Goal: Information Seeking & Learning: Check status

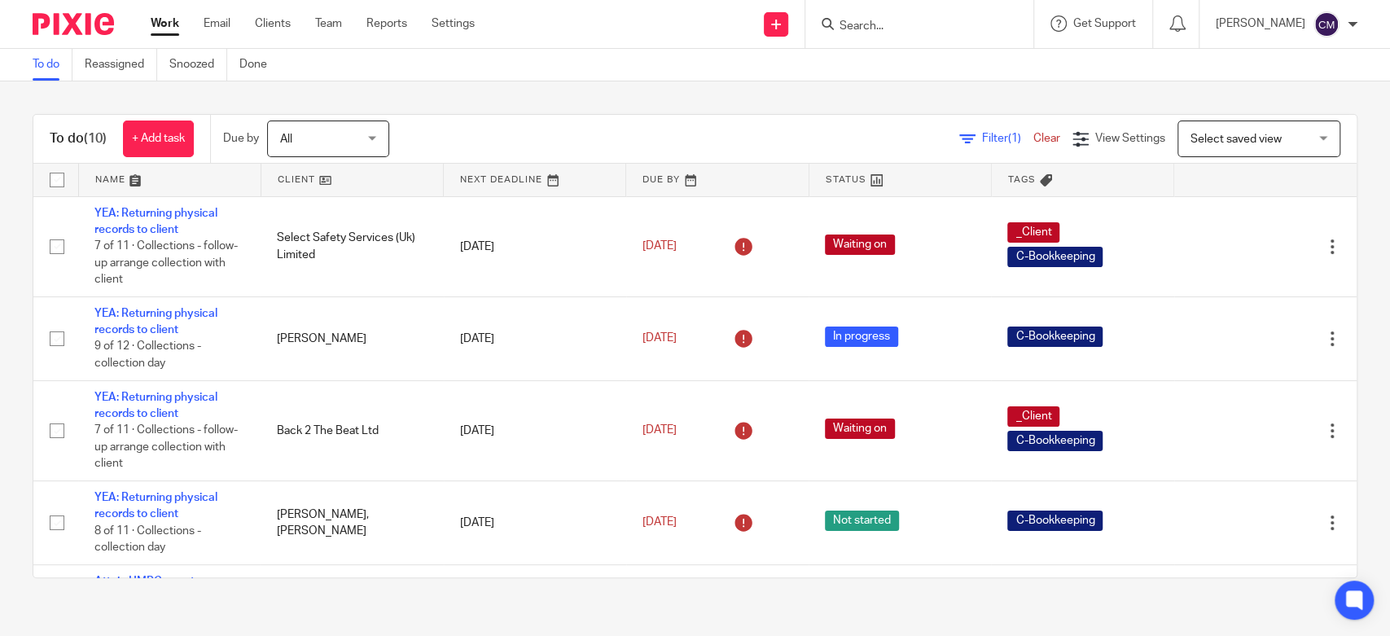
click at [161, 24] on link "Work" at bounding box center [165, 23] width 29 height 16
click at [916, 24] on input "Search" at bounding box center [911, 27] width 147 height 15
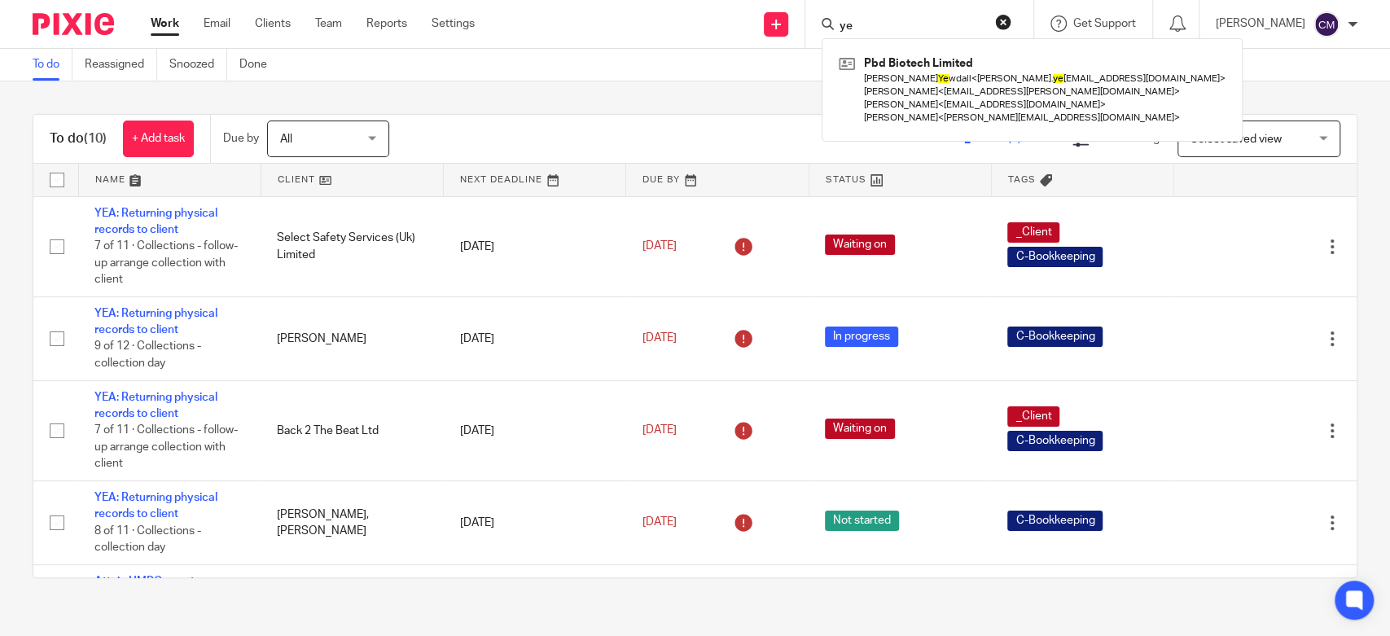
type input "y"
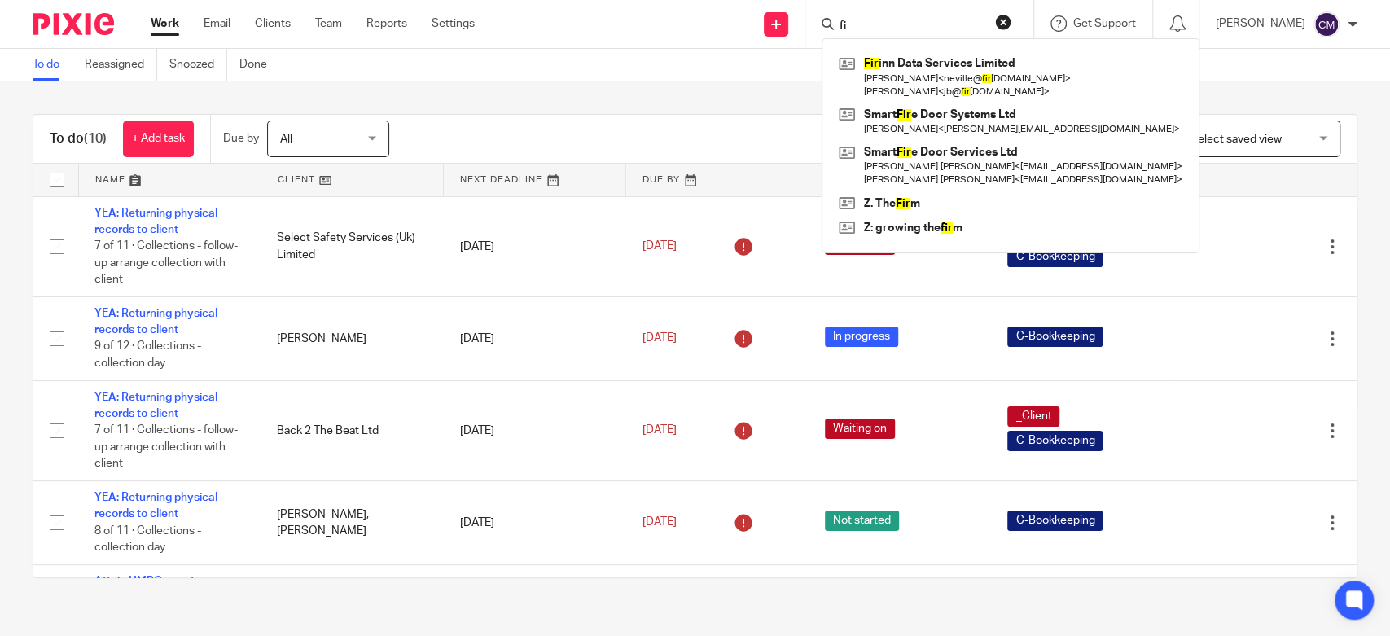
type input "f"
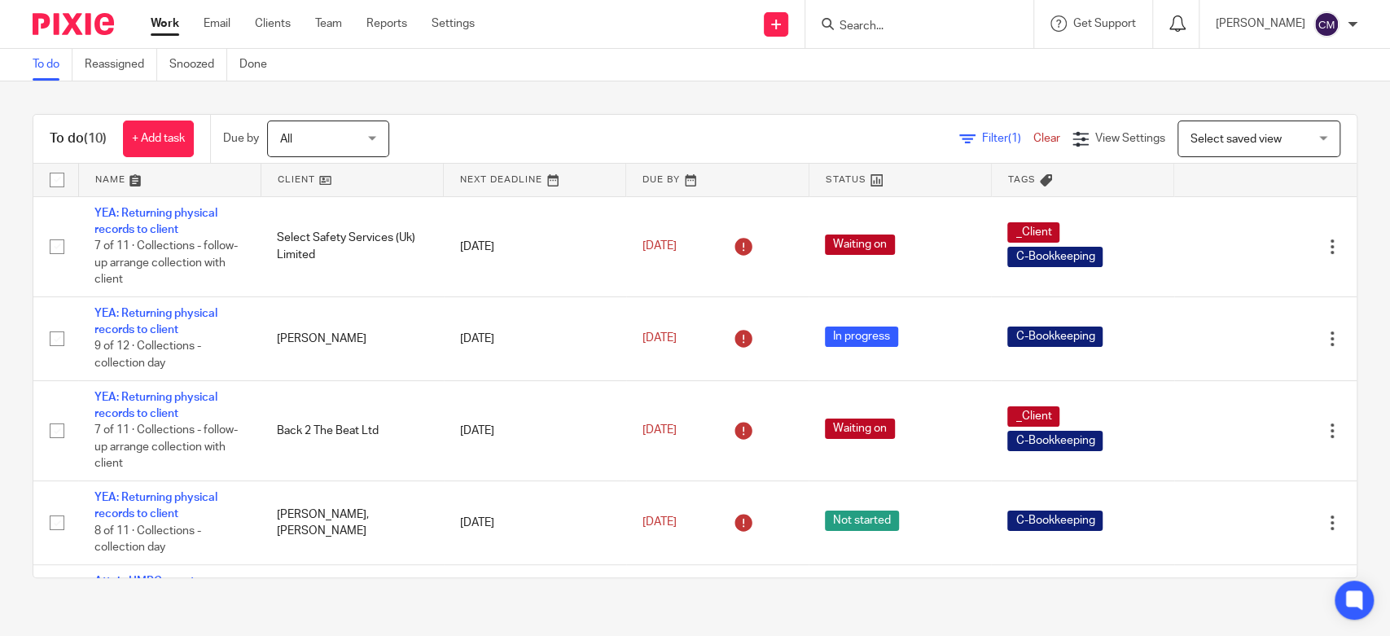
click at [1183, 27] on icon at bounding box center [1178, 23] width 16 height 16
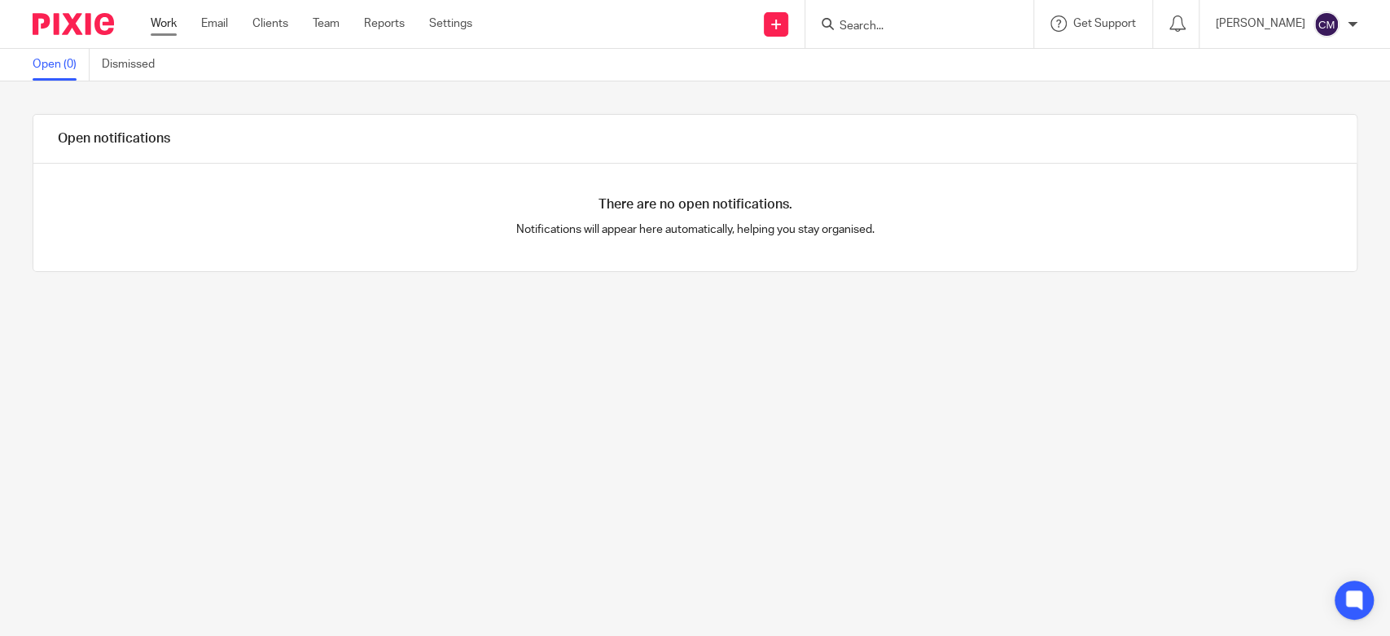
click at [165, 20] on link "Work" at bounding box center [164, 23] width 26 height 16
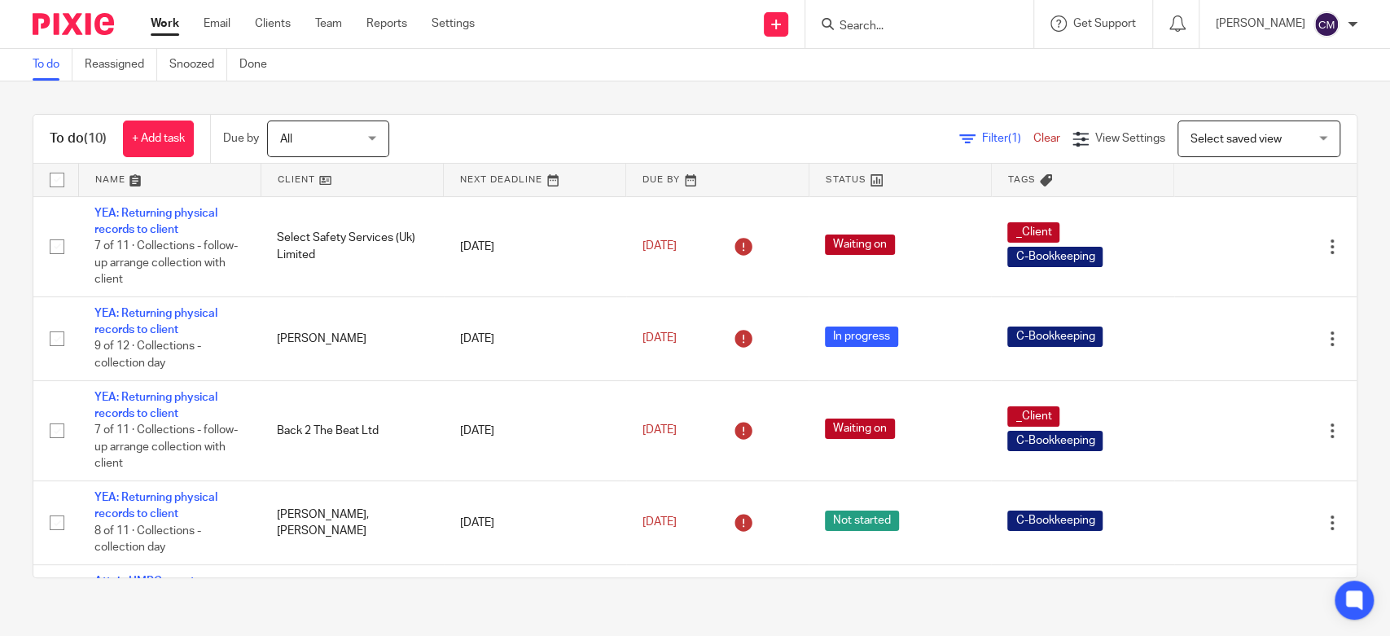
click at [554, 74] on div "To do Reassigned Snoozed Done" at bounding box center [695, 65] width 1390 height 33
click at [873, 27] on input "Search" at bounding box center [911, 27] width 147 height 15
type input "n"
type input "v"
click at [1350, 604] on div at bounding box center [1354, 600] width 43 height 43
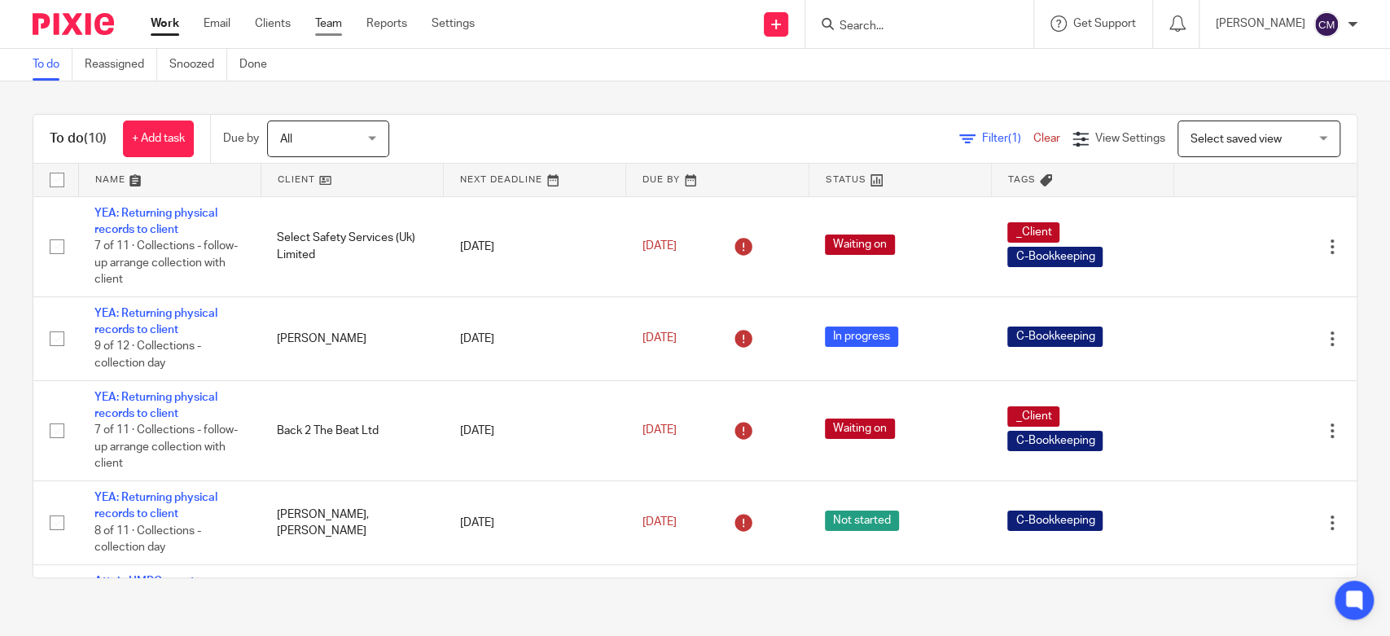
click at [334, 31] on link "Team" at bounding box center [328, 23] width 27 height 16
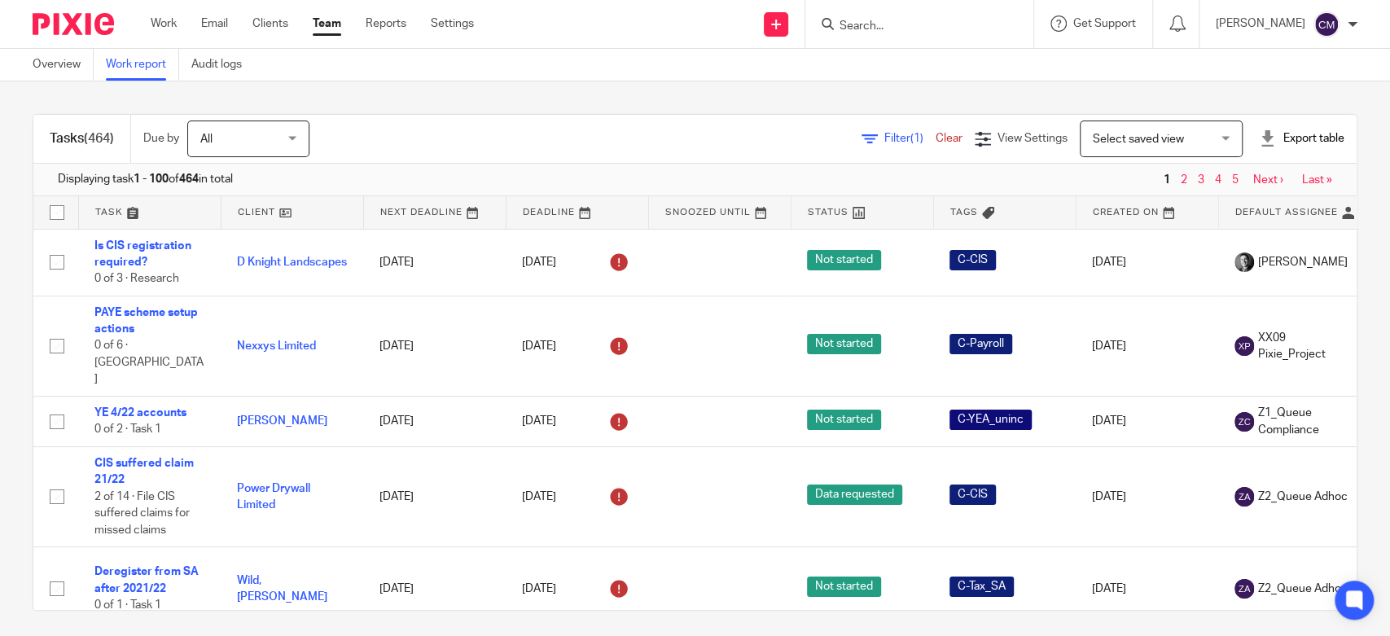
click at [1188, 133] on div "Select saved view Select saved view" at bounding box center [1161, 139] width 163 height 37
click at [977, 95] on div "Tasks (464) Due by All All Today Tomorrow This week Next week This month Next m…" at bounding box center [695, 358] width 1390 height 555
click at [1010, 135] on span "View Settings" at bounding box center [1033, 138] width 70 height 11
click at [880, 247] on span "Manage saved views" at bounding box center [927, 247] width 104 height 11
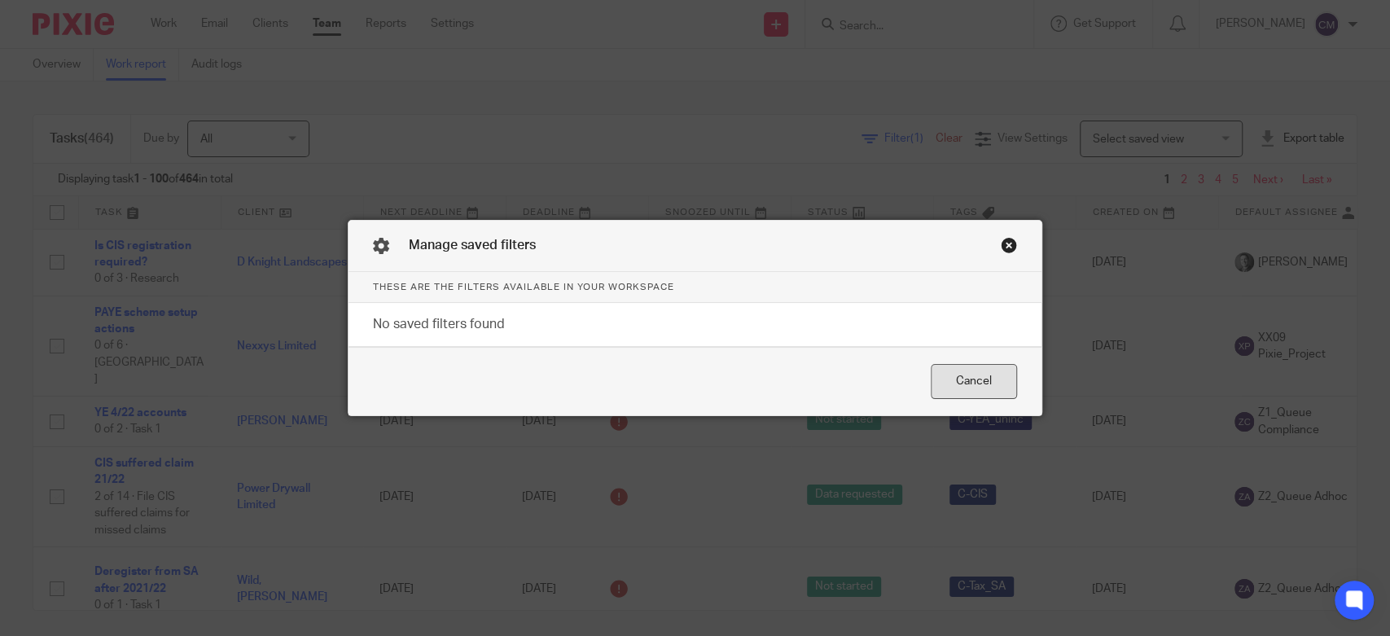
click at [976, 389] on div "Cancel" at bounding box center [974, 381] width 86 height 35
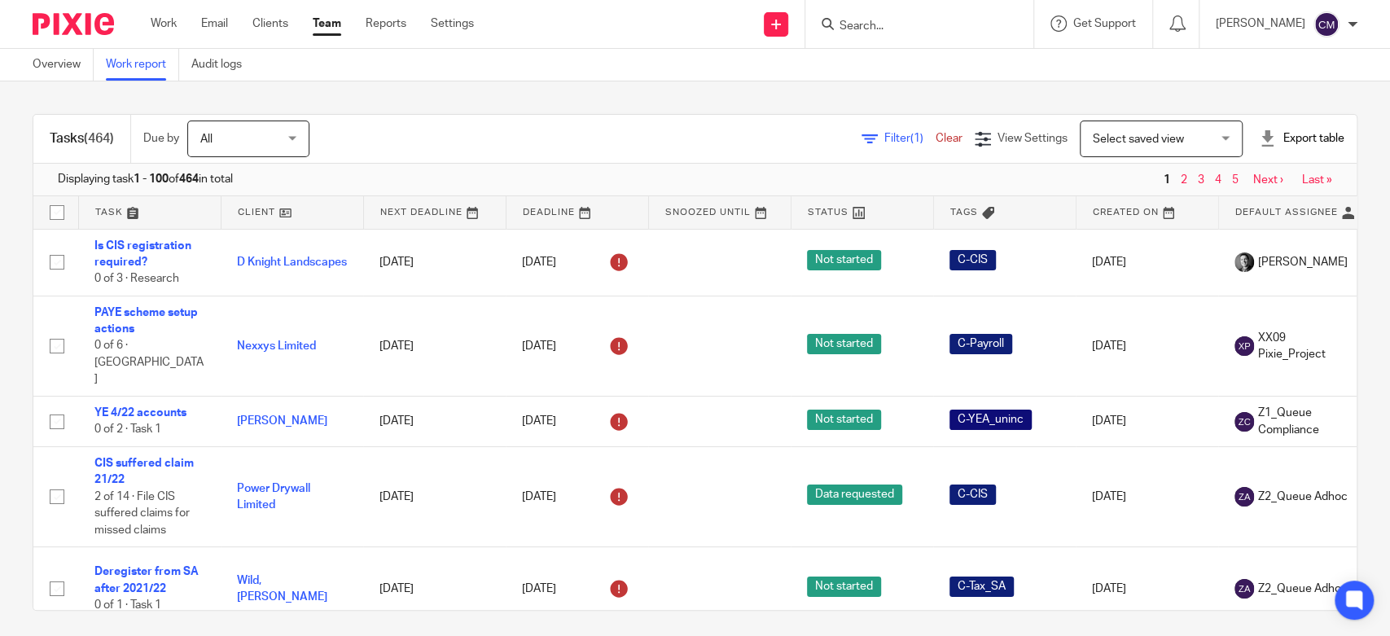
click at [885, 143] on span "Filter (1)" at bounding box center [910, 138] width 51 height 11
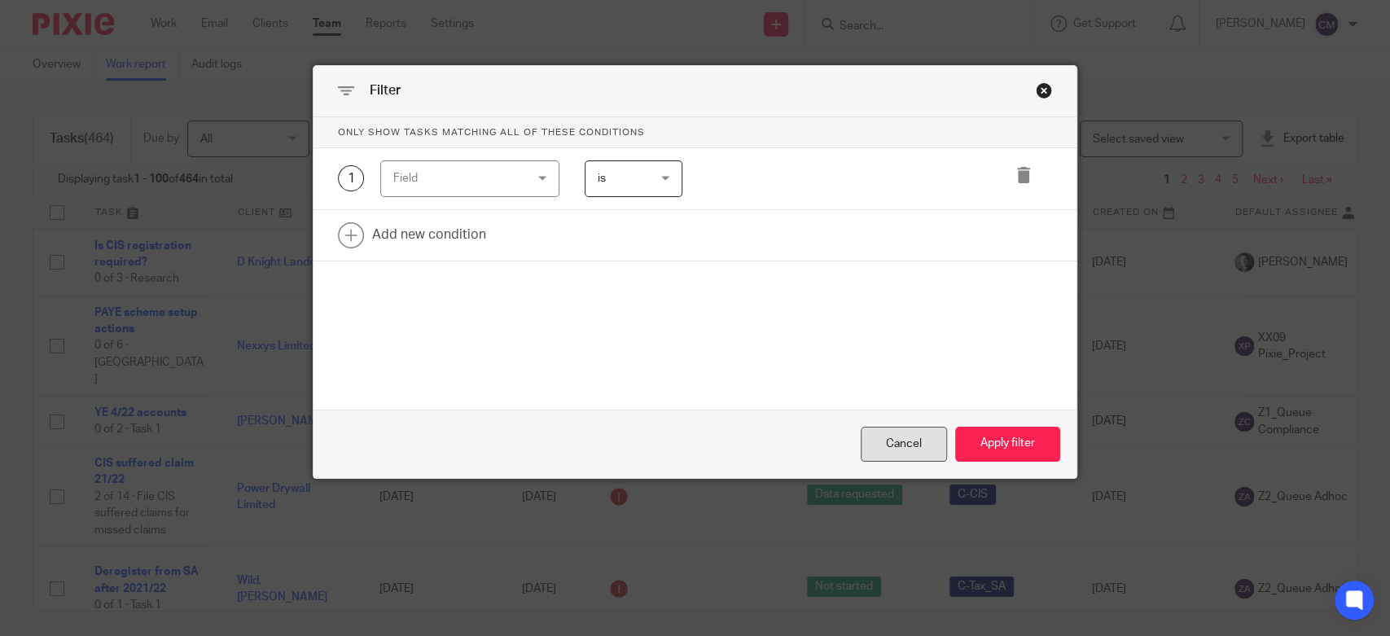
click at [901, 445] on div "Cancel" at bounding box center [904, 444] width 86 height 35
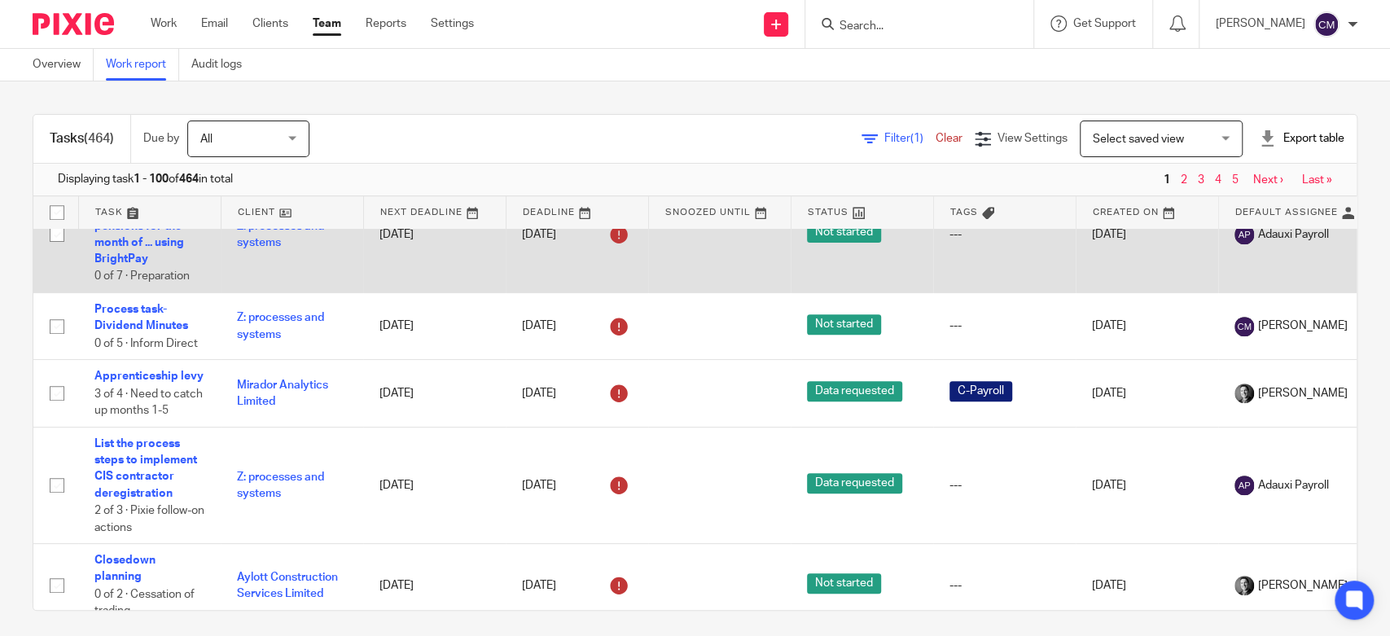
scroll to position [814, 0]
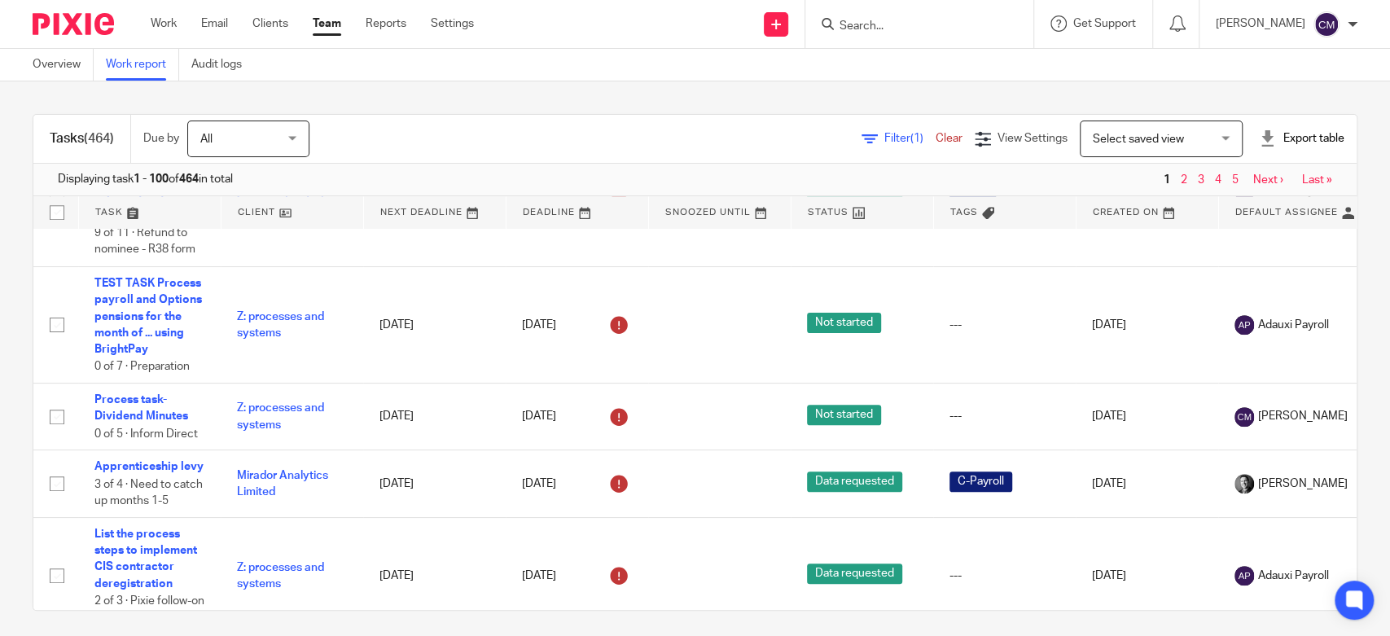
drag, startPoint x: 145, startPoint y: 386, endPoint x: 14, endPoint y: 331, distance: 142.3
click at [14, 331] on div "Tasks (464) Due by All All Today Tomorrow This week Next week This month Next m…" at bounding box center [695, 358] width 1390 height 555
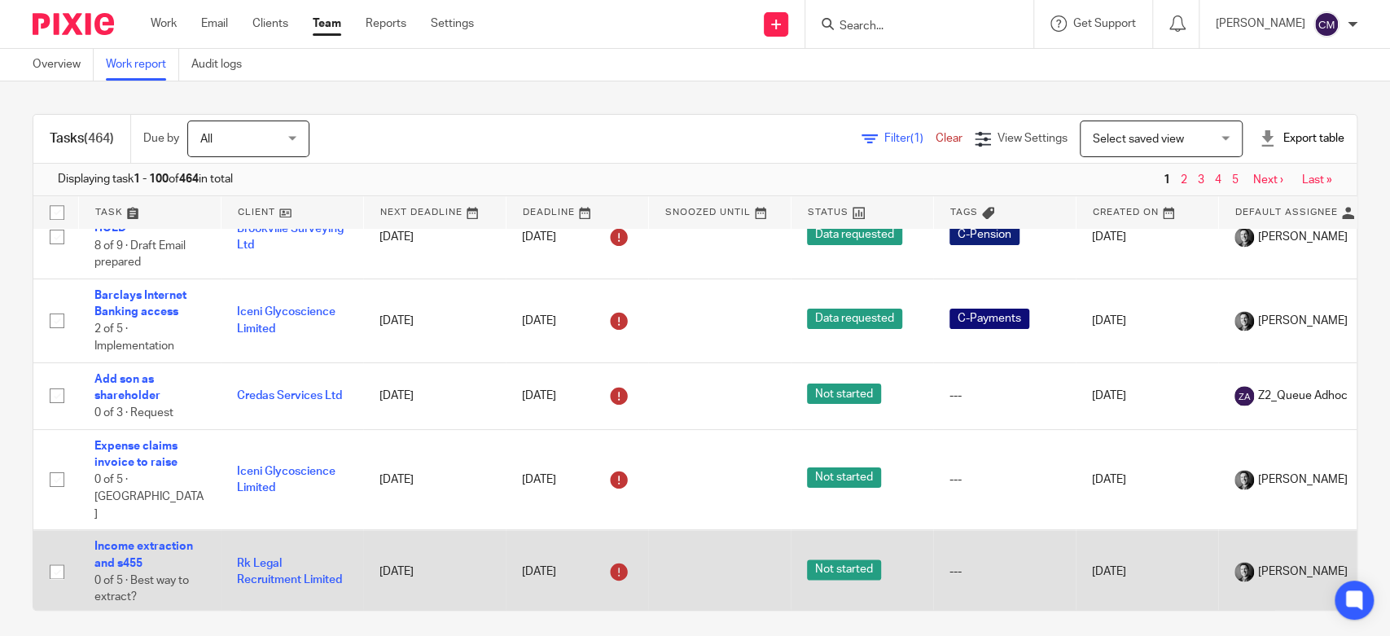
scroll to position [1629, 0]
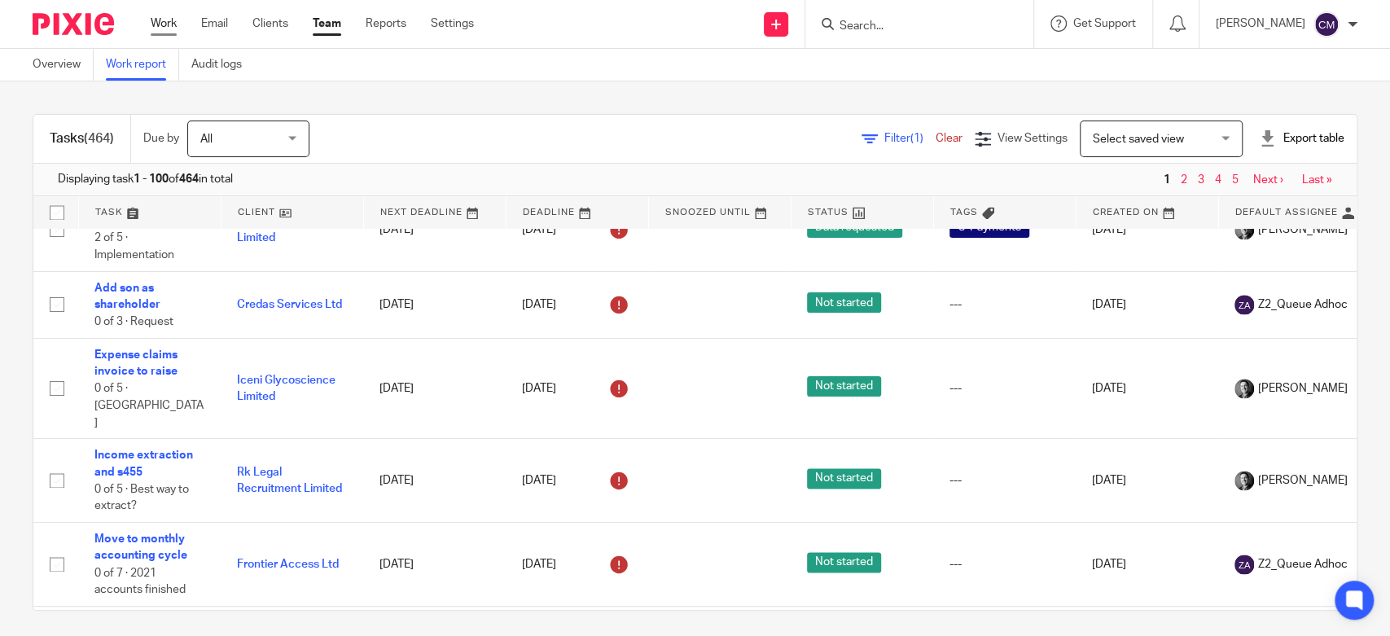
click at [157, 21] on link "Work" at bounding box center [164, 23] width 26 height 16
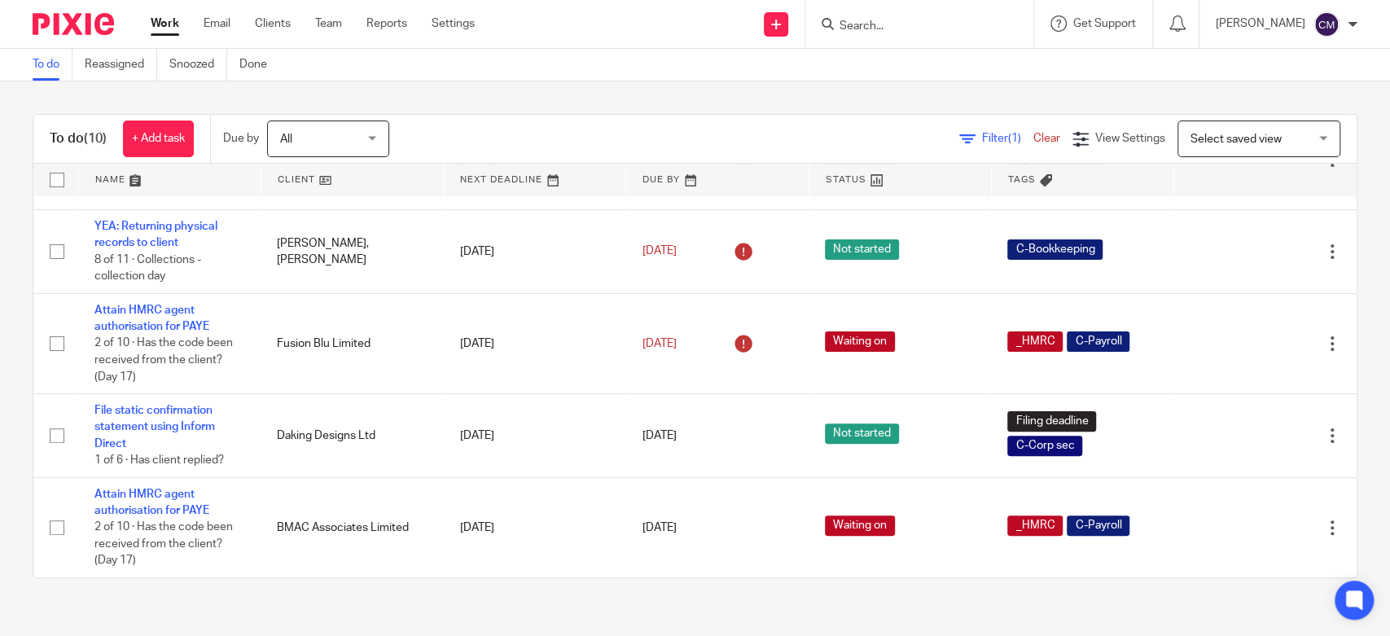
scroll to position [542, 0]
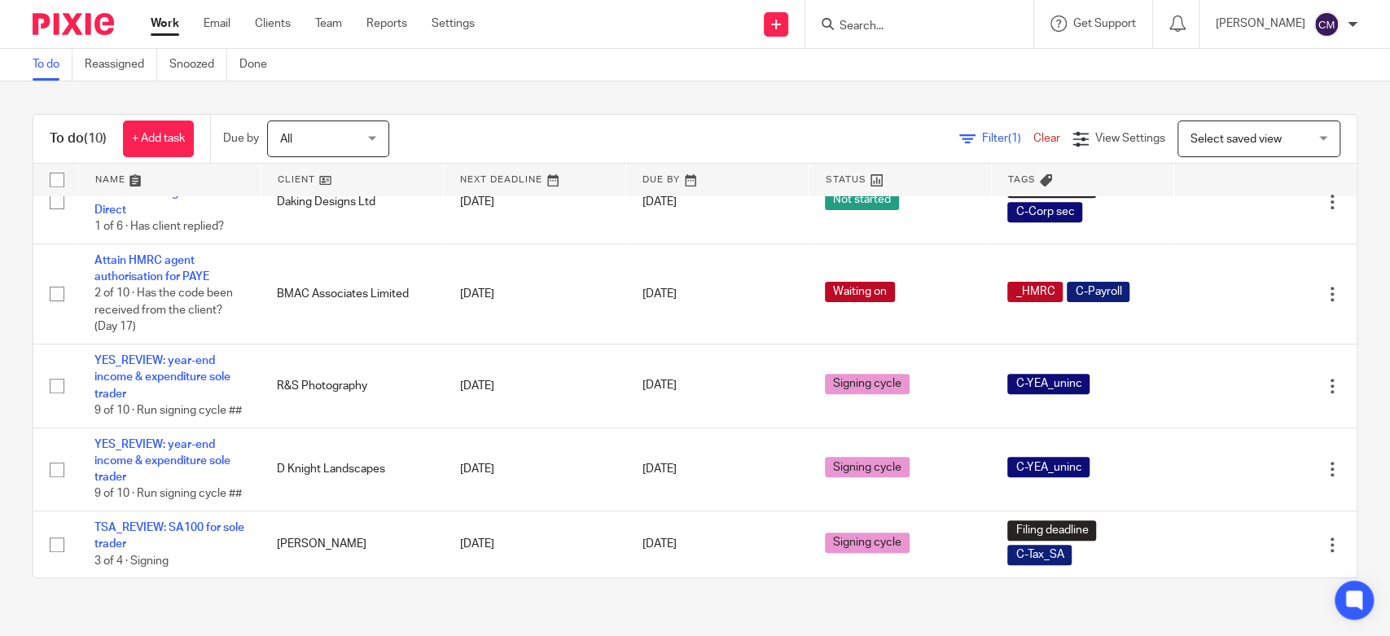
click at [870, 24] on input "Search" at bounding box center [911, 27] width 147 height 15
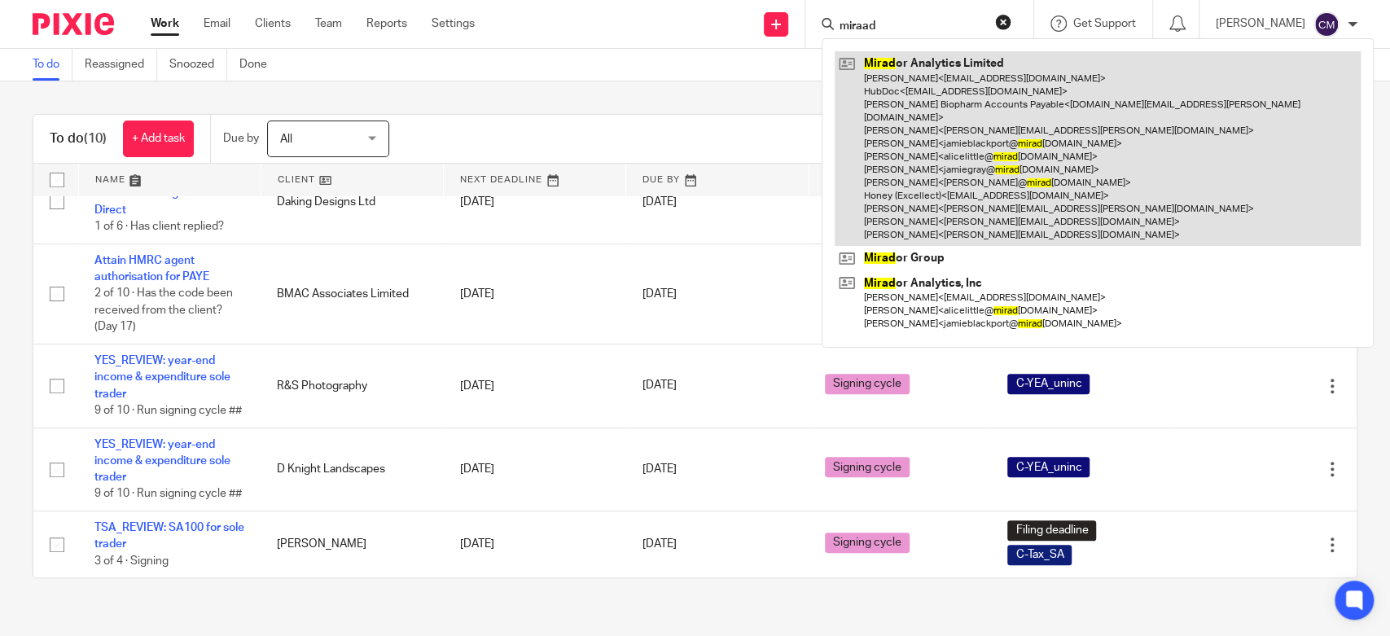
type input "miraad"
click at [899, 63] on link at bounding box center [1098, 148] width 526 height 195
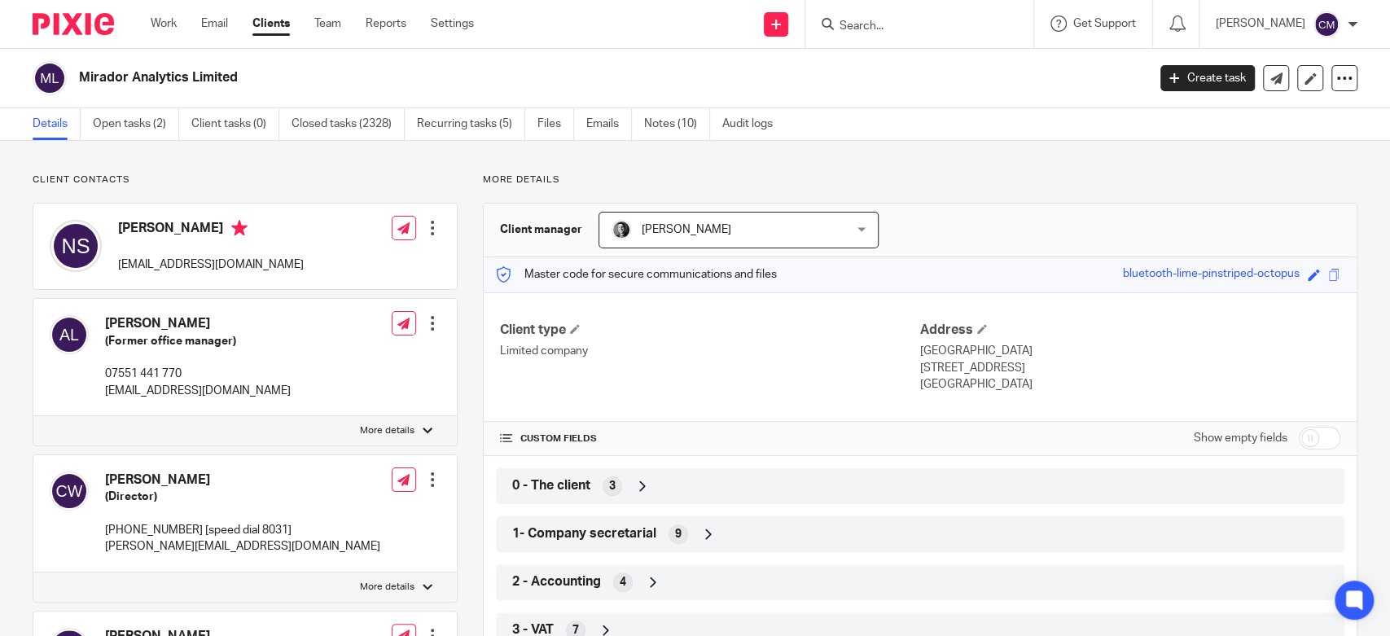
click at [595, 130] on link "Emails" at bounding box center [609, 124] width 46 height 32
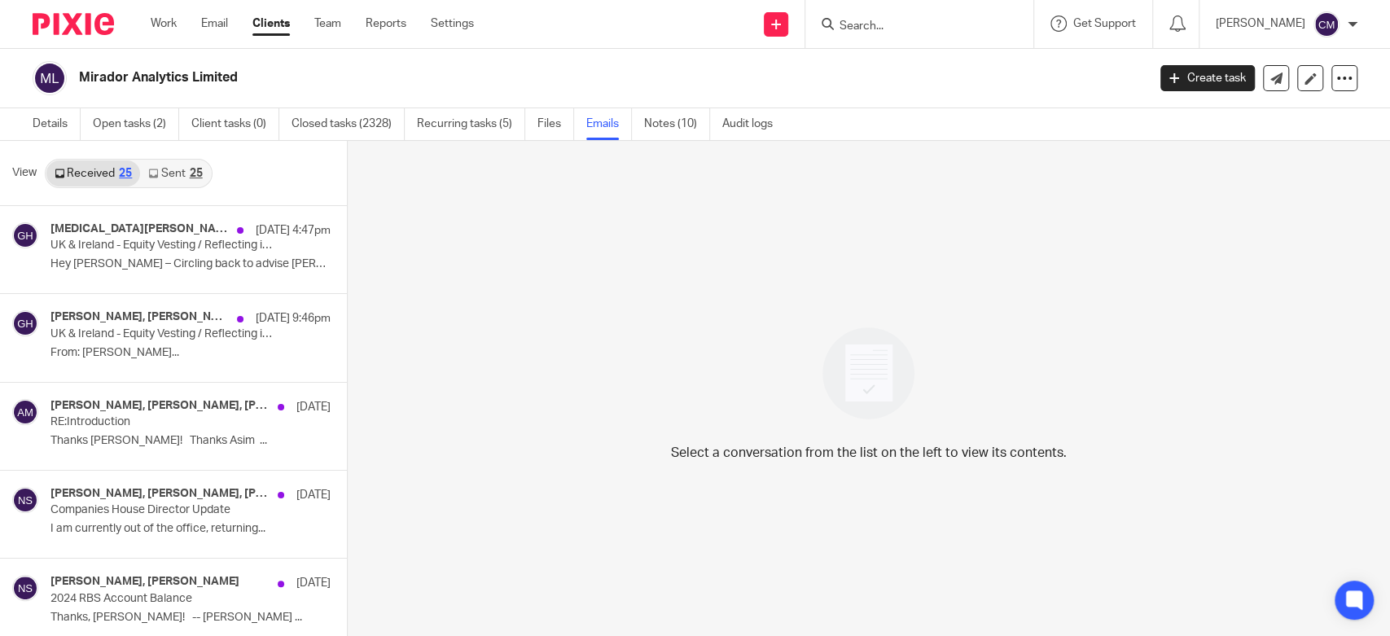
click at [156, 173] on icon at bounding box center [153, 174] width 10 height 10
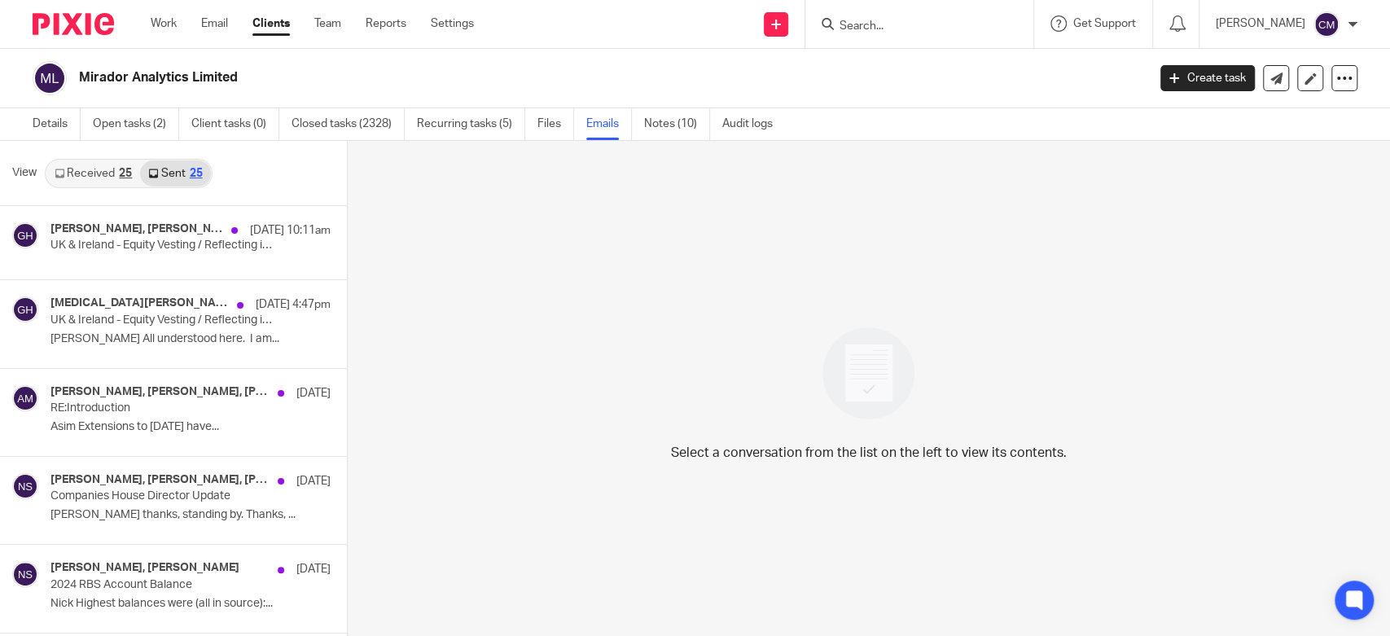
scroll to position [2, 0]
click at [159, 172] on link "Sent 25" at bounding box center [175, 172] width 70 height 26
click at [103, 261] on div "Neville Pearson, Giles Hope 20 Aug 10:11am UK & Ireland - Equity Vesting / Refl…" at bounding box center [149, 240] width 298 height 73
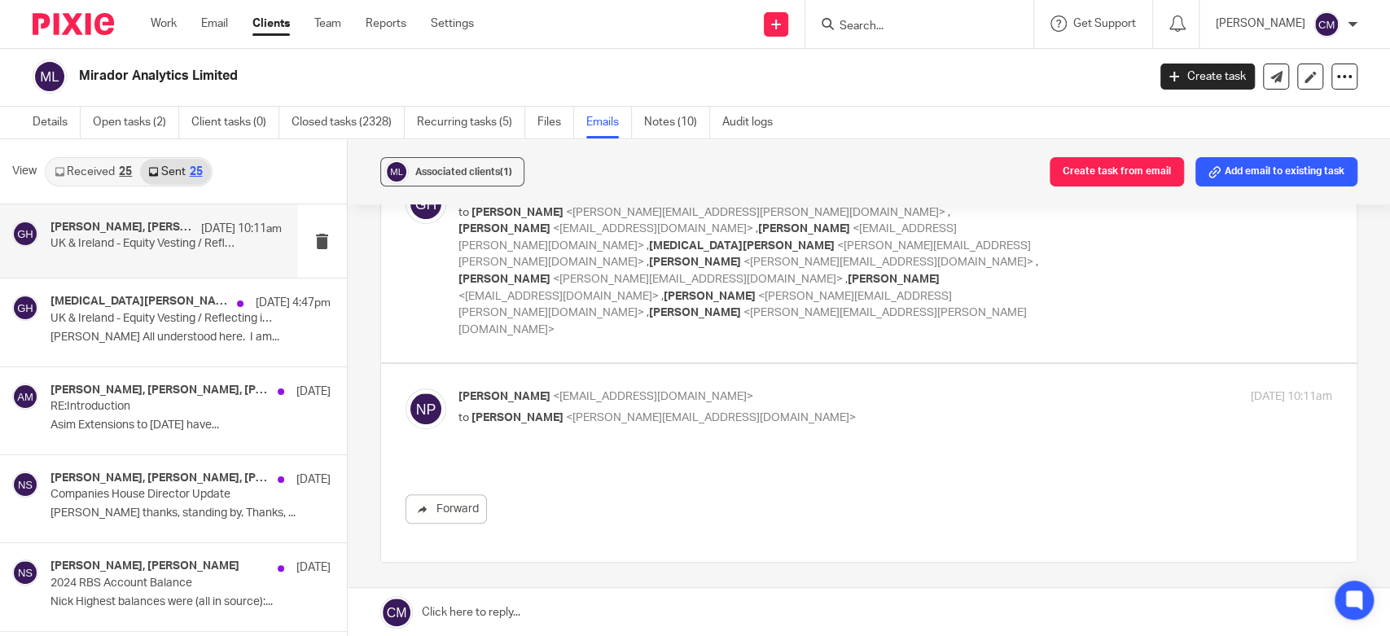
scroll to position [457, 0]
click at [833, 359] on label at bounding box center [869, 458] width 976 height 198
click at [406, 383] on input "checkbox" at bounding box center [405, 383] width 1 height 1
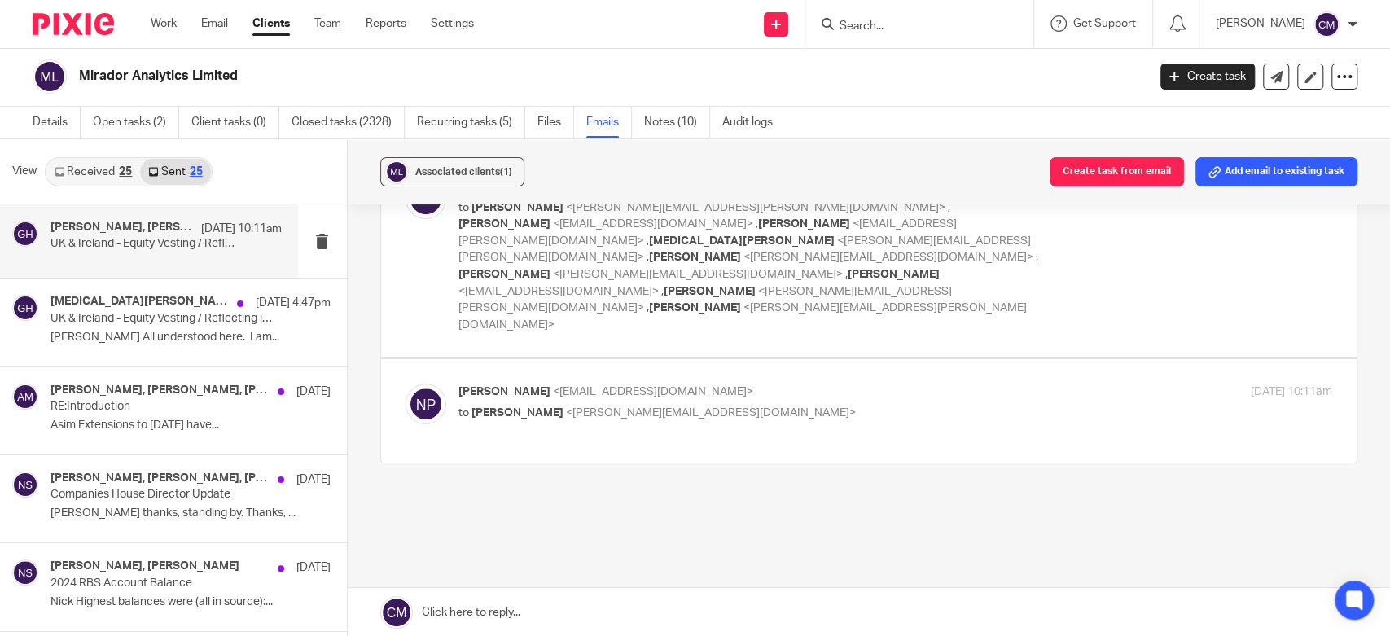
scroll to position [362, 0]
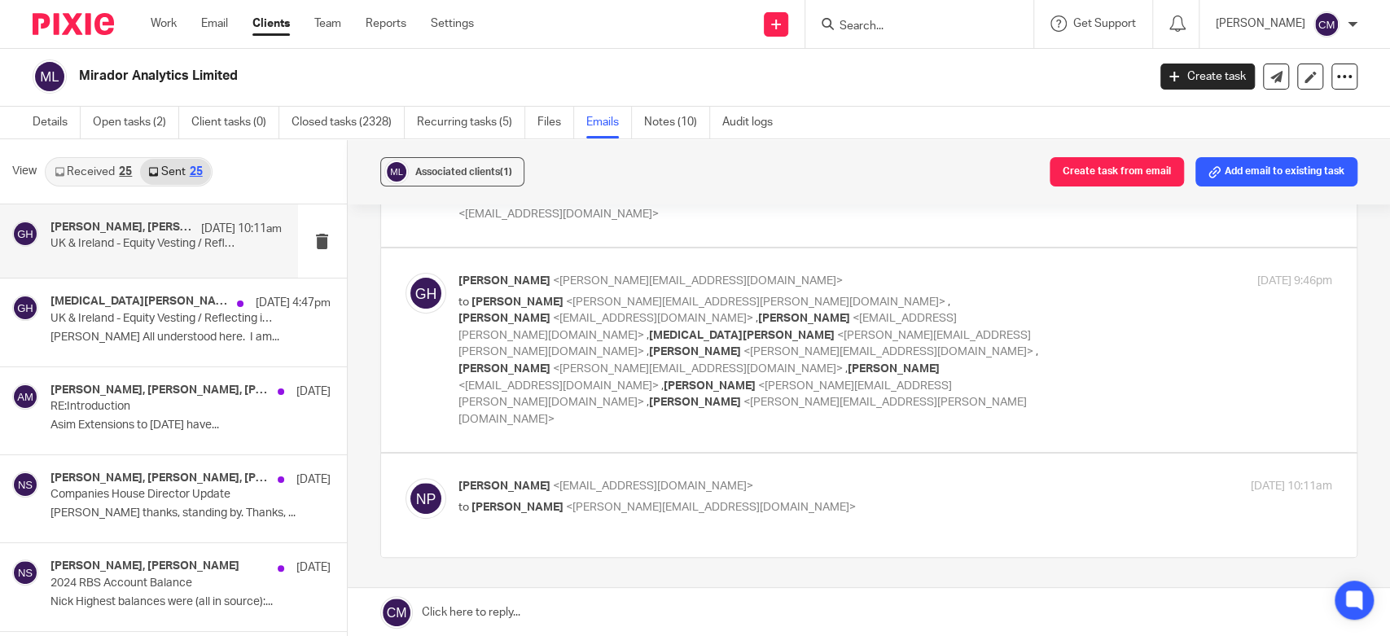
click at [851, 454] on label at bounding box center [869, 505] width 976 height 103
click at [406, 477] on input "checkbox" at bounding box center [405, 477] width 1 height 1
checkbox input "true"
click at [1038, 273] on div "Giles Hope <giles.hope@datavant.com> to Dan Anastas <dan.anastas@datavant.com> …" at bounding box center [896, 350] width 874 height 155
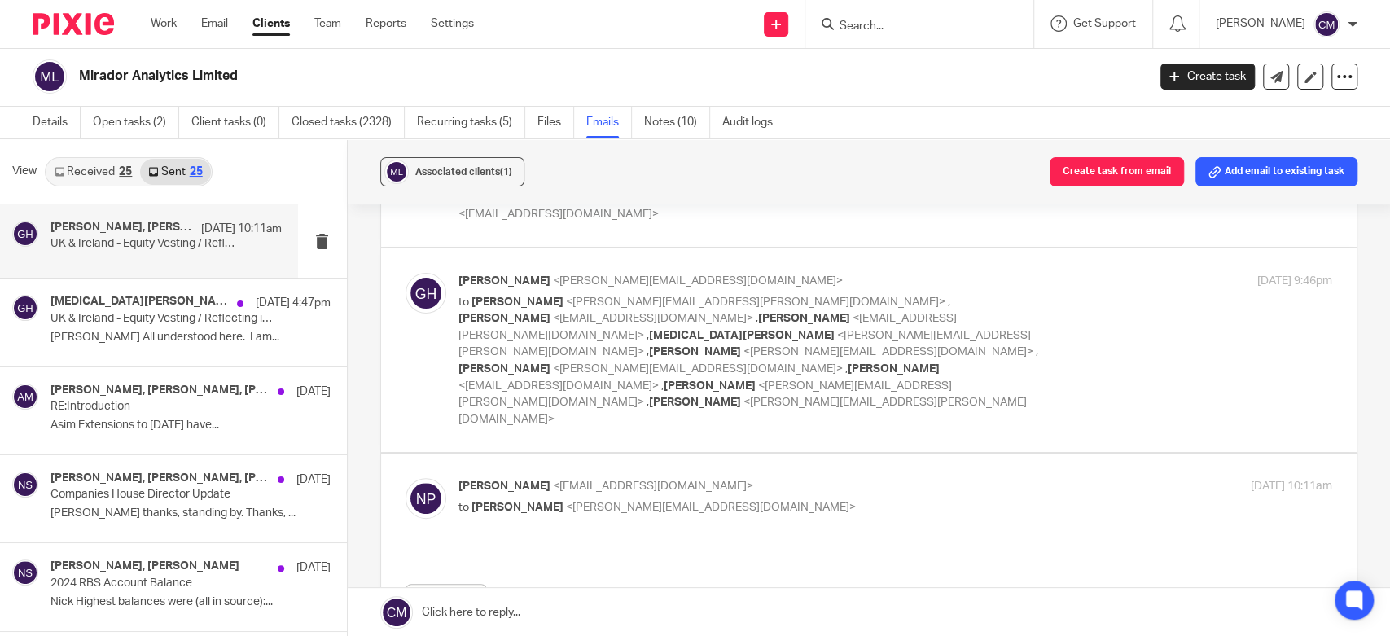
checkbox input "true"
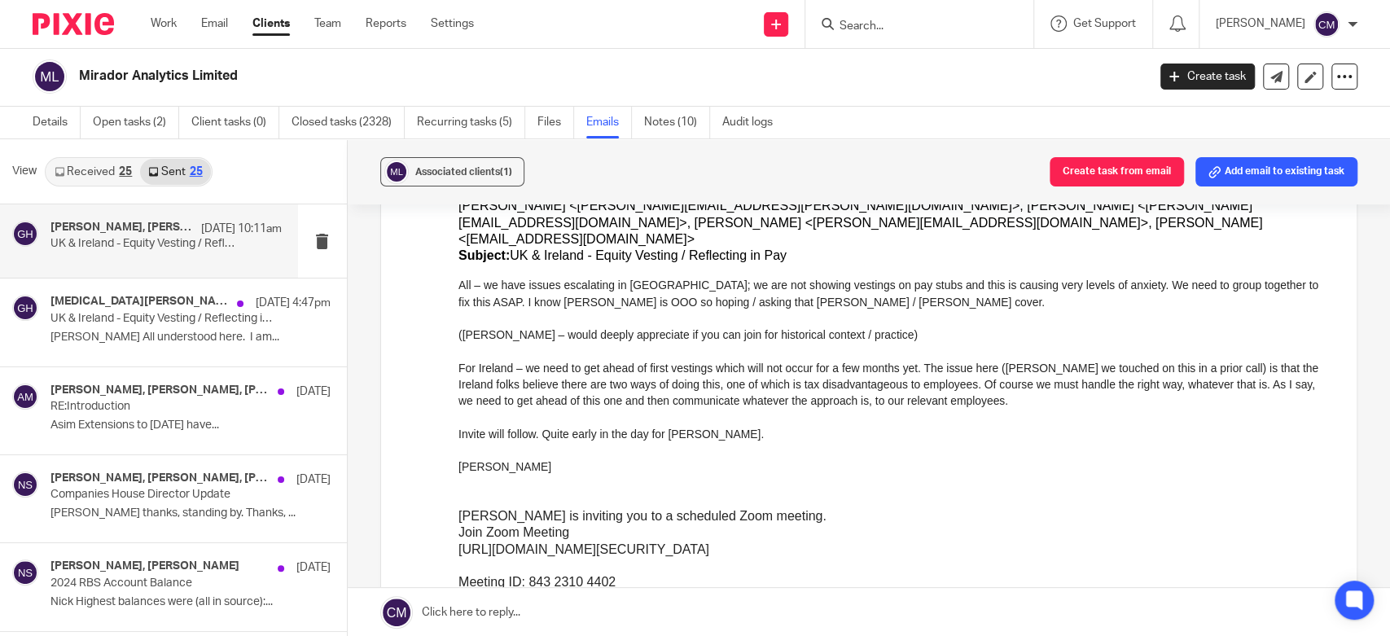
scroll to position [906, 0]
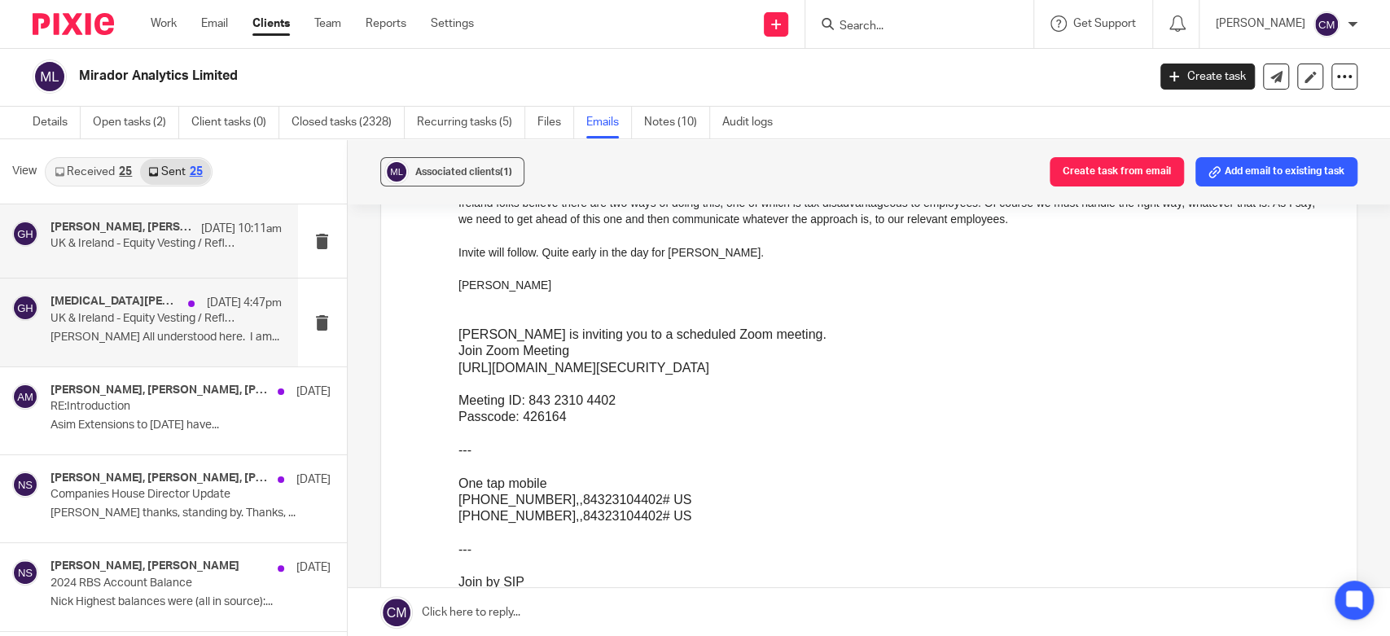
click at [116, 305] on h4 "Syeda Gadson, Giles Hope, Neville Pearson" at bounding box center [115, 302] width 130 height 14
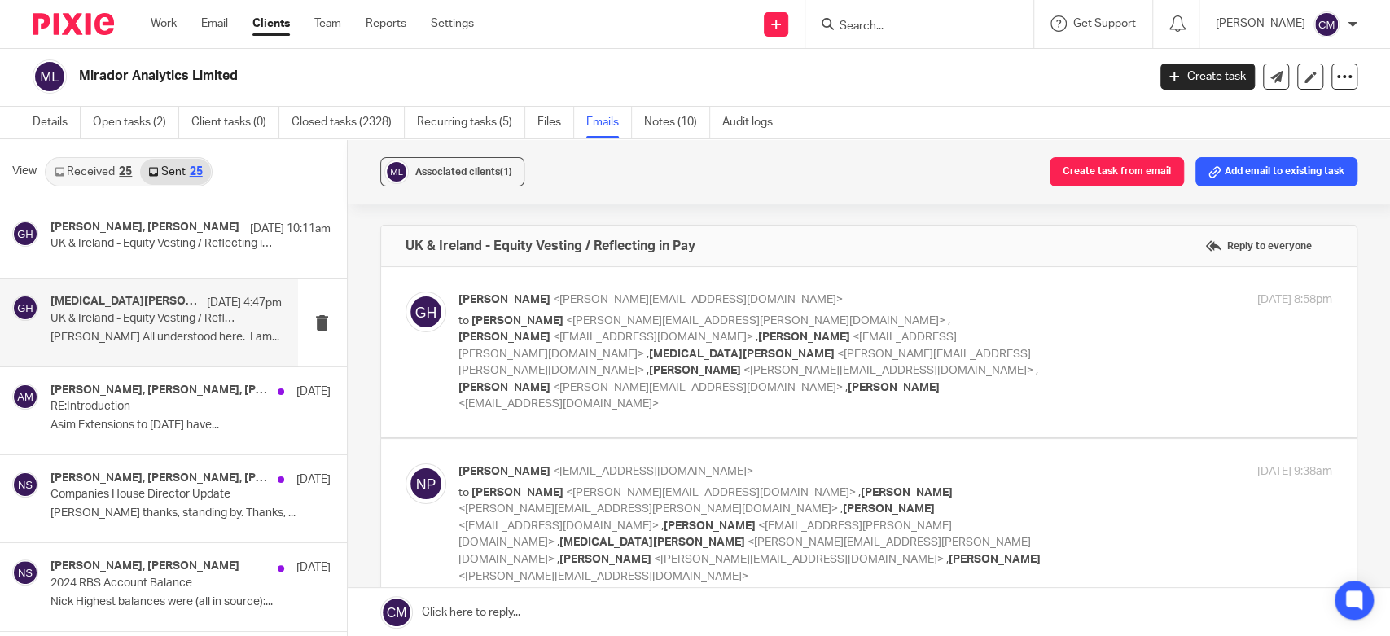
scroll to position [452, 0]
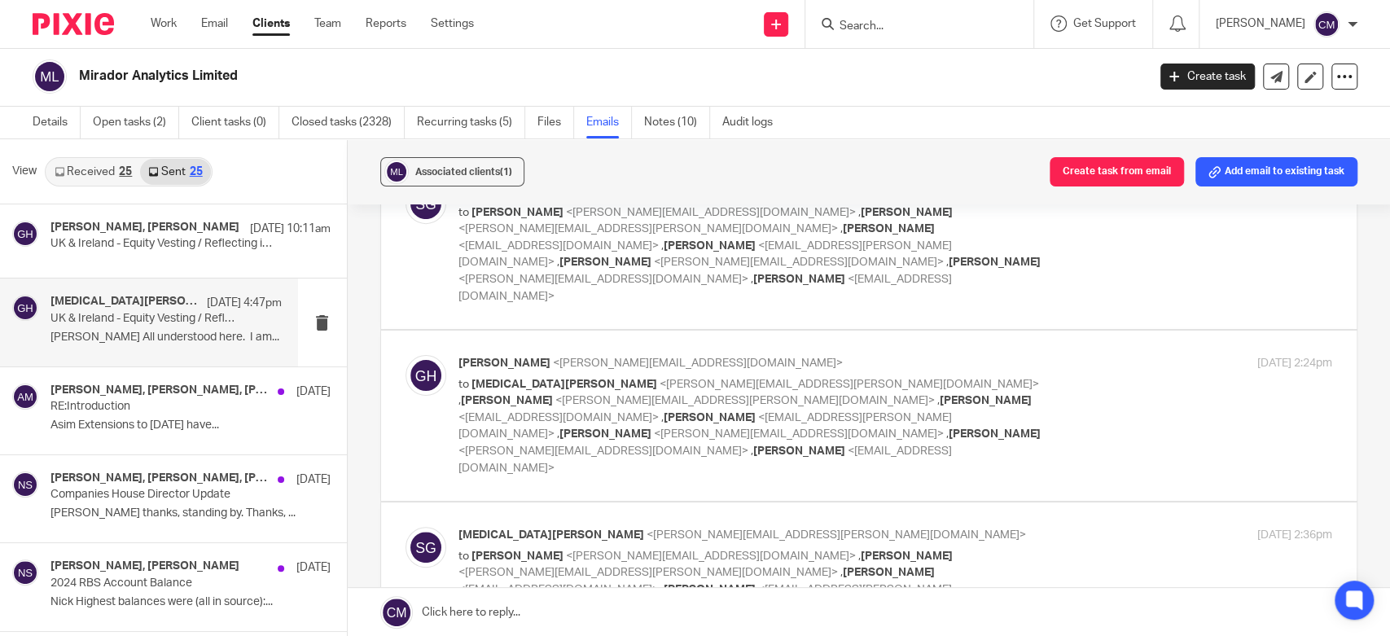
click at [1016, 376] on p "to Syeda Gadson <syeda.gadson@datavant.com> , Dan Anastas <dan.anastas@datavant…" at bounding box center [750, 426] width 583 height 100
checkbox input "true"
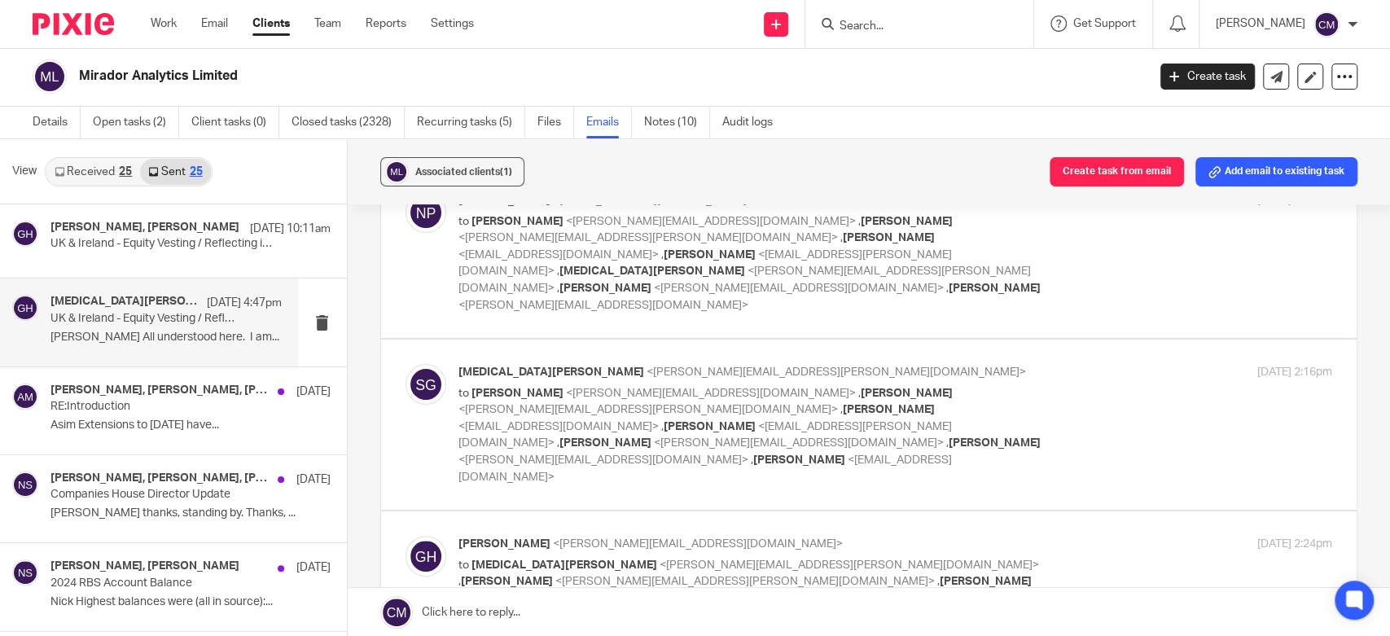
scroll to position [181, 0]
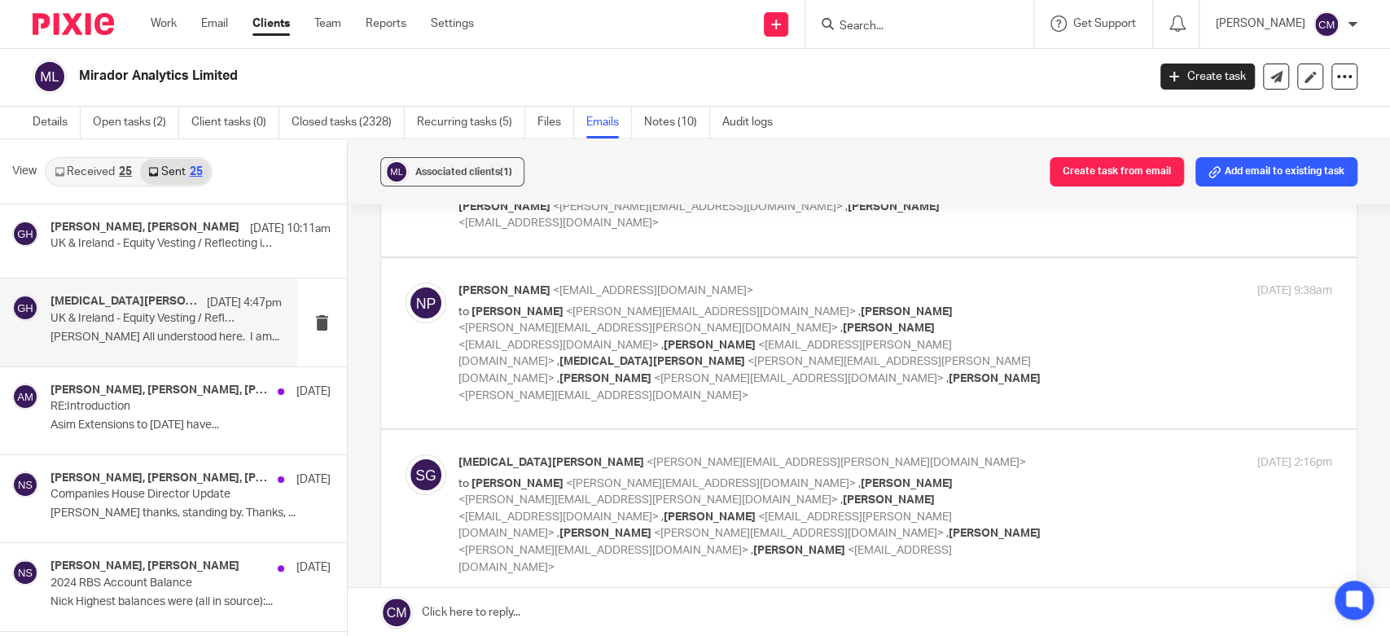
click at [1065, 430] on label at bounding box center [869, 515] width 976 height 170
click at [406, 454] on input "checkbox" at bounding box center [405, 454] width 1 height 1
checkbox input "true"
click at [1035, 302] on div "Neville Pearson <np@adauxi.com> to Giles Hope <giles.hope@datavant.com> , Dan A…" at bounding box center [896, 343] width 874 height 121
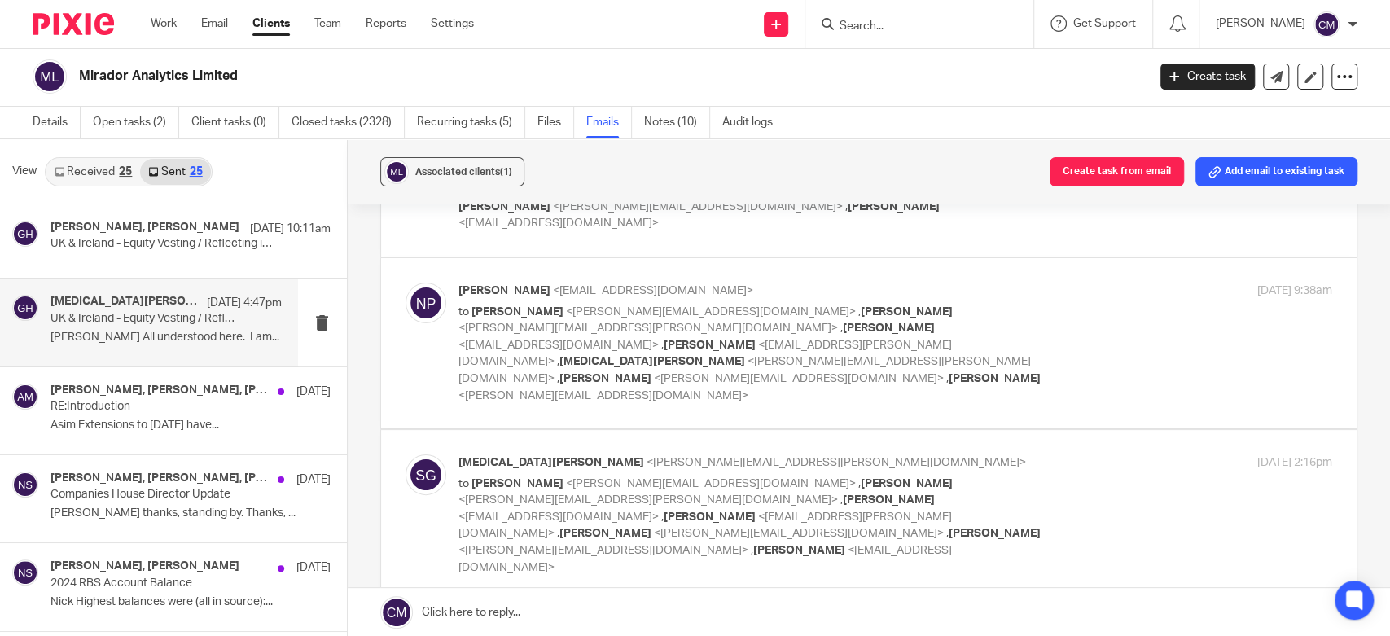
checkbox input "true"
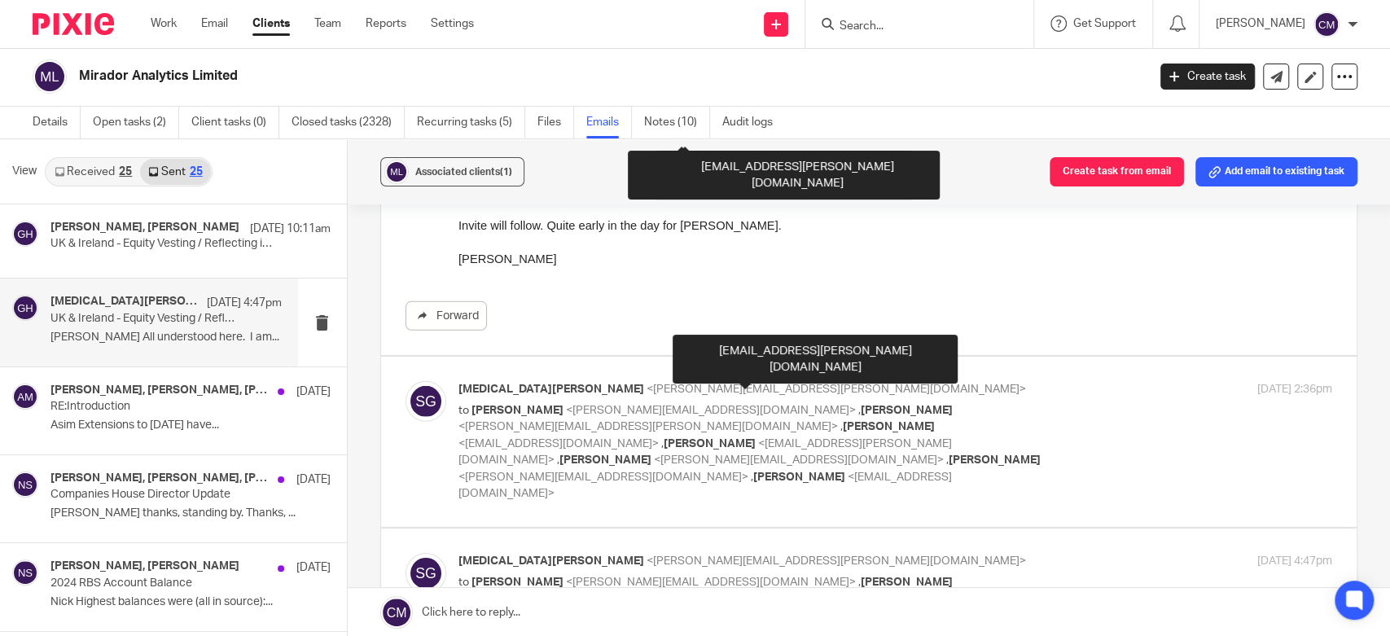
scroll to position [3258, 0]
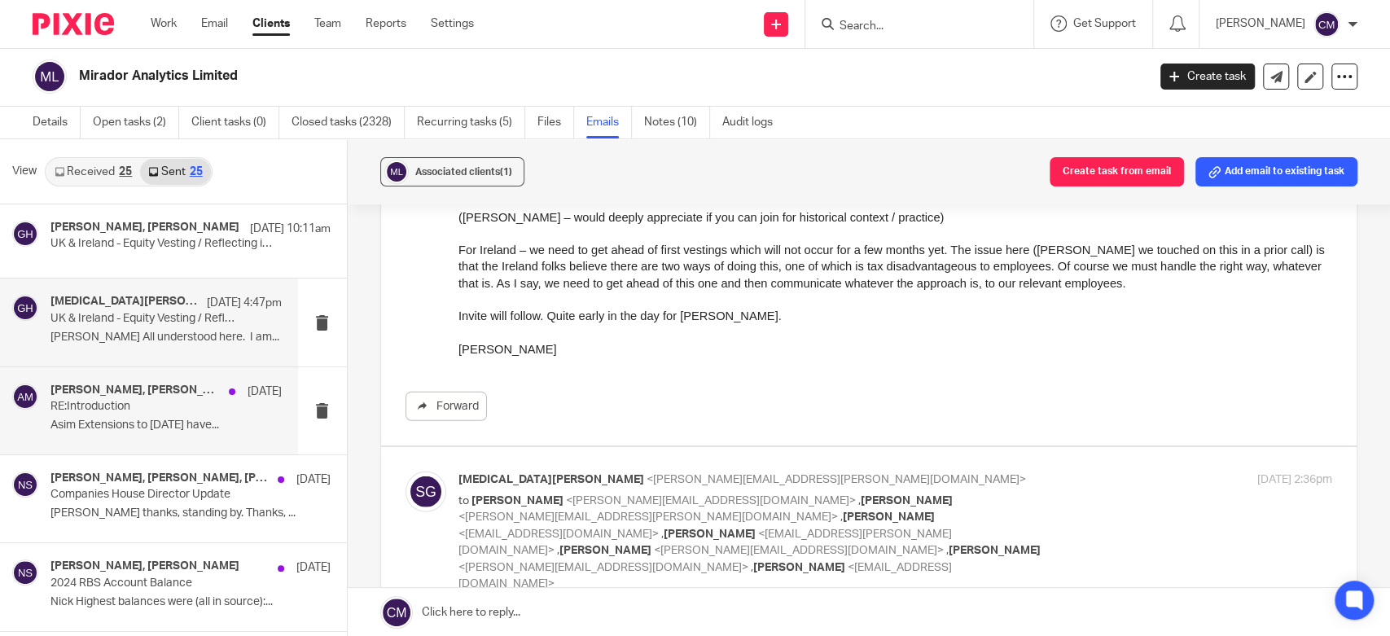
click at [164, 420] on p "Asim Extensions to 31 December 2025 have..." at bounding box center [165, 426] width 231 height 14
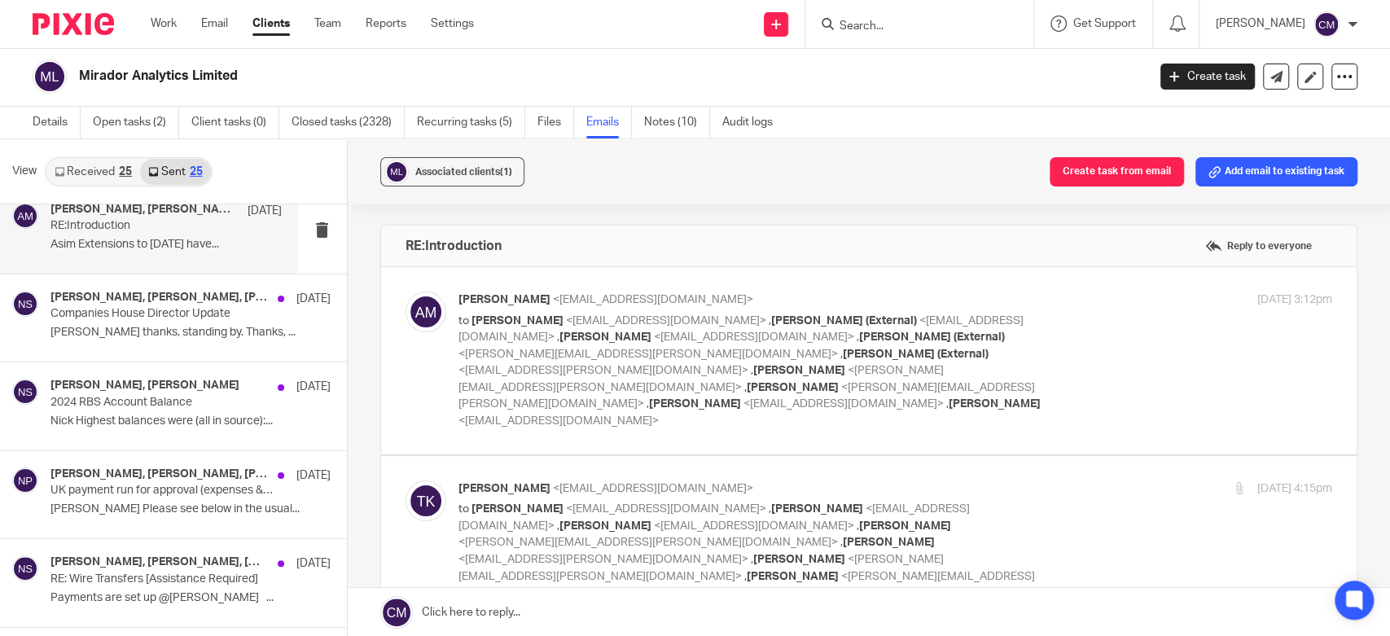
scroll to position [452, 0]
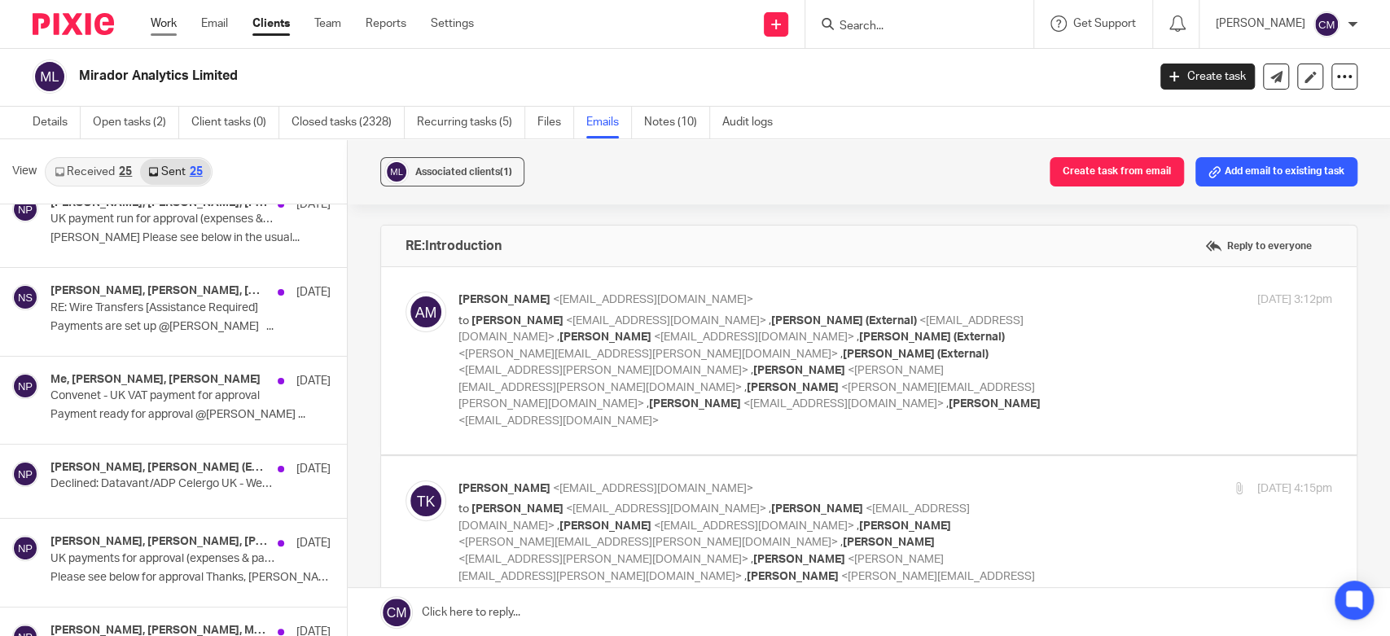
click at [163, 20] on link "Work" at bounding box center [164, 23] width 26 height 16
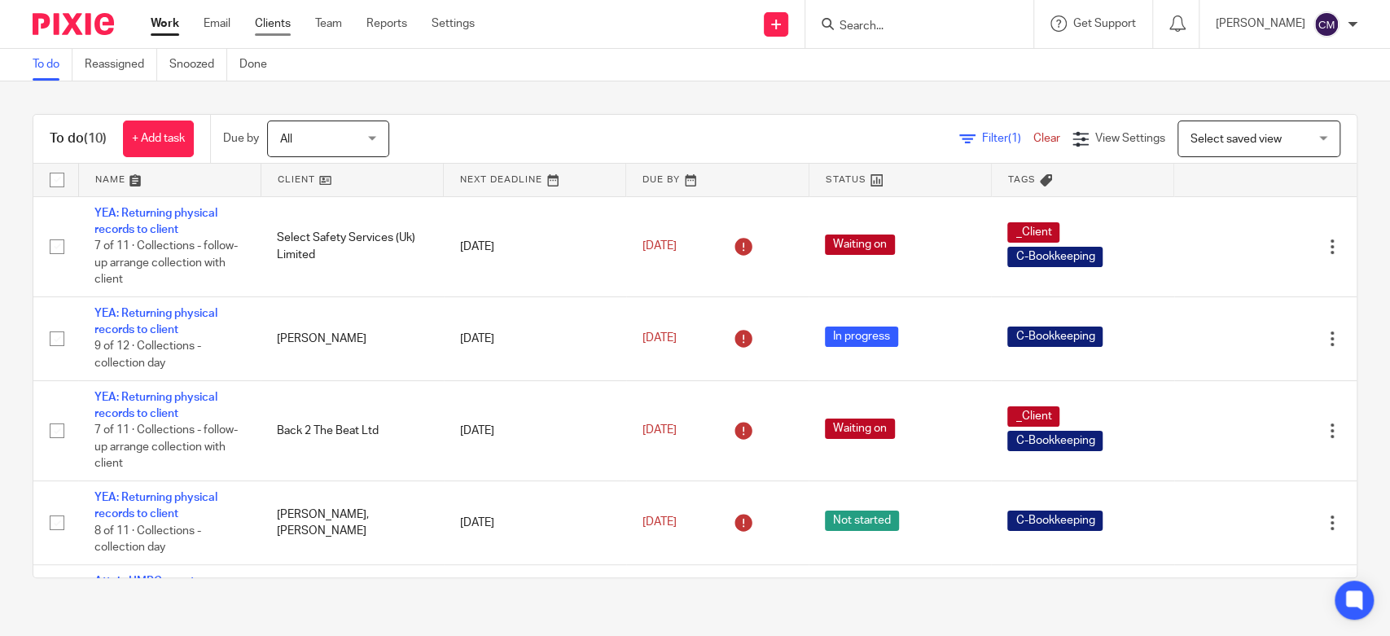
click at [284, 24] on link "Clients" at bounding box center [273, 23] width 36 height 16
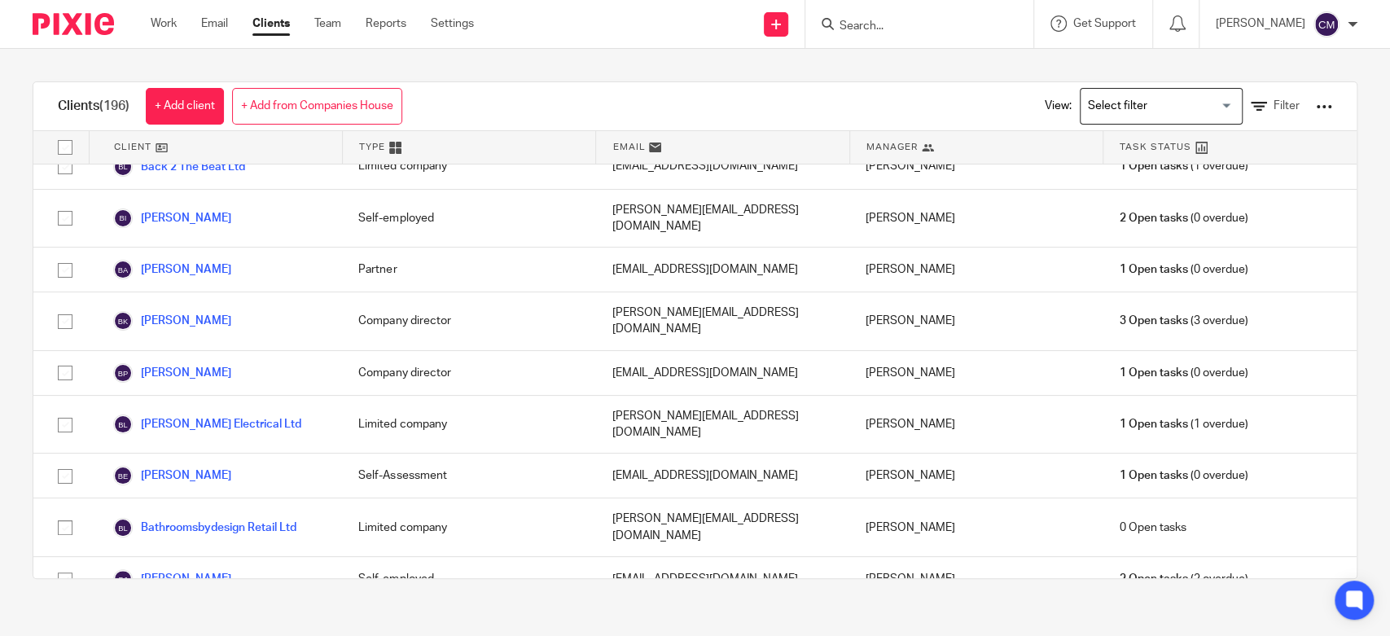
scroll to position [542, 0]
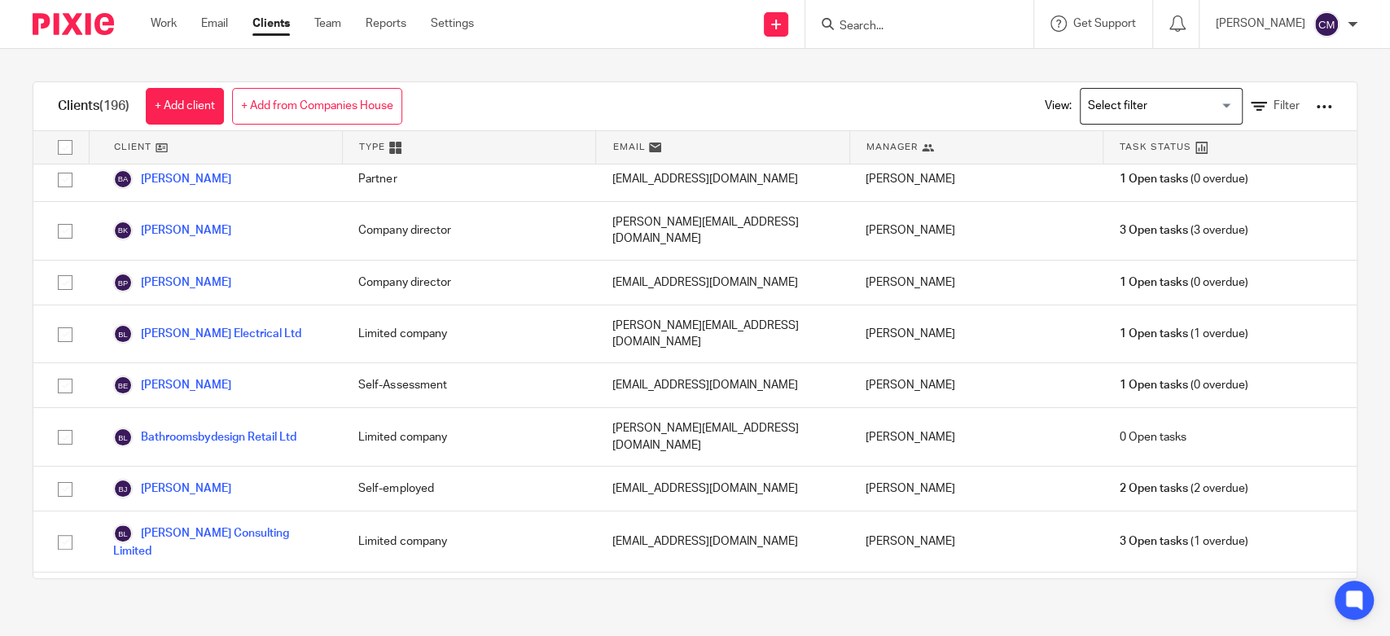
drag, startPoint x: 509, startPoint y: 71, endPoint x: 459, endPoint y: 68, distance: 50.6
click at [459, 68] on div "Clients (196) + Add client + Add from Companies House View: Loading... Filter C…" at bounding box center [695, 330] width 1390 height 563
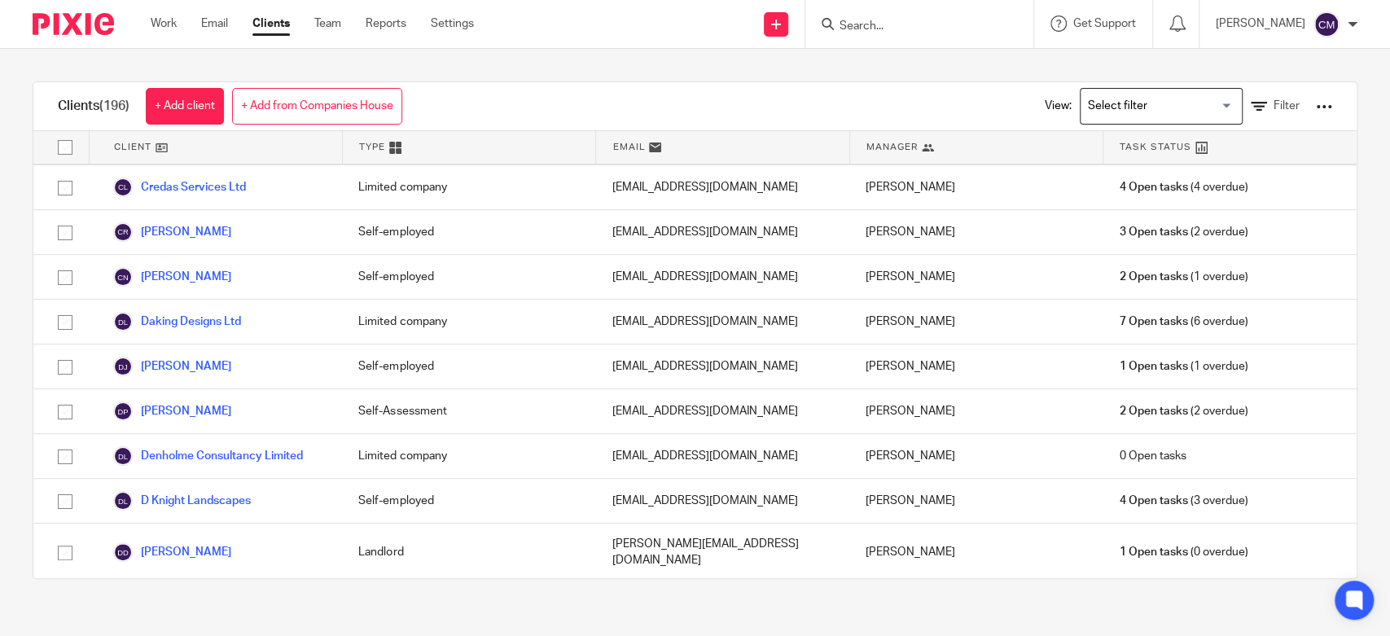
scroll to position [2171, 0]
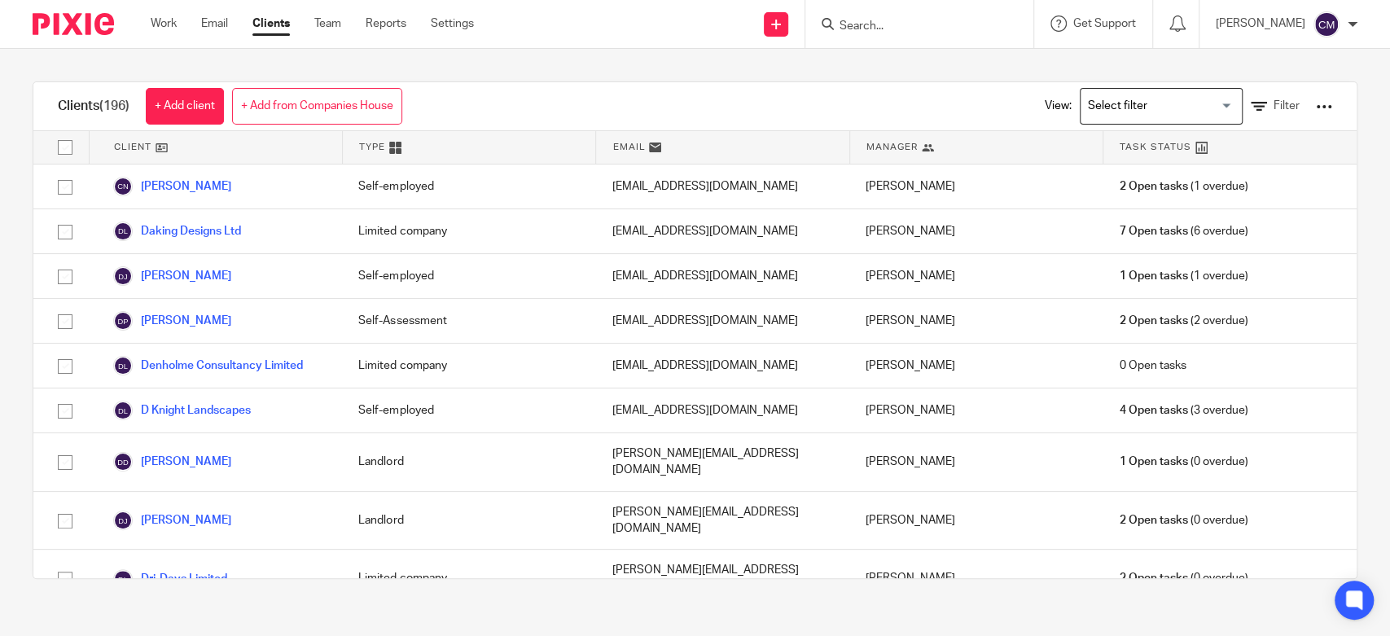
click at [326, 596] on div "Clients (196) + Add client + Add from Companies House View: Loading... Filter C…" at bounding box center [695, 330] width 1390 height 563
click at [521, 606] on div "Clients (196) + Add client + Add from Companies House View: Loading... Filter C…" at bounding box center [695, 330] width 1390 height 563
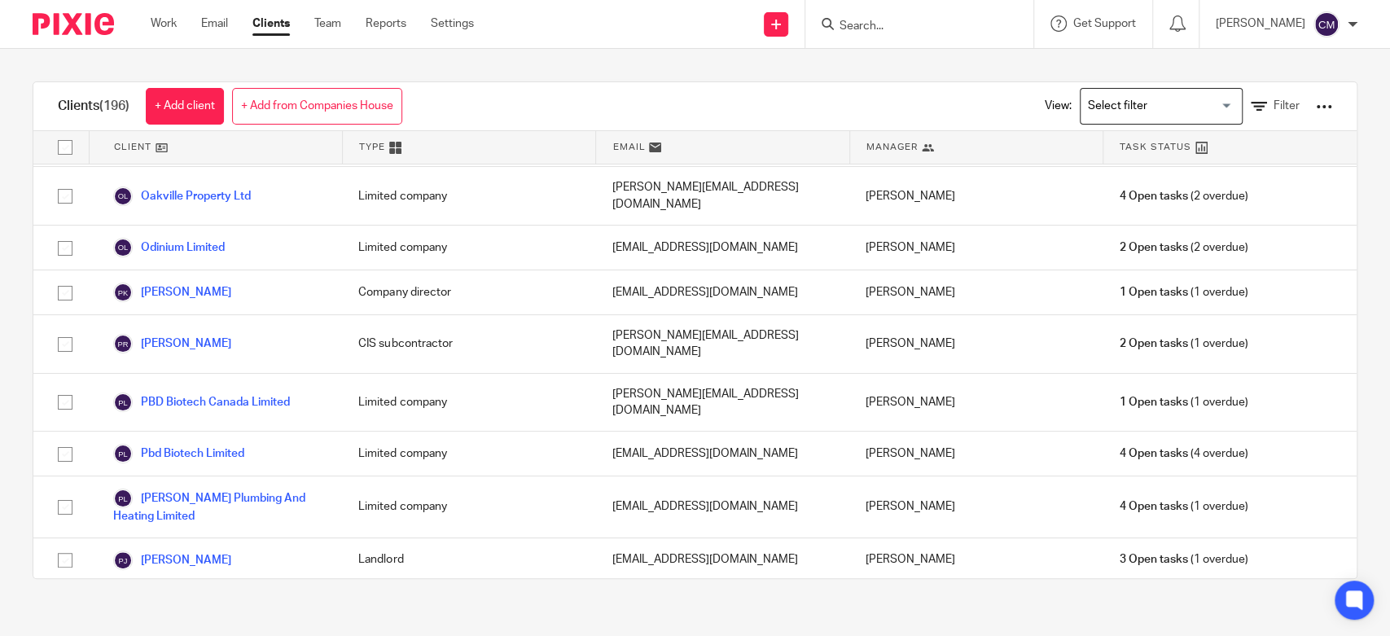
scroll to position [5882, 0]
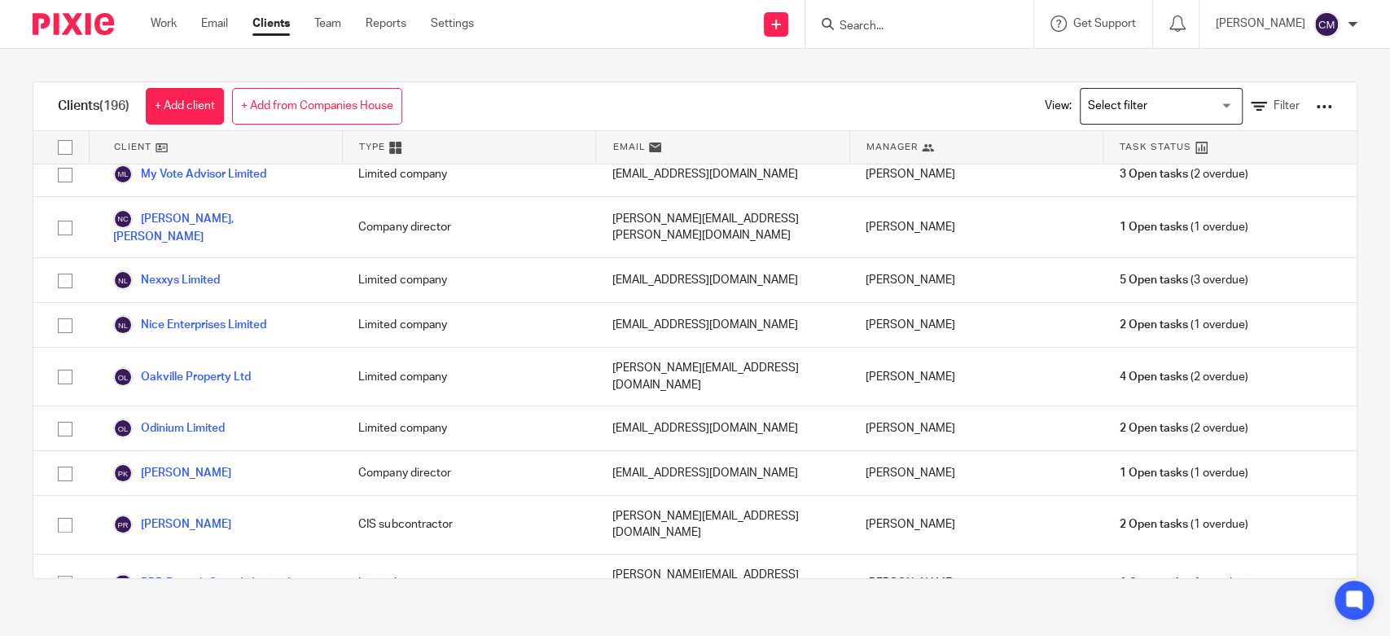
click at [530, 70] on div "Clients (196) + Add client + Add from Companies House View: Loading... Filter C…" at bounding box center [695, 330] width 1390 height 563
click at [161, 28] on link "Work" at bounding box center [164, 23] width 26 height 16
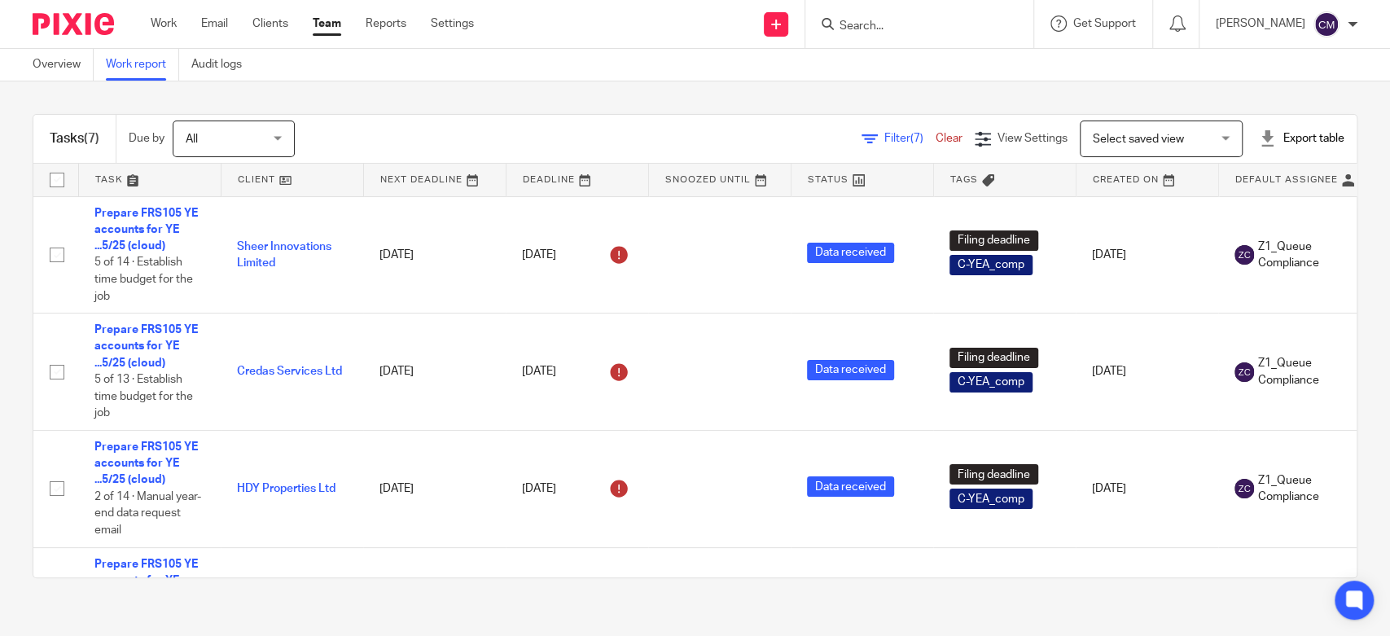
click at [885, 134] on span "Filter (7)" at bounding box center [910, 138] width 51 height 11
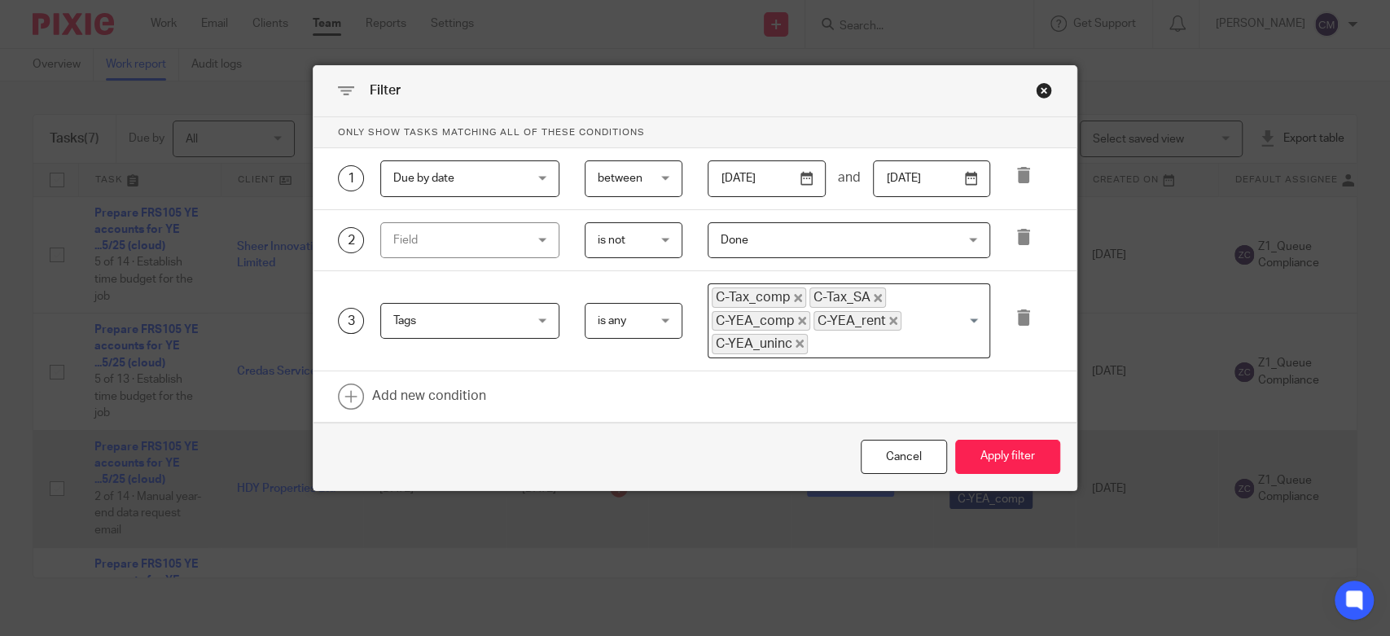
click at [893, 456] on div "Cancel" at bounding box center [904, 457] width 86 height 35
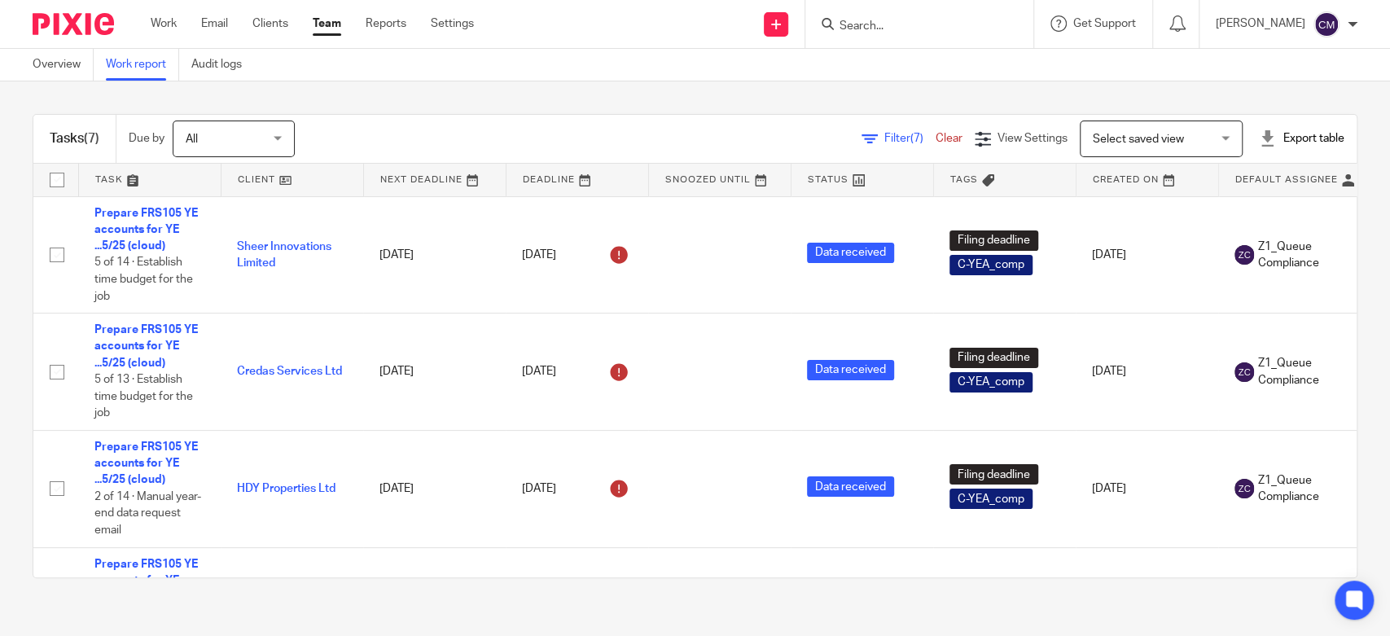
click at [144, 66] on link "Work report" at bounding box center [142, 65] width 73 height 32
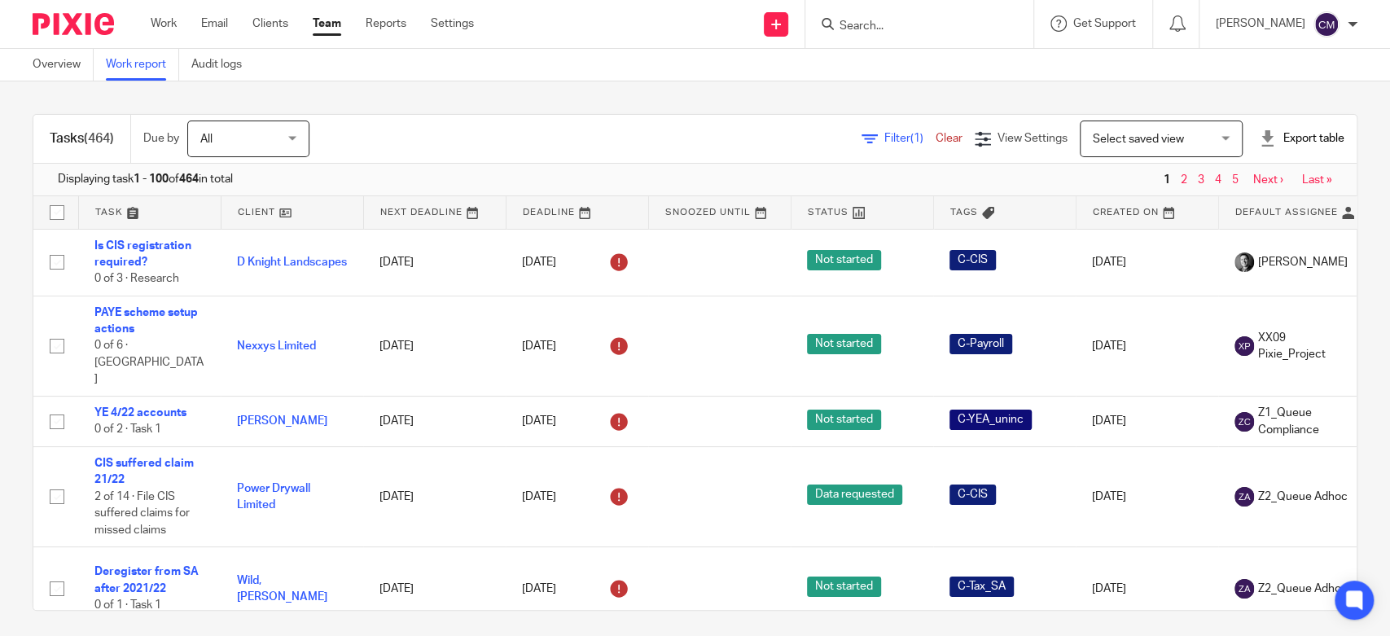
click at [885, 134] on span "Filter (1)" at bounding box center [910, 138] width 51 height 11
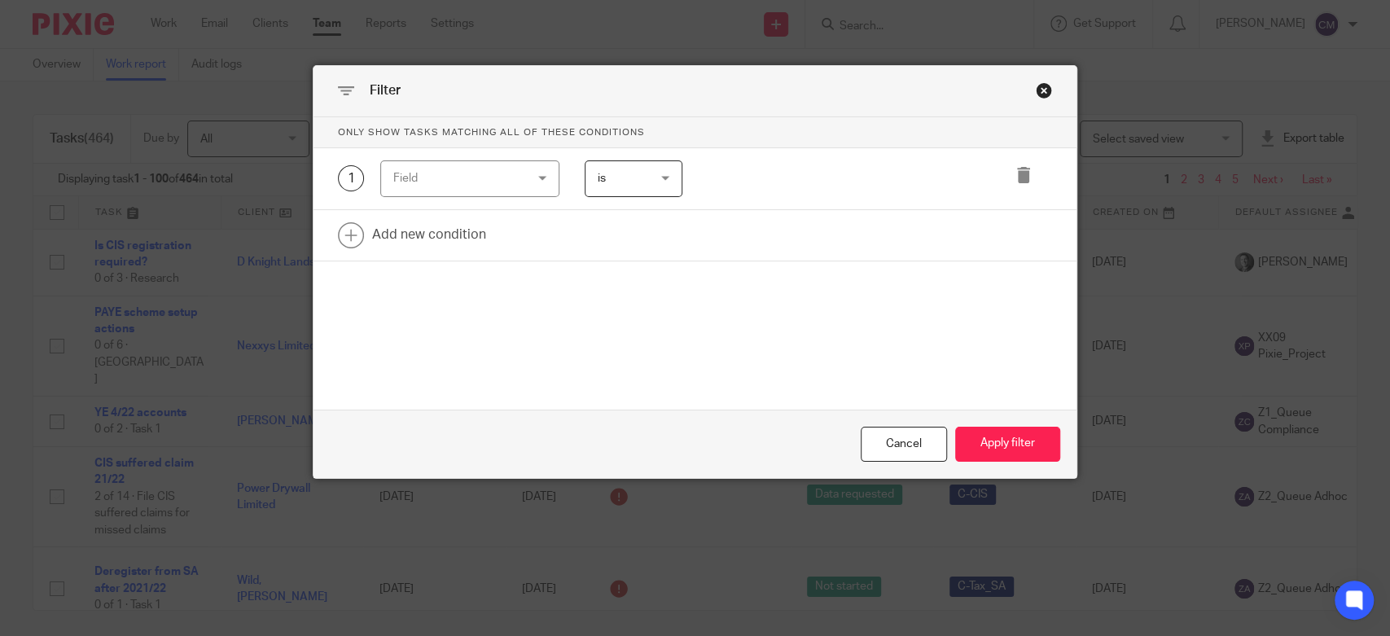
click at [481, 179] on div "Field" at bounding box center [459, 178] width 132 height 34
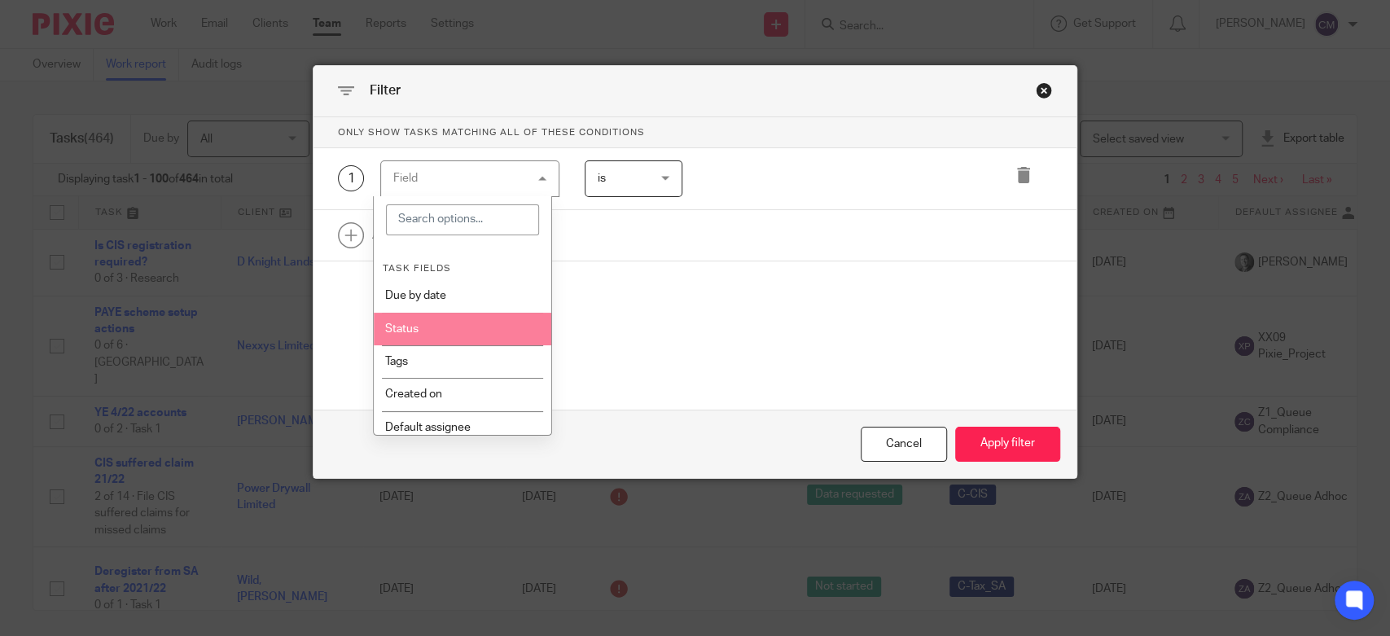
click at [465, 335] on li "Status" at bounding box center [462, 329] width 177 height 33
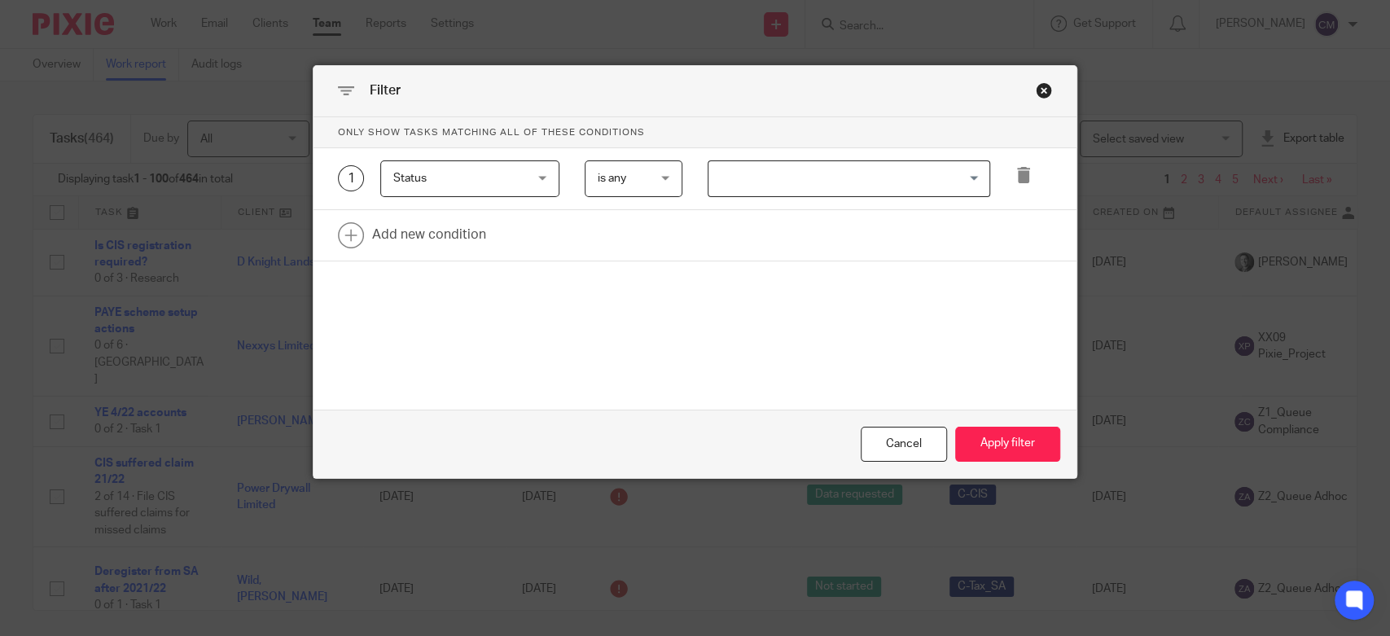
click at [466, 162] on span "Status" at bounding box center [459, 178] width 132 height 34
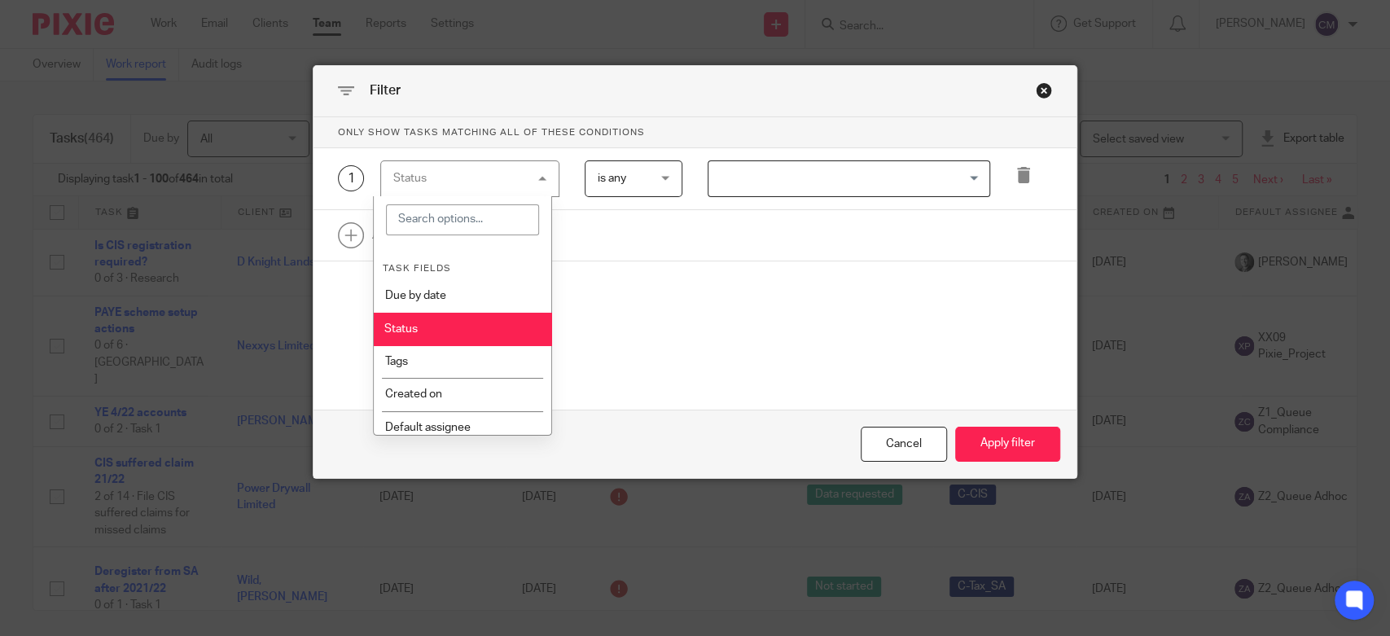
click at [445, 344] on li "Status" at bounding box center [462, 329] width 177 height 33
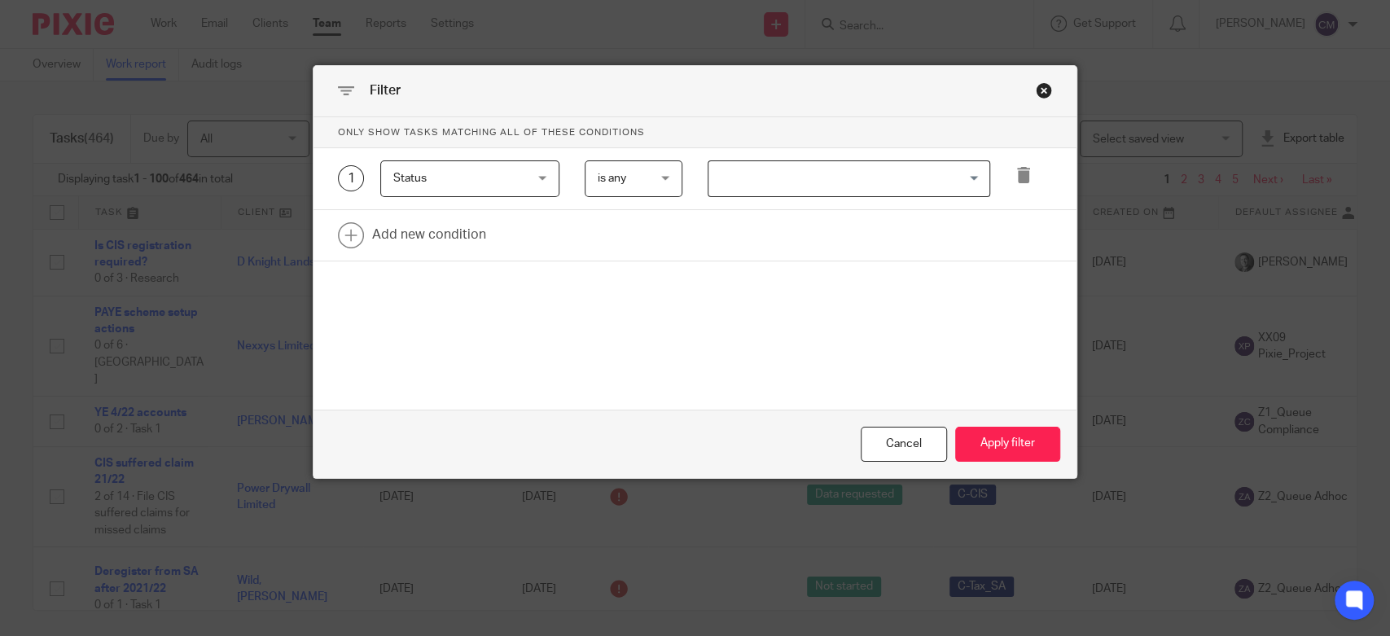
click at [469, 164] on span "Status" at bounding box center [459, 178] width 132 height 34
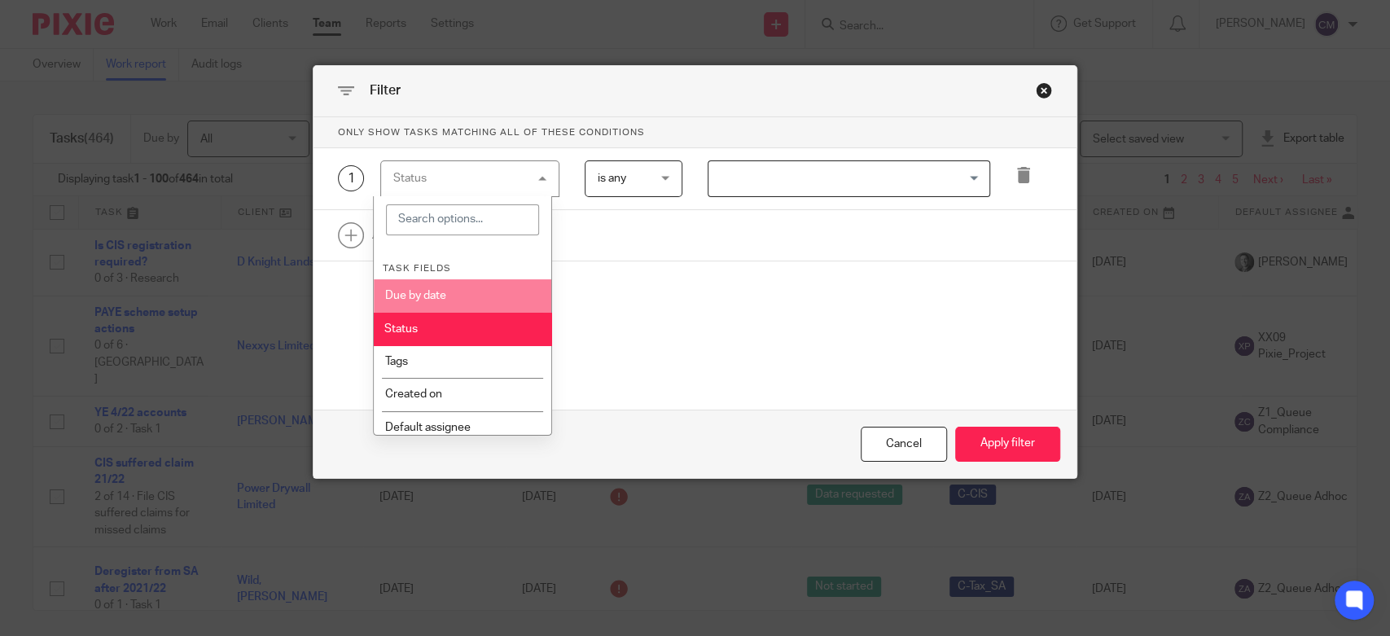
click at [468, 293] on li "Due by date" at bounding box center [462, 295] width 177 height 33
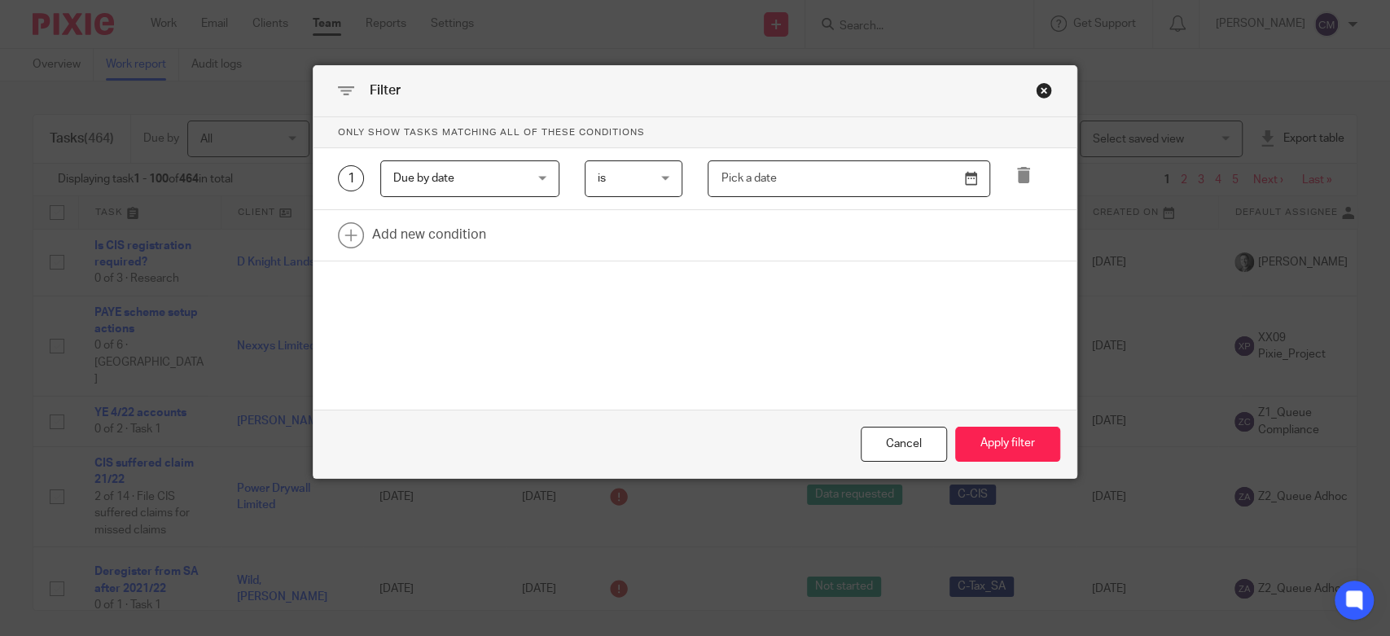
click at [772, 186] on input "text" at bounding box center [849, 178] width 283 height 37
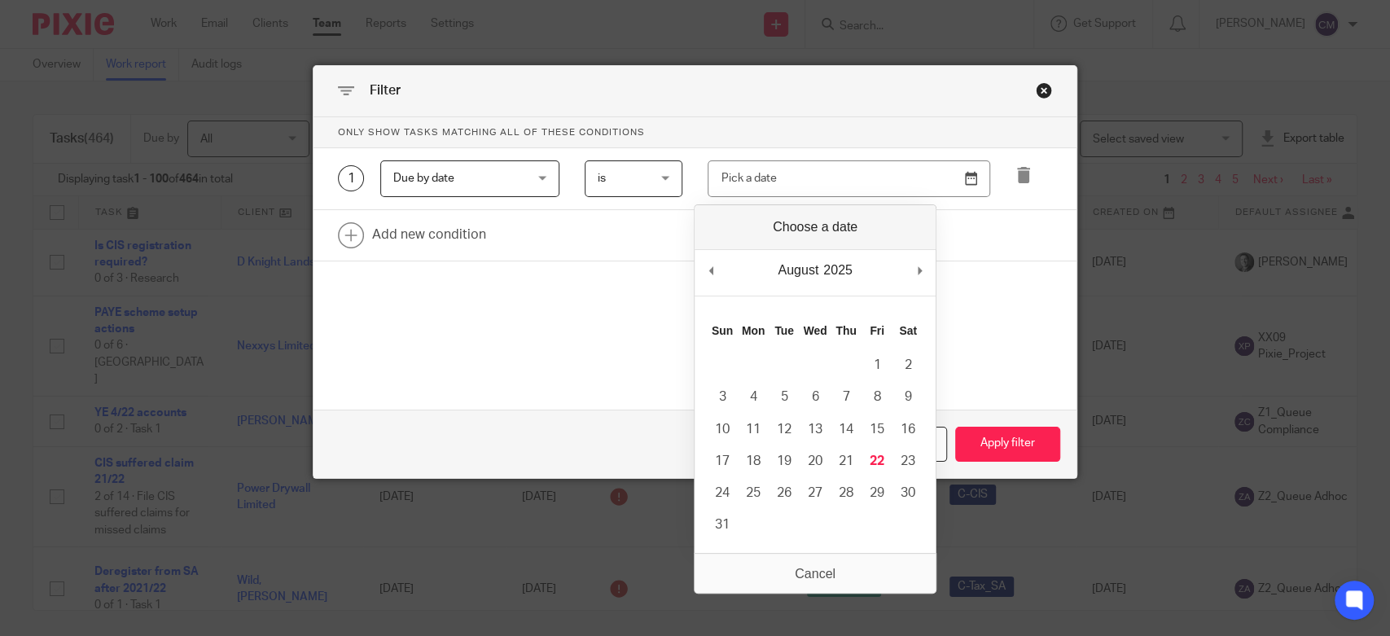
click at [598, 173] on span "is" at bounding box center [602, 178] width 8 height 11
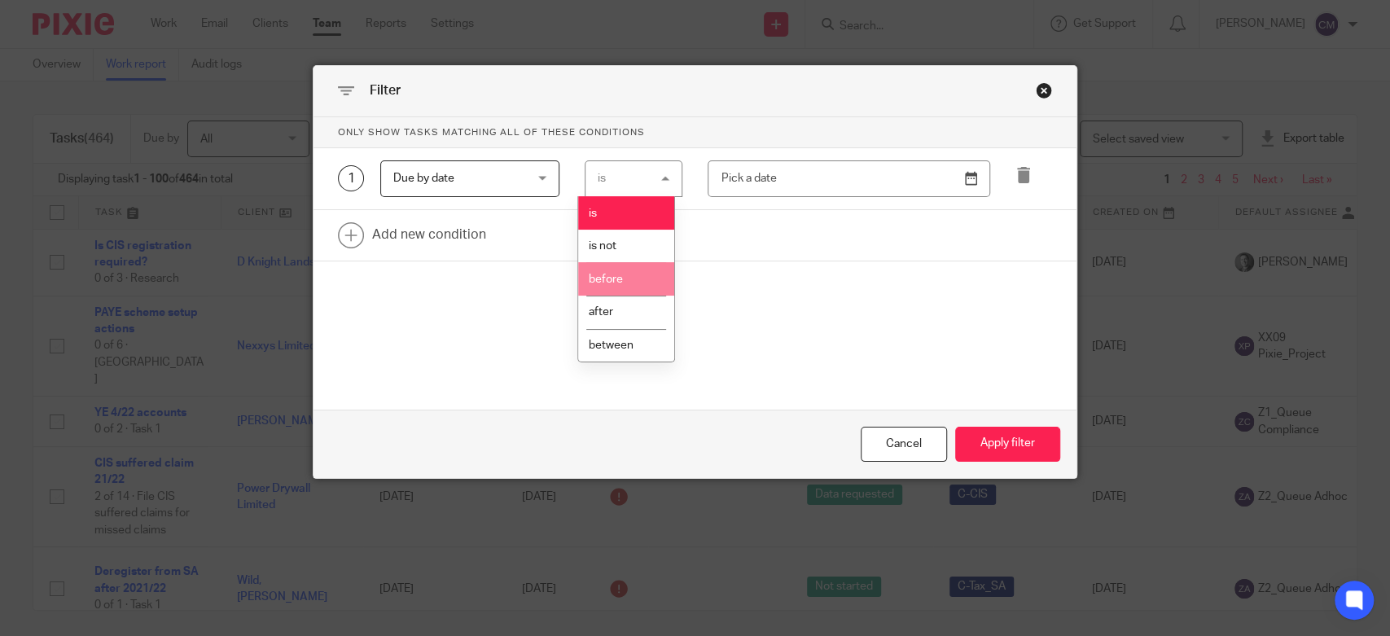
click at [637, 284] on li "before" at bounding box center [626, 278] width 96 height 33
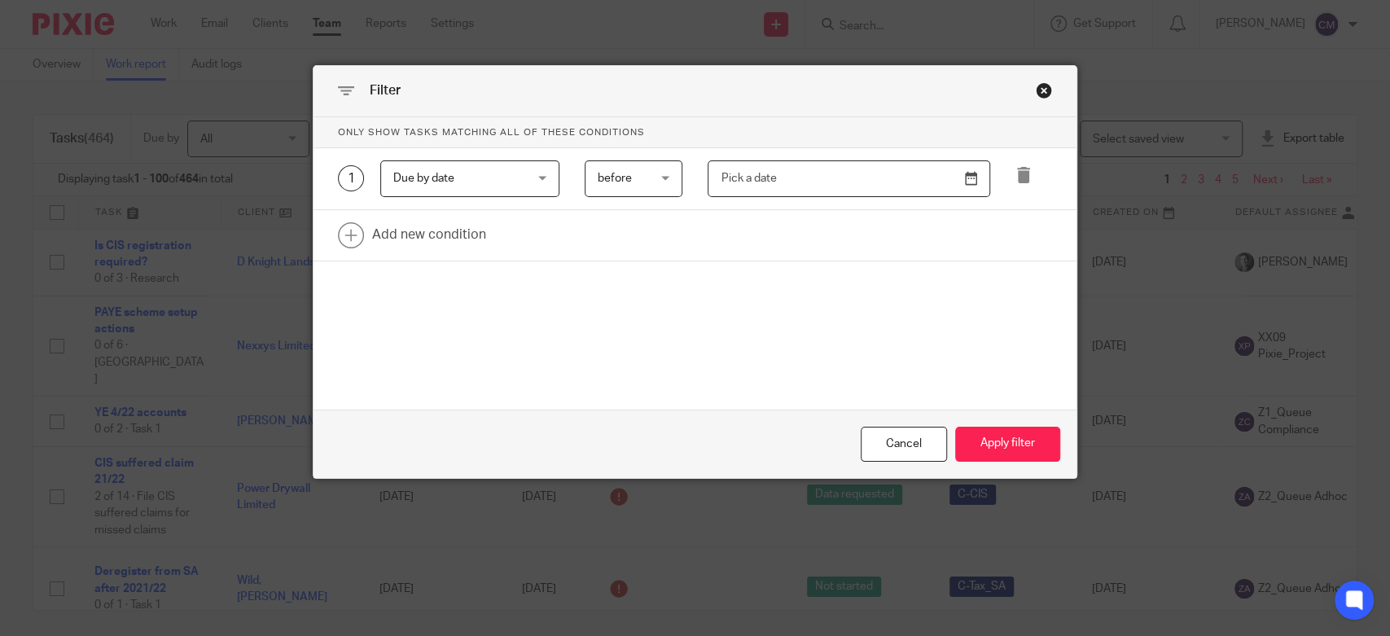
click at [852, 178] on input "Use the arrow keys to pick a date" at bounding box center [849, 178] width 283 height 37
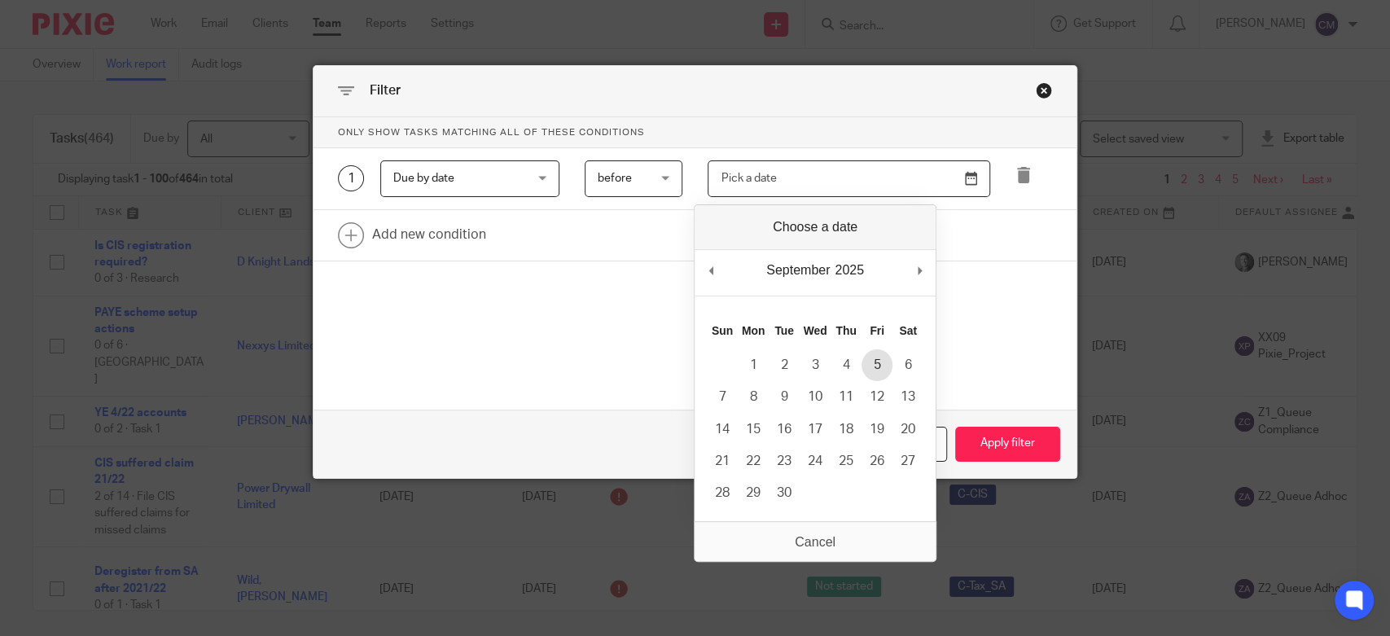
type input "2025-09-05"
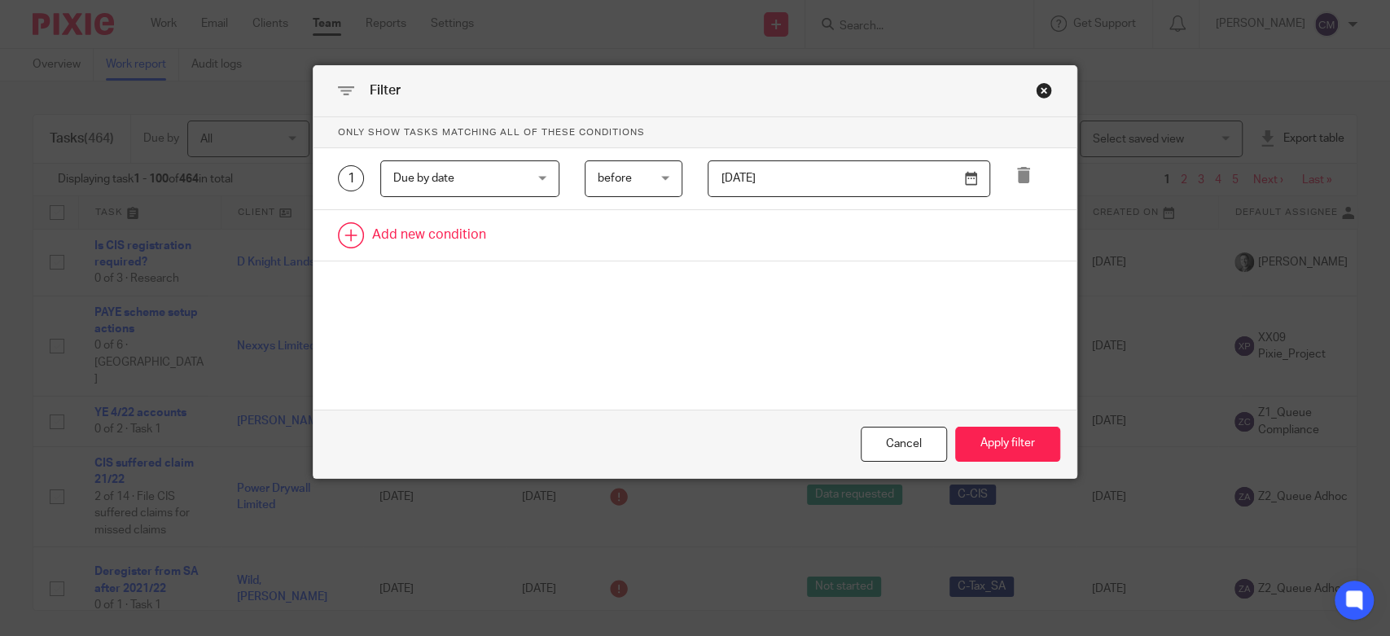
click at [437, 219] on link at bounding box center [695, 235] width 763 height 50
click at [471, 230] on div "Field" at bounding box center [459, 240] width 132 height 34
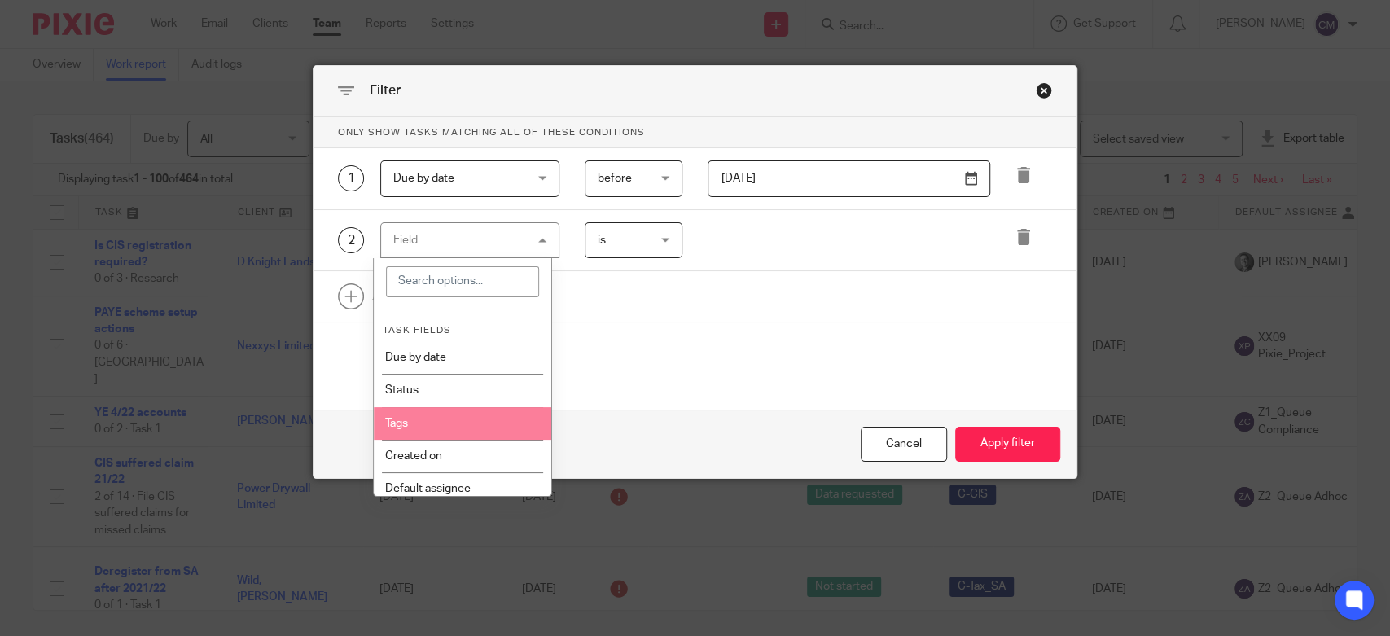
click at [450, 421] on li "Tags" at bounding box center [462, 423] width 177 height 33
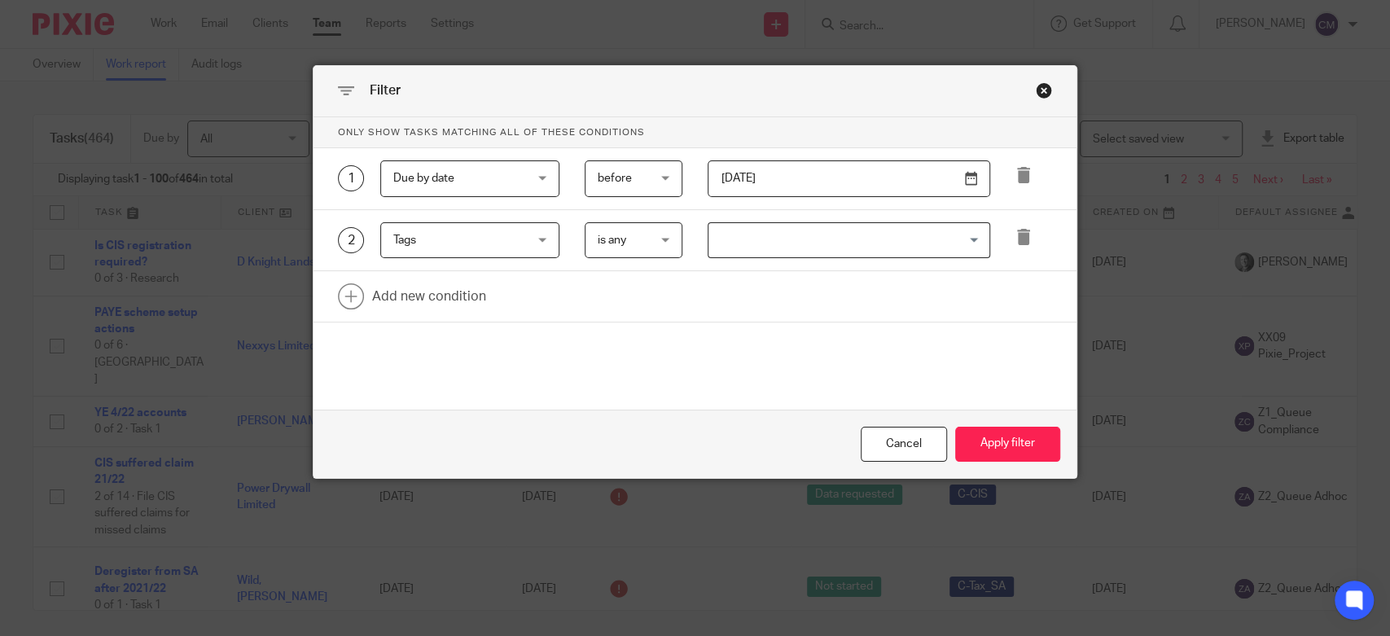
click at [777, 242] on input "Search for option" at bounding box center [845, 240] width 270 height 29
click at [648, 365] on div "Only show tasks matching all of these conditions 1 Due by date Due by date Task…" at bounding box center [695, 241] width 763 height 249
click at [1002, 441] on button "Apply filter" at bounding box center [1007, 444] width 105 height 35
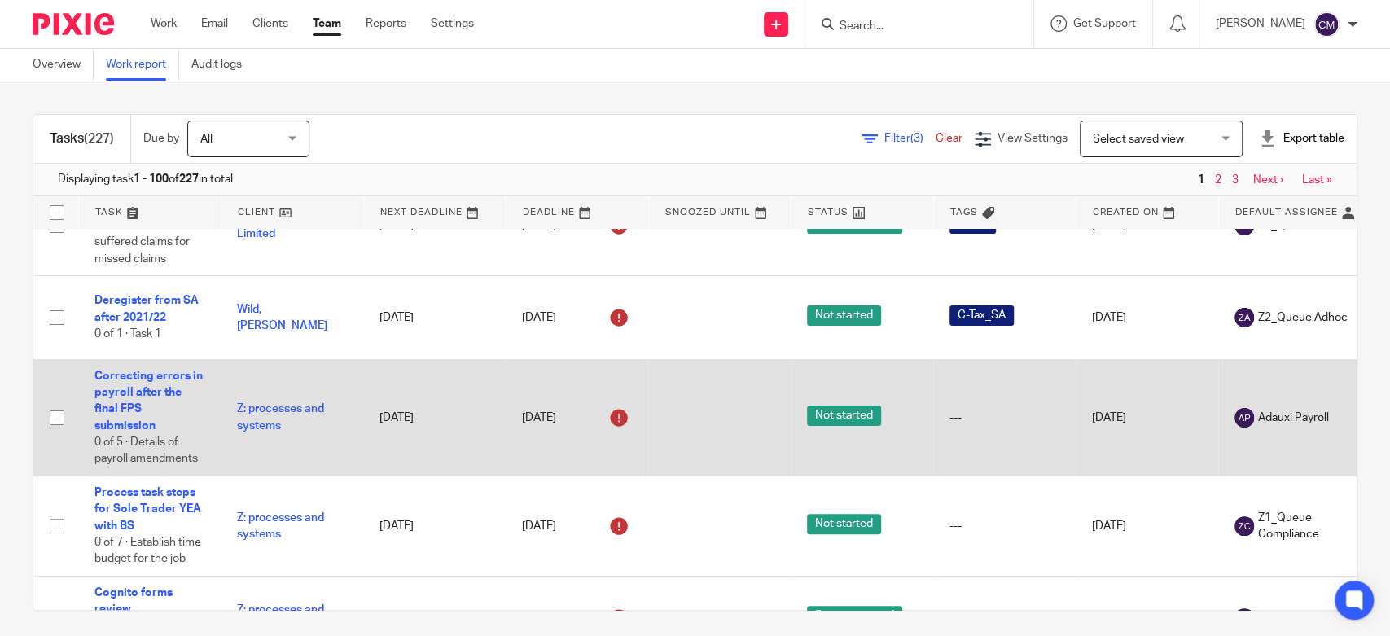
scroll to position [362, 0]
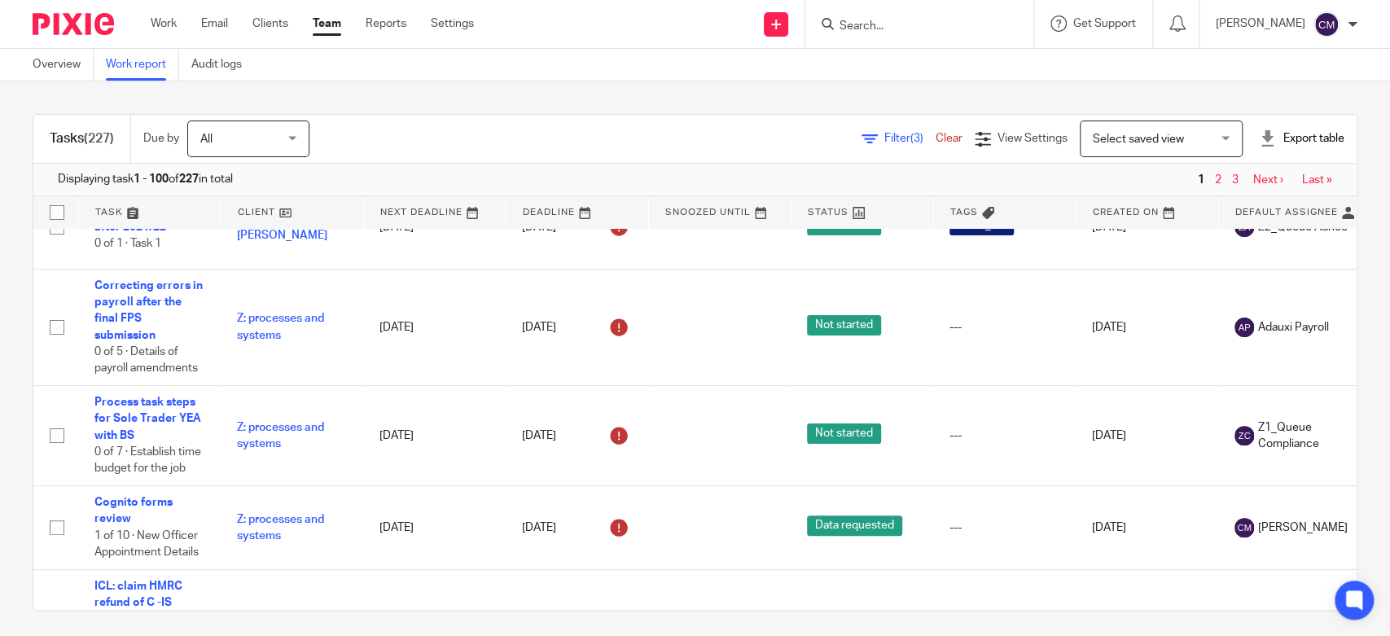
click at [1124, 144] on span "Select saved view" at bounding box center [1152, 138] width 119 height 34
click at [1115, 178] on span "Select saved view" at bounding box center [1107, 173] width 91 height 11
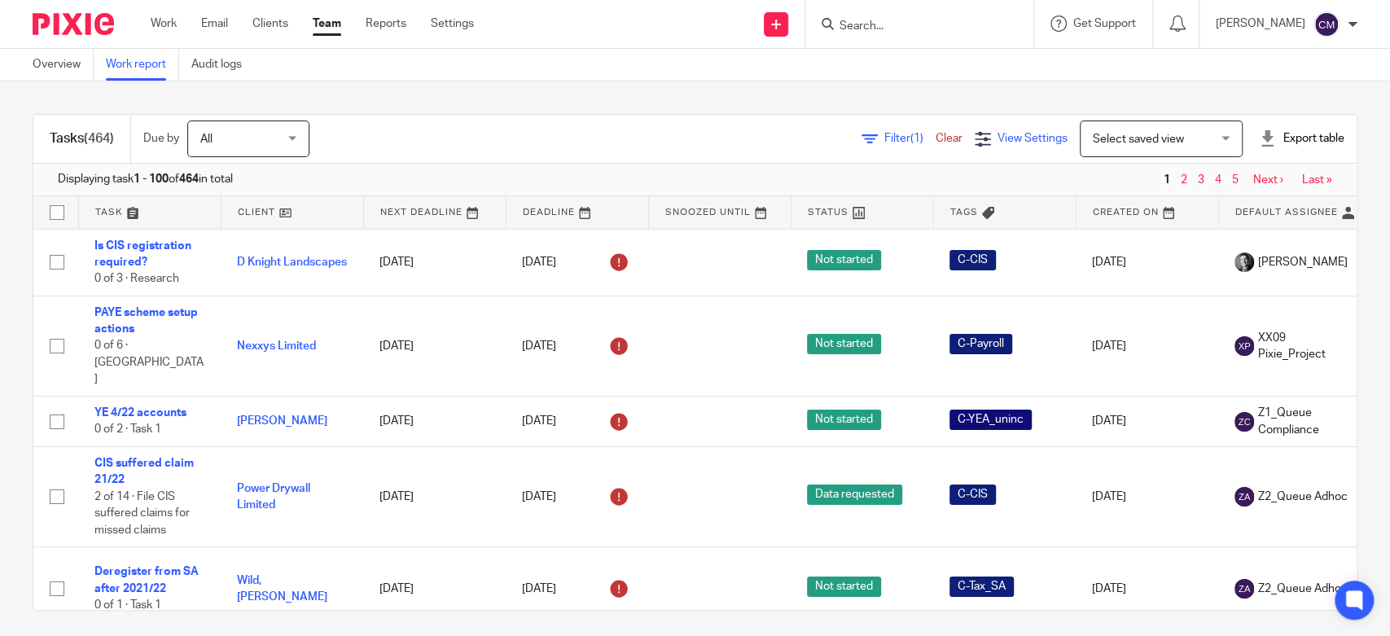
click at [1008, 145] on div "View Settings" at bounding box center [1021, 138] width 93 height 17
click at [1015, 183] on icon at bounding box center [1016, 188] width 16 height 16
click at [898, 184] on h4 "View Settings" at bounding box center [910, 190] width 116 height 21
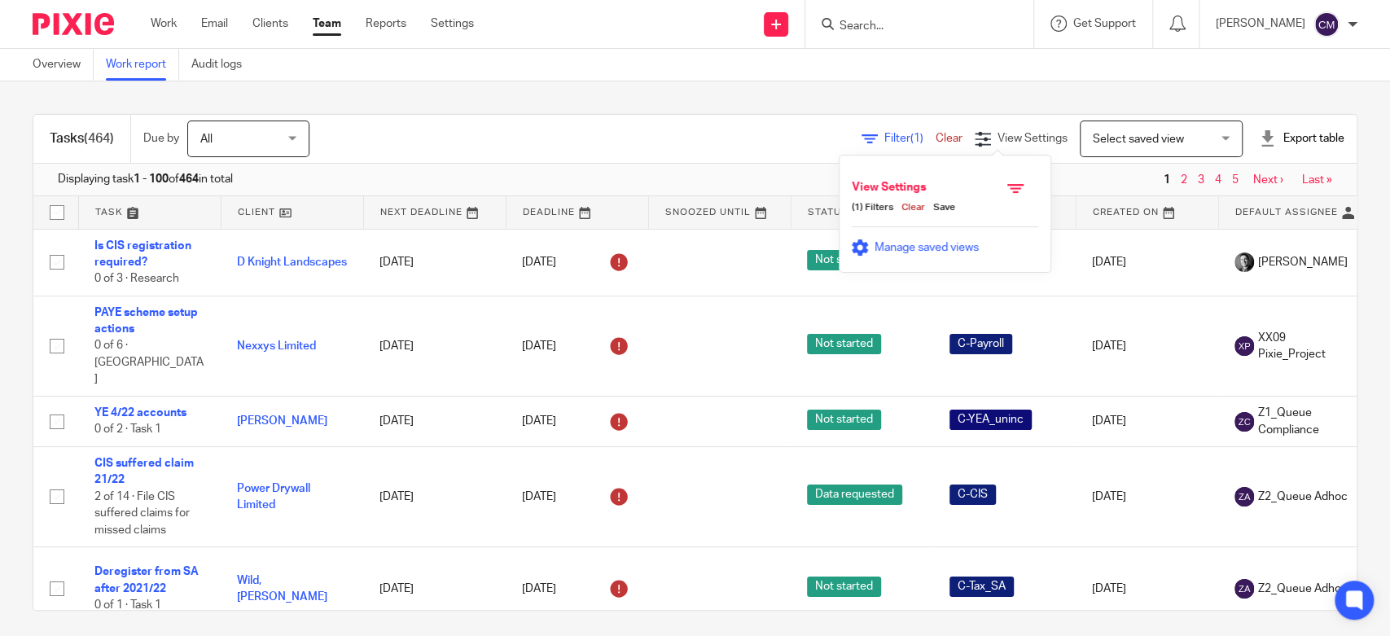
click at [911, 244] on span "Manage saved views" at bounding box center [927, 247] width 104 height 11
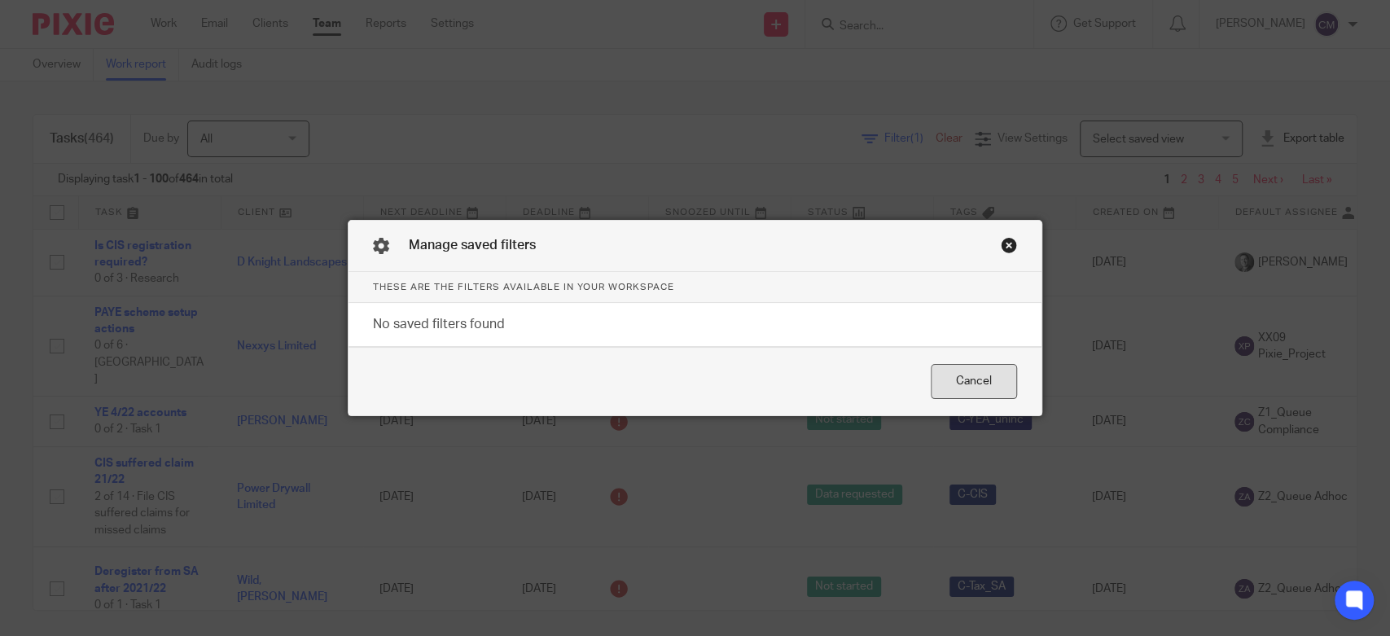
click at [957, 395] on div "Cancel" at bounding box center [974, 381] width 86 height 35
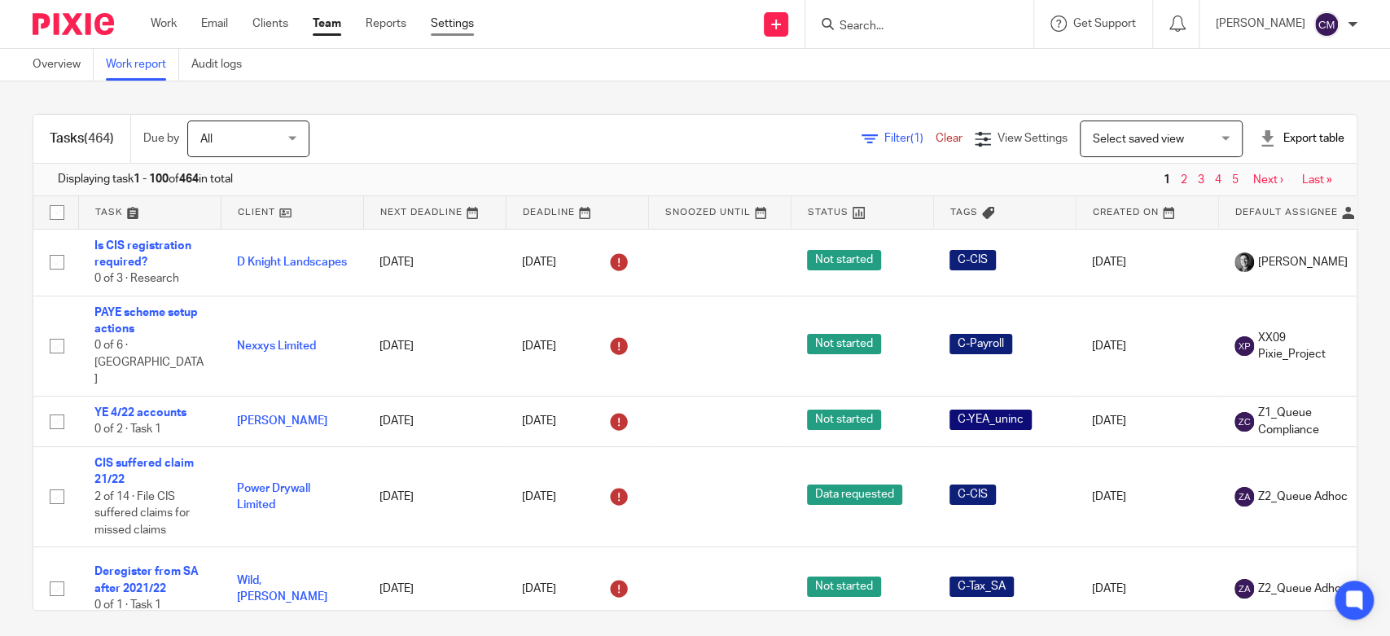
click at [447, 19] on link "Settings" at bounding box center [452, 23] width 43 height 16
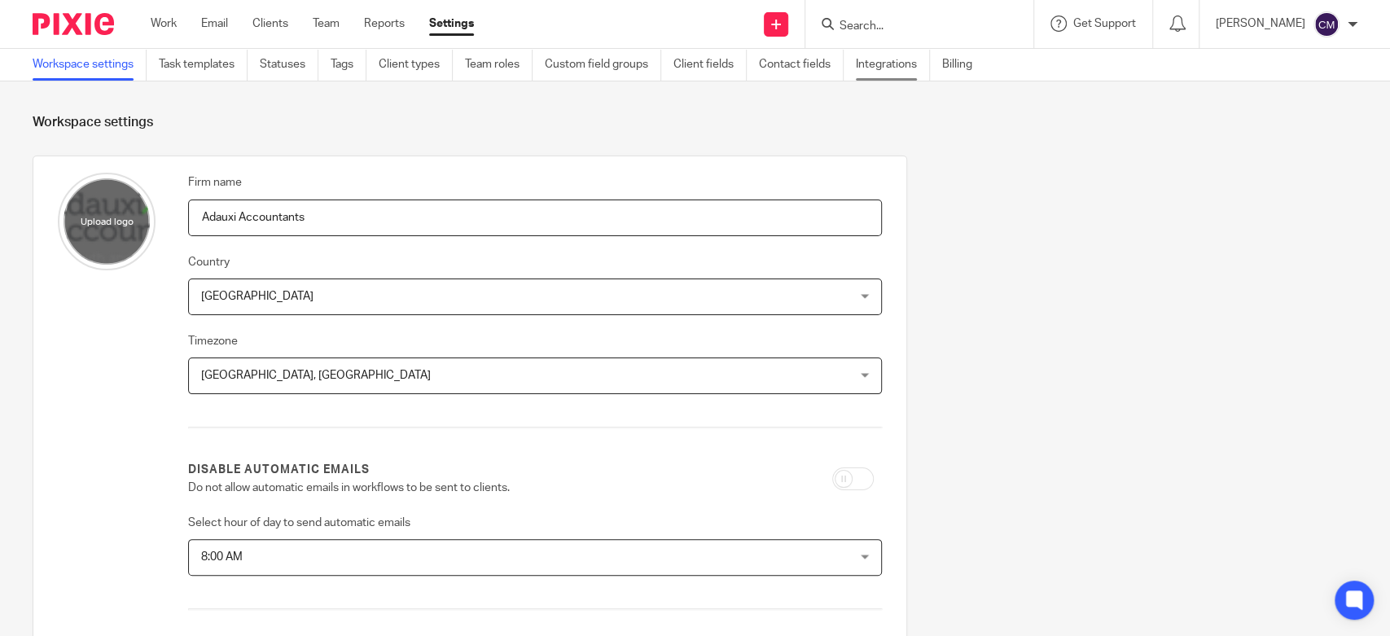
click at [874, 70] on link "Integrations" at bounding box center [893, 65] width 74 height 32
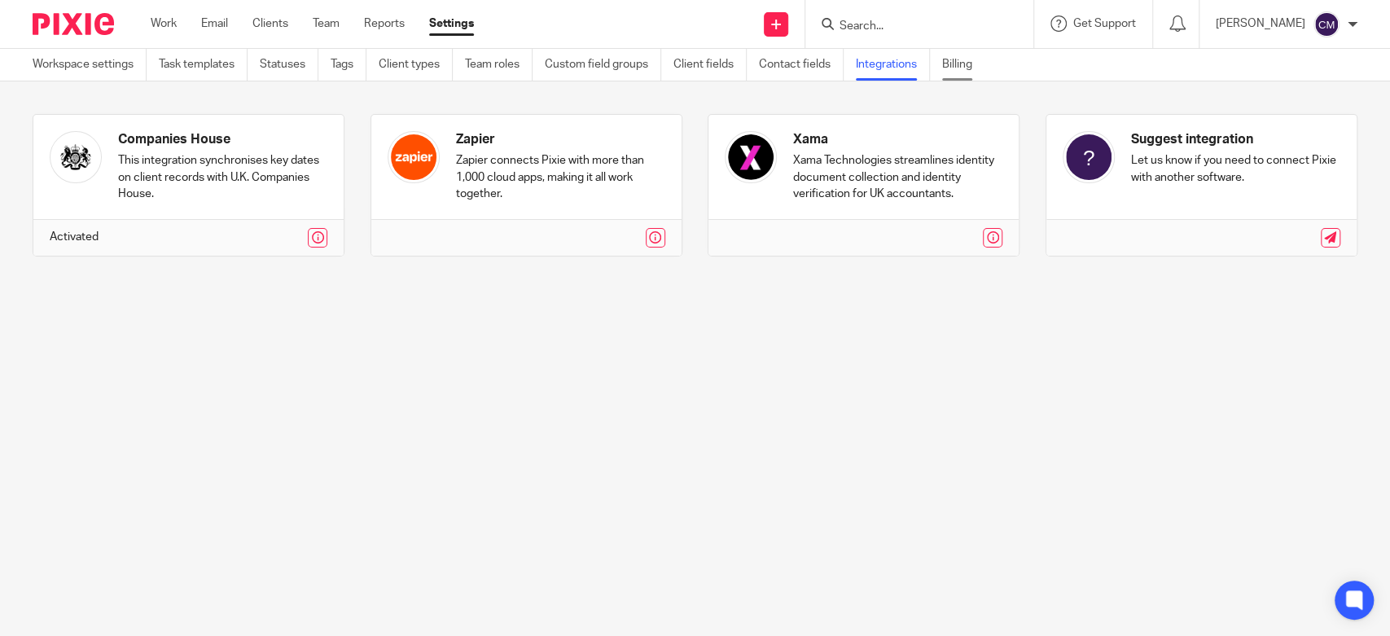
click at [955, 64] on link "Billing" at bounding box center [963, 65] width 42 height 32
click at [143, 64] on link "Workspace settings" at bounding box center [90, 65] width 114 height 32
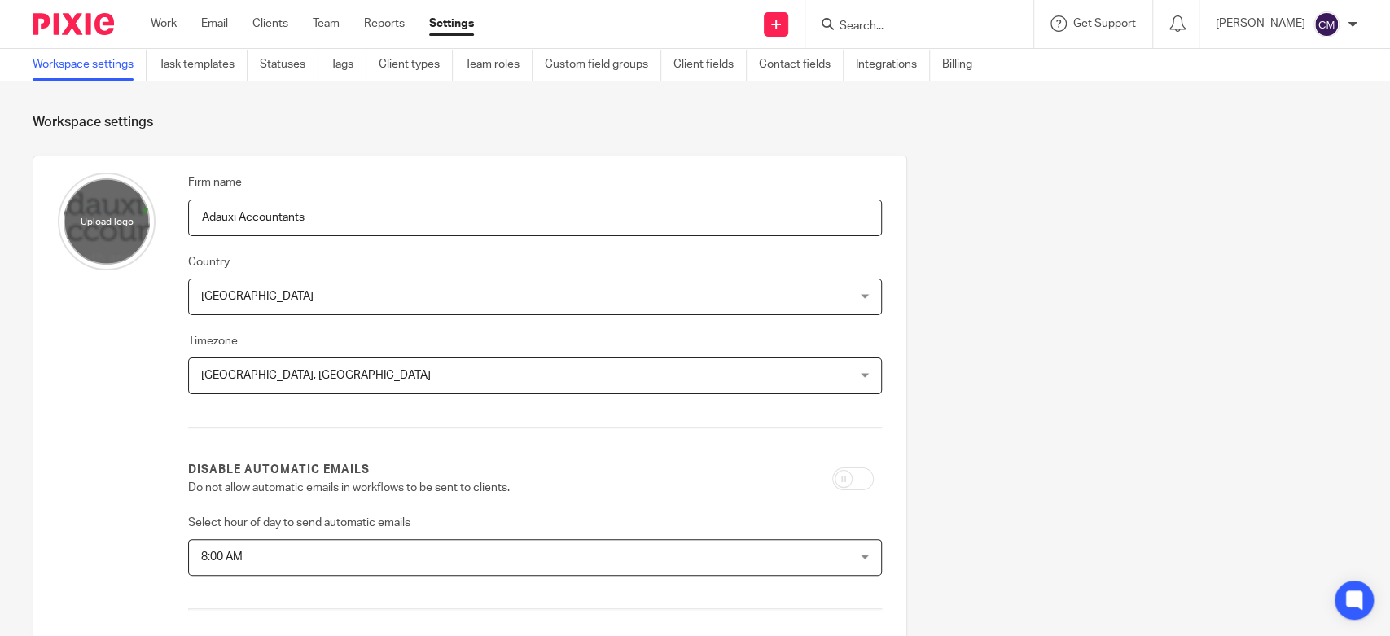
click at [1185, 92] on section "Workspace settings Firm name Adauxi Accountants Country [GEOGRAPHIC_DATA] [GEOG…" at bounding box center [695, 617] width 1390 height 1073
click at [176, 12] on div "Work Email Clients Team Reports Settings Work Email Clients Team Reports Settin…" at bounding box center [316, 24] width 364 height 48
click at [172, 23] on link "Work" at bounding box center [164, 23] width 26 height 16
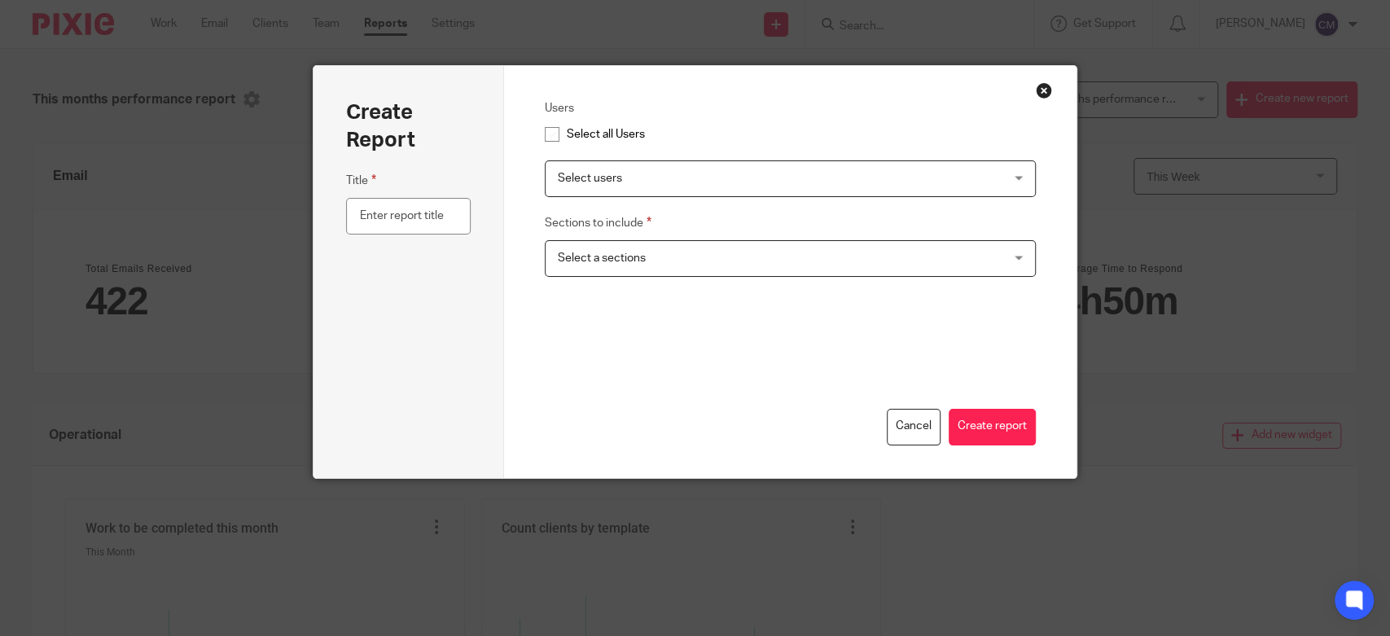
click at [593, 255] on span "Select a sections" at bounding box center [602, 257] width 88 height 11
drag, startPoint x: 456, startPoint y: 312, endPoint x: 561, endPoint y: 317, distance: 105.2
click at [455, 312] on div "Title" at bounding box center [408, 308] width 125 height 274
click at [899, 431] on button "Cancel" at bounding box center [914, 427] width 54 height 37
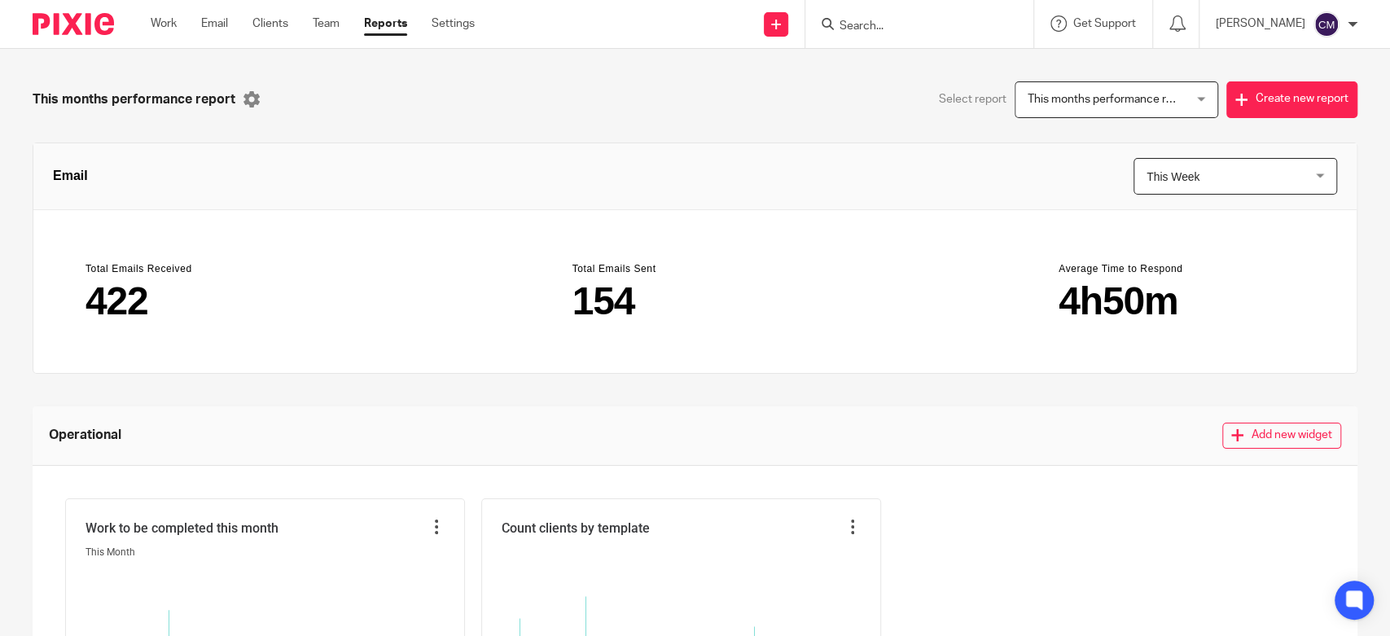
click at [1164, 176] on span "This Week" at bounding box center [1173, 176] width 53 height 13
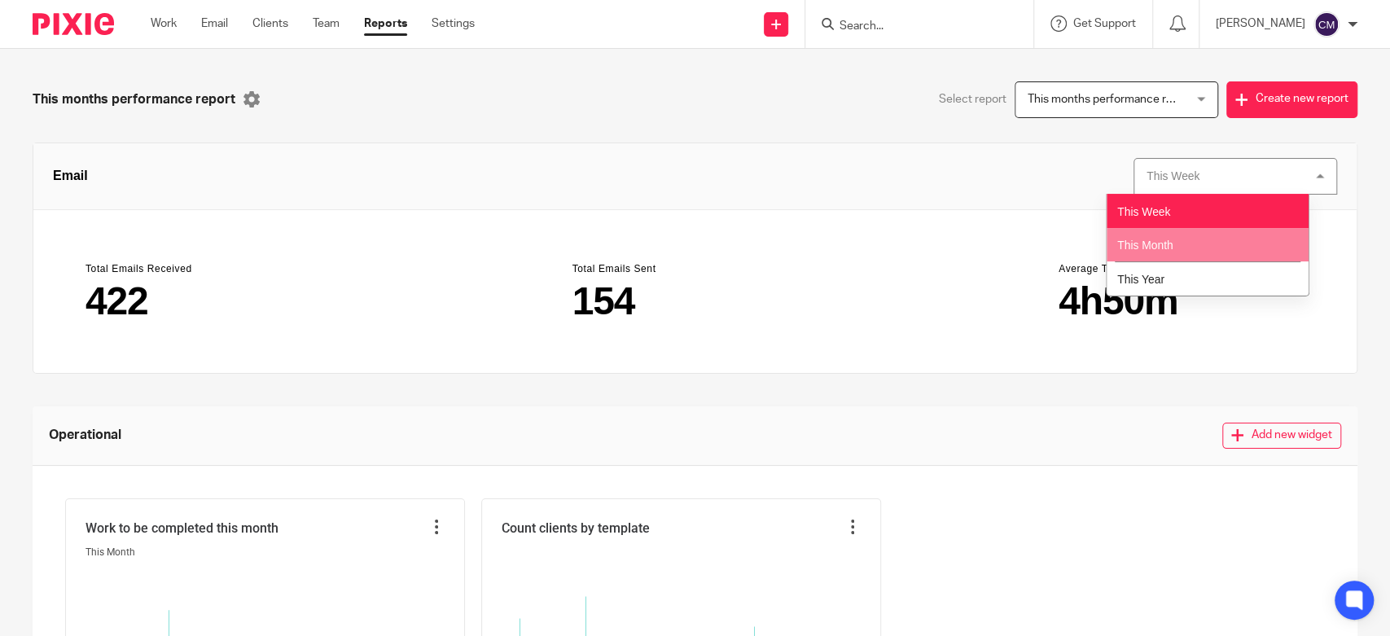
click at [1155, 246] on span "This Month" at bounding box center [1145, 245] width 56 height 13
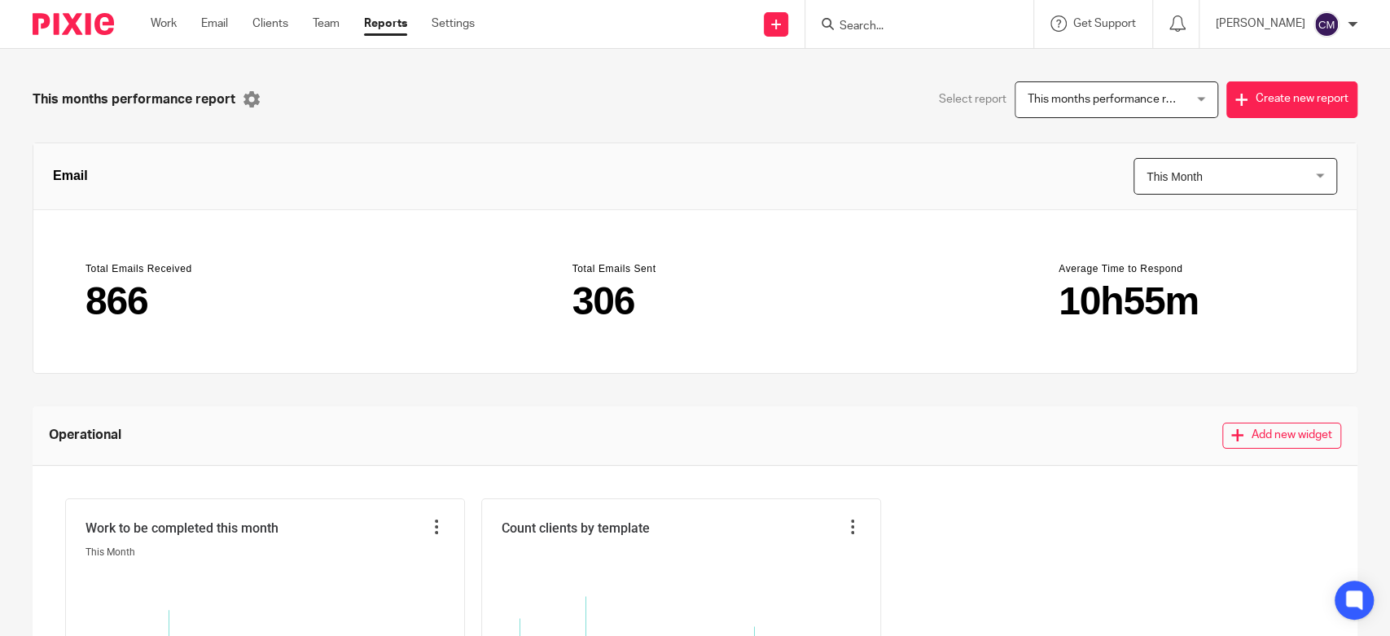
click at [1169, 182] on span "This Month" at bounding box center [1175, 176] width 56 height 13
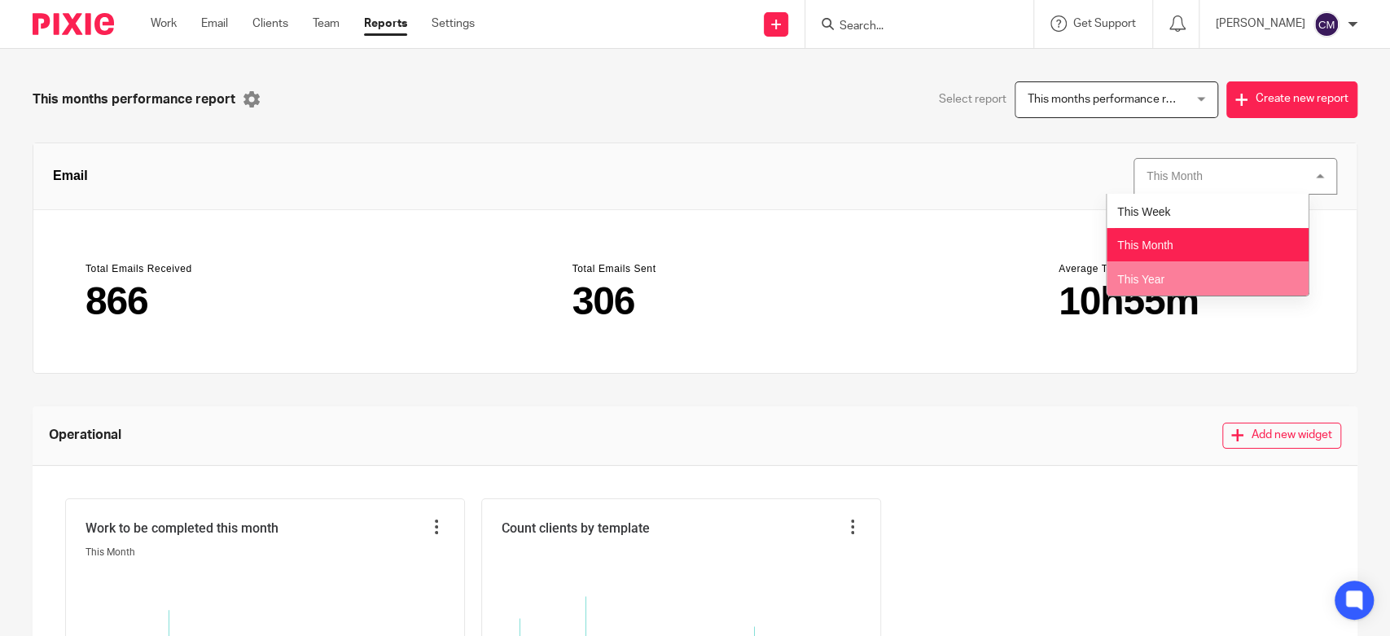
click at [1177, 268] on li "This Year" at bounding box center [1208, 278] width 202 height 34
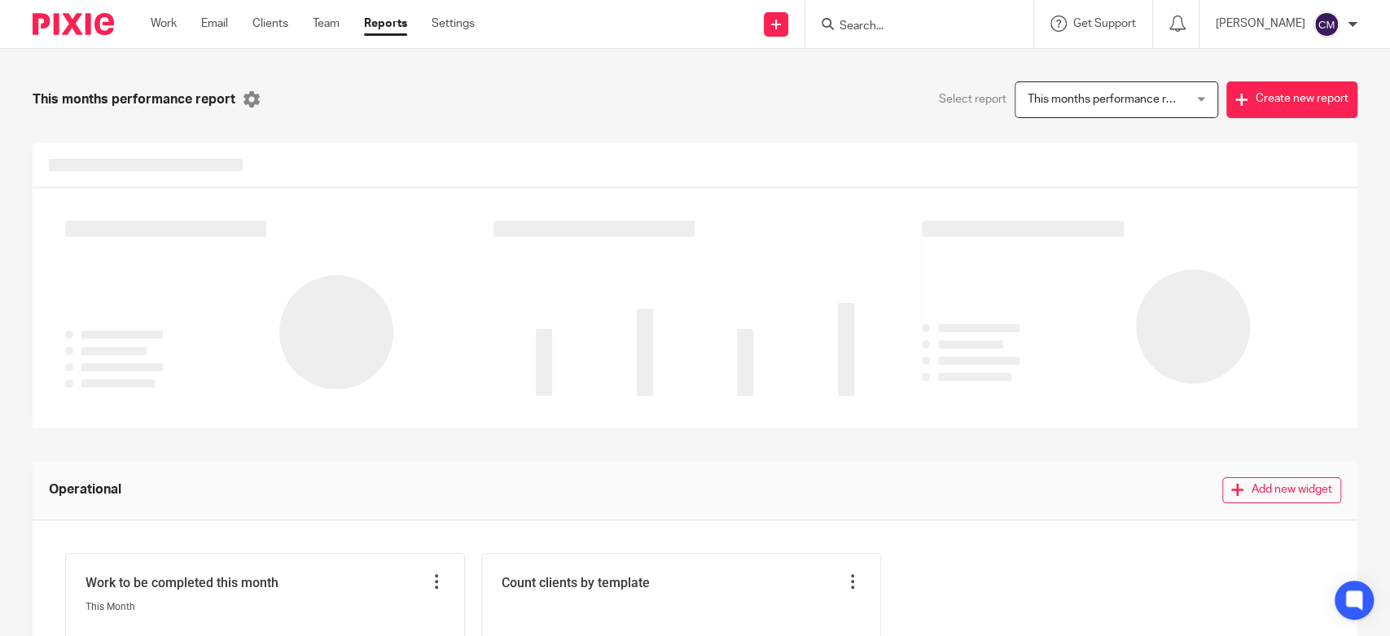
click at [1080, 103] on span "This months performance report" at bounding box center [1111, 99] width 166 height 11
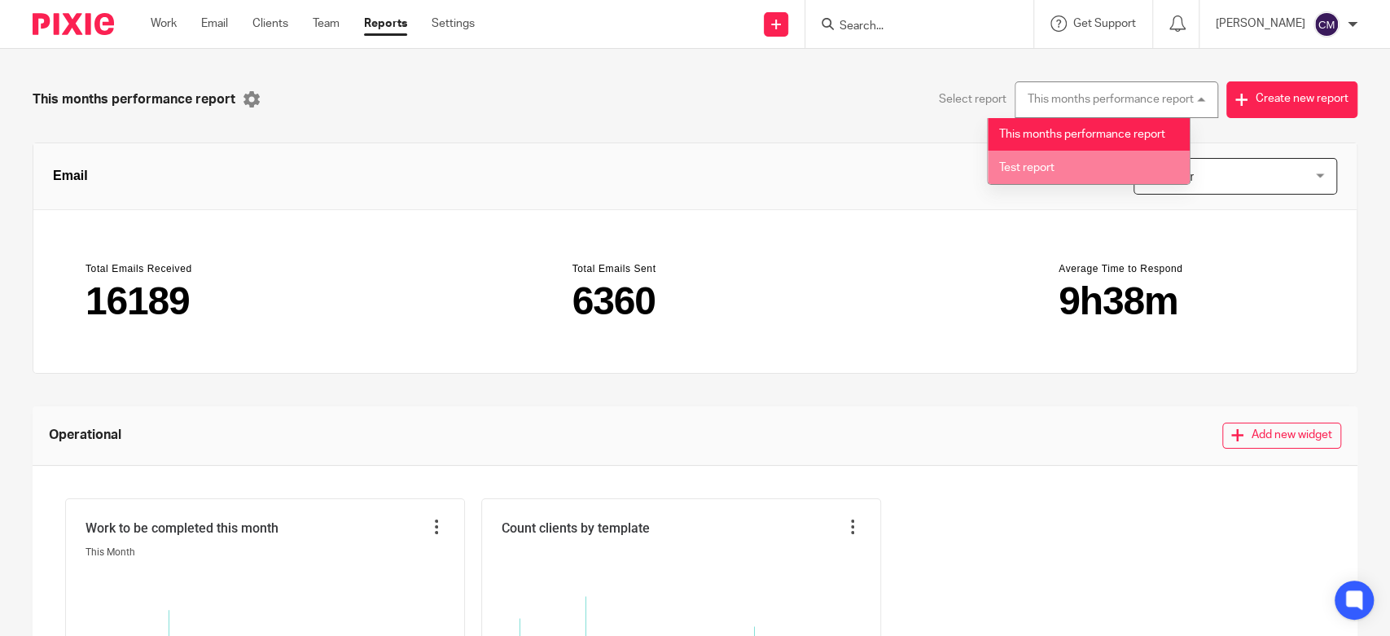
click at [1051, 184] on li "Test report" at bounding box center [1089, 167] width 202 height 33
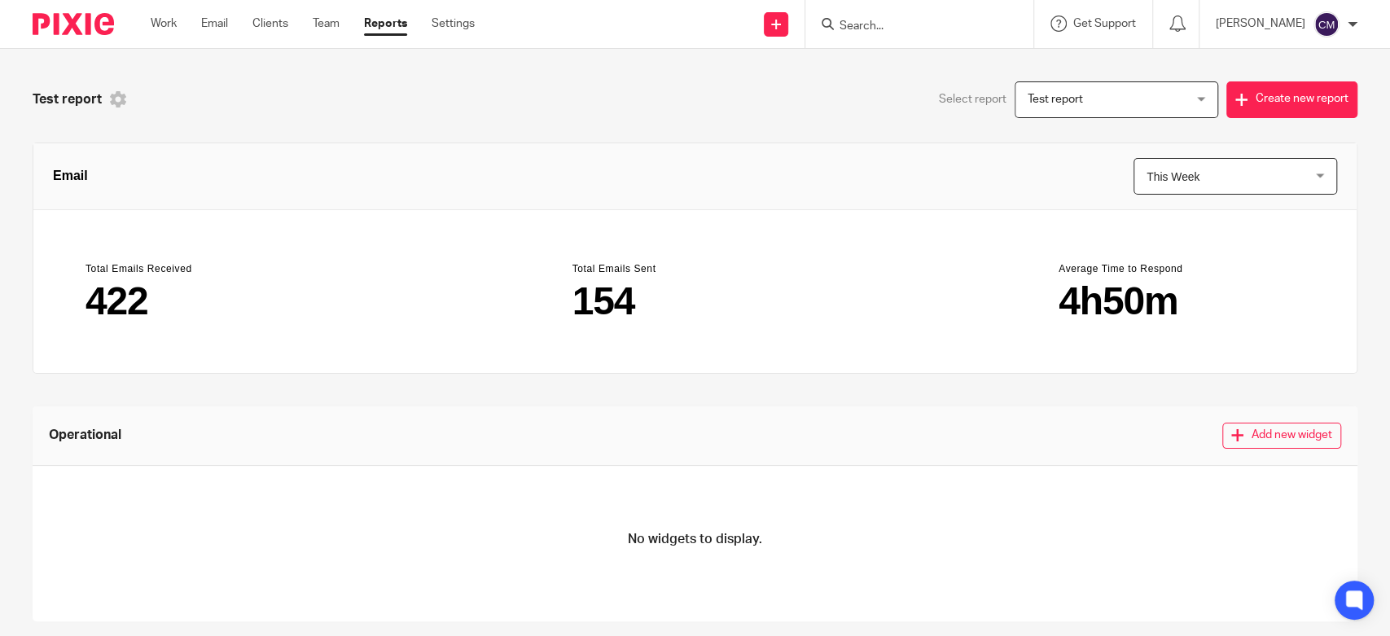
click at [114, 98] on icon at bounding box center [118, 99] width 16 height 16
click at [169, 130] on li "Edit this report" at bounding box center [167, 136] width 112 height 24
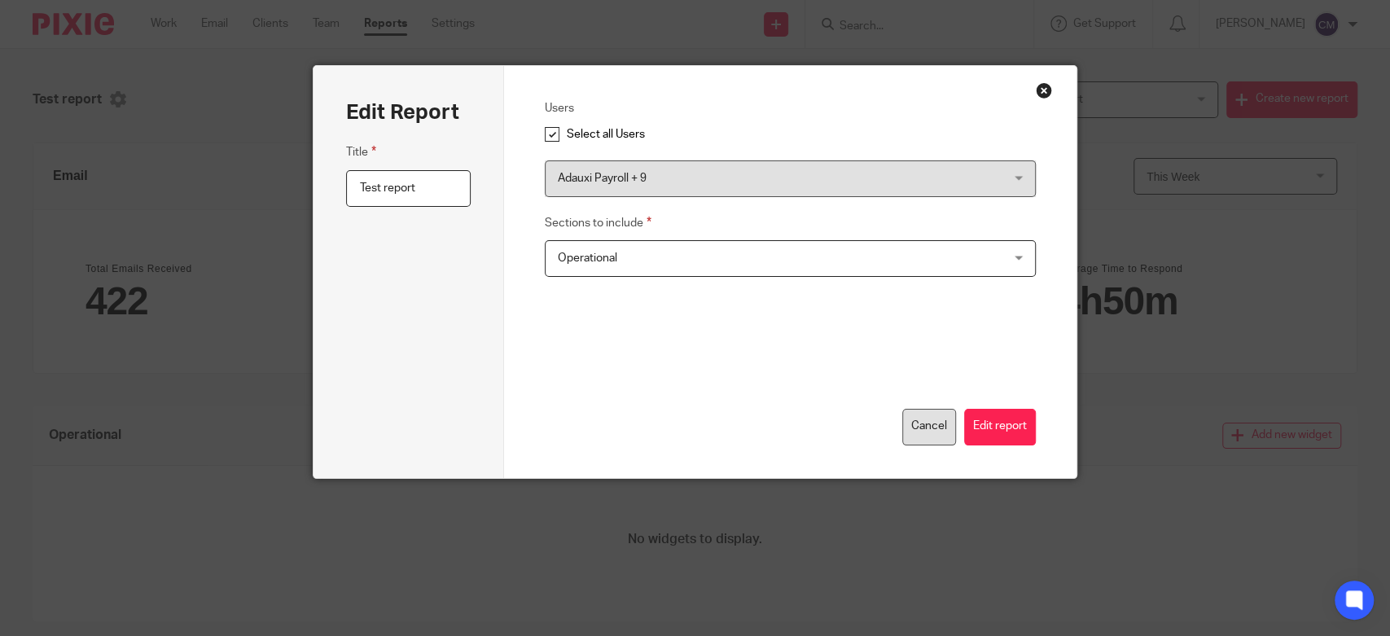
click at [916, 433] on button "Cancel" at bounding box center [929, 427] width 54 height 37
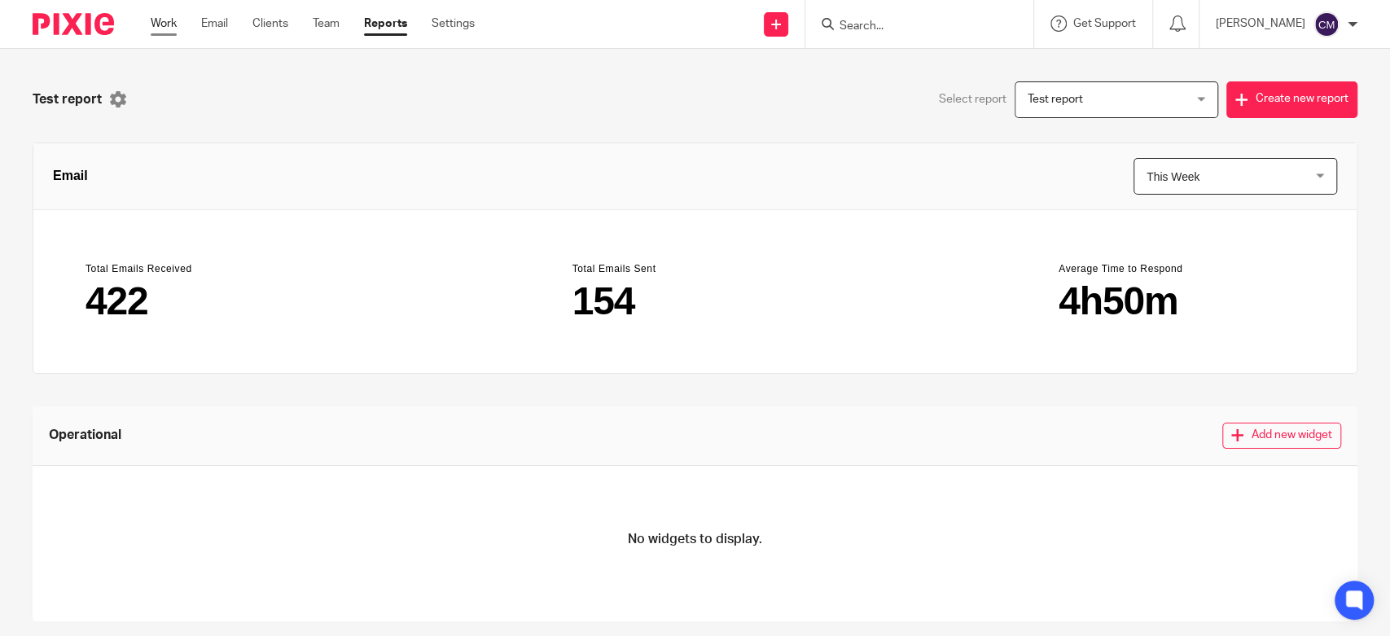
click at [156, 28] on link "Work" at bounding box center [164, 23] width 26 height 16
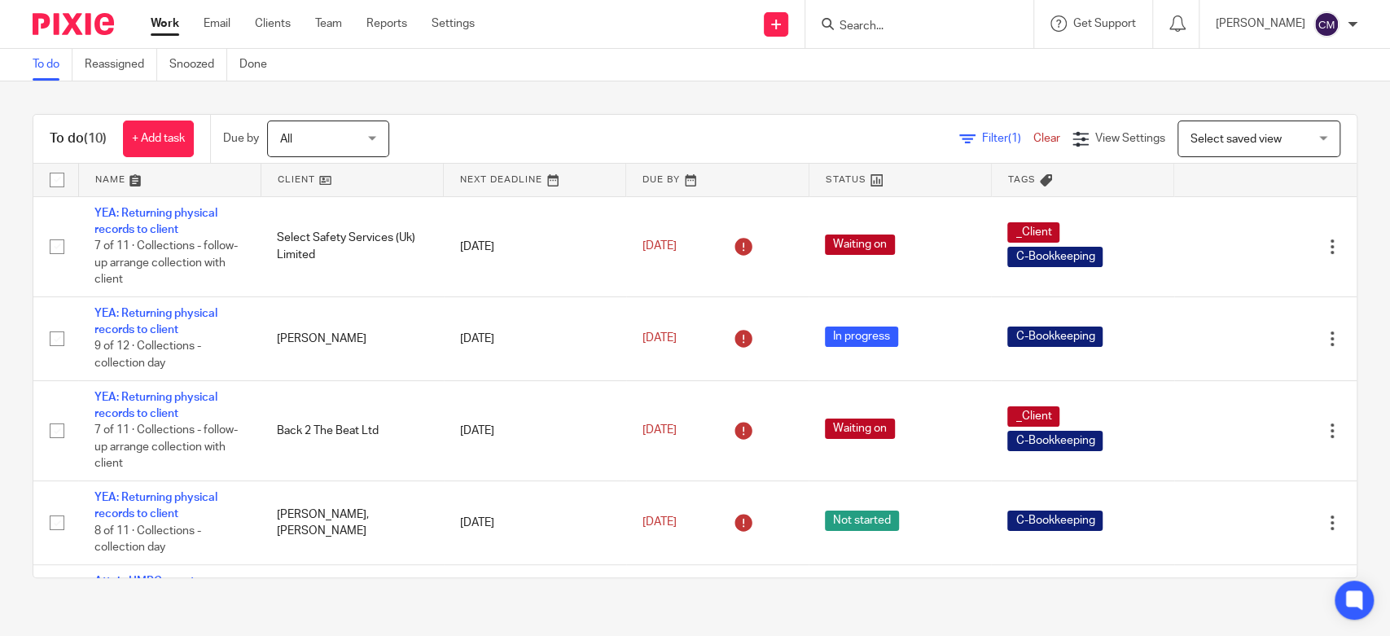
click at [876, 20] on input "Search" at bounding box center [911, 27] width 147 height 15
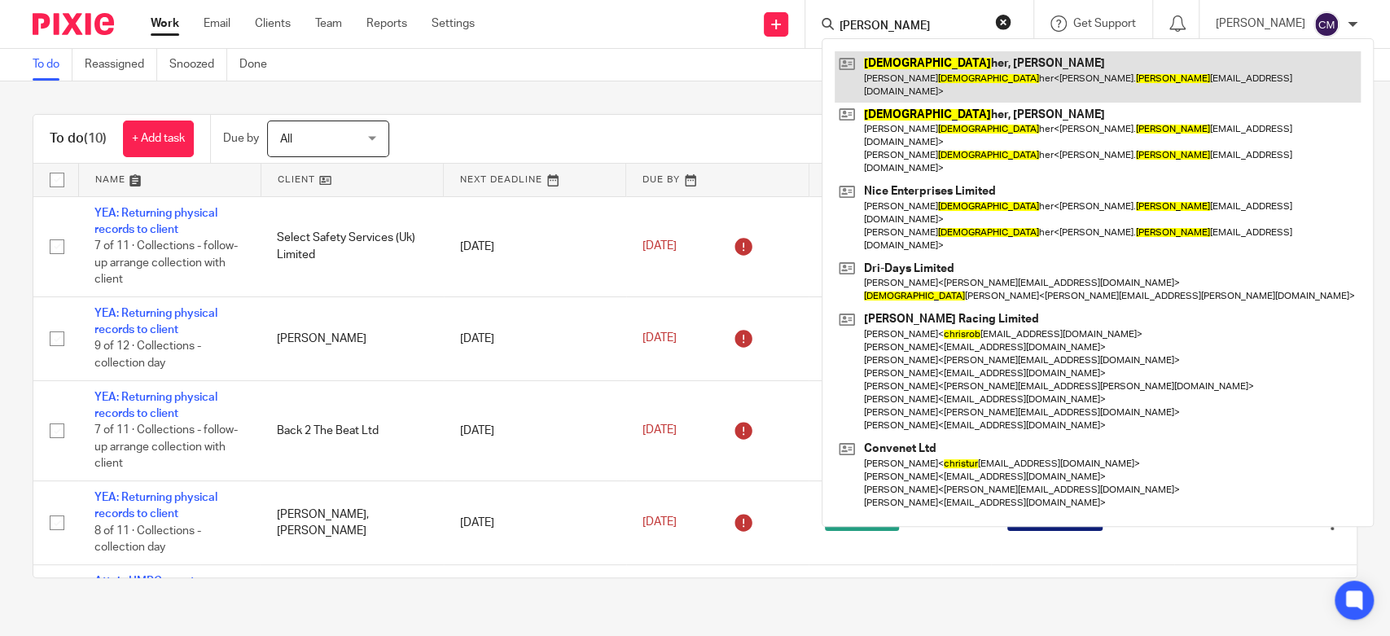
type input "[PERSON_NAME]"
click at [913, 79] on link at bounding box center [1098, 76] width 526 height 50
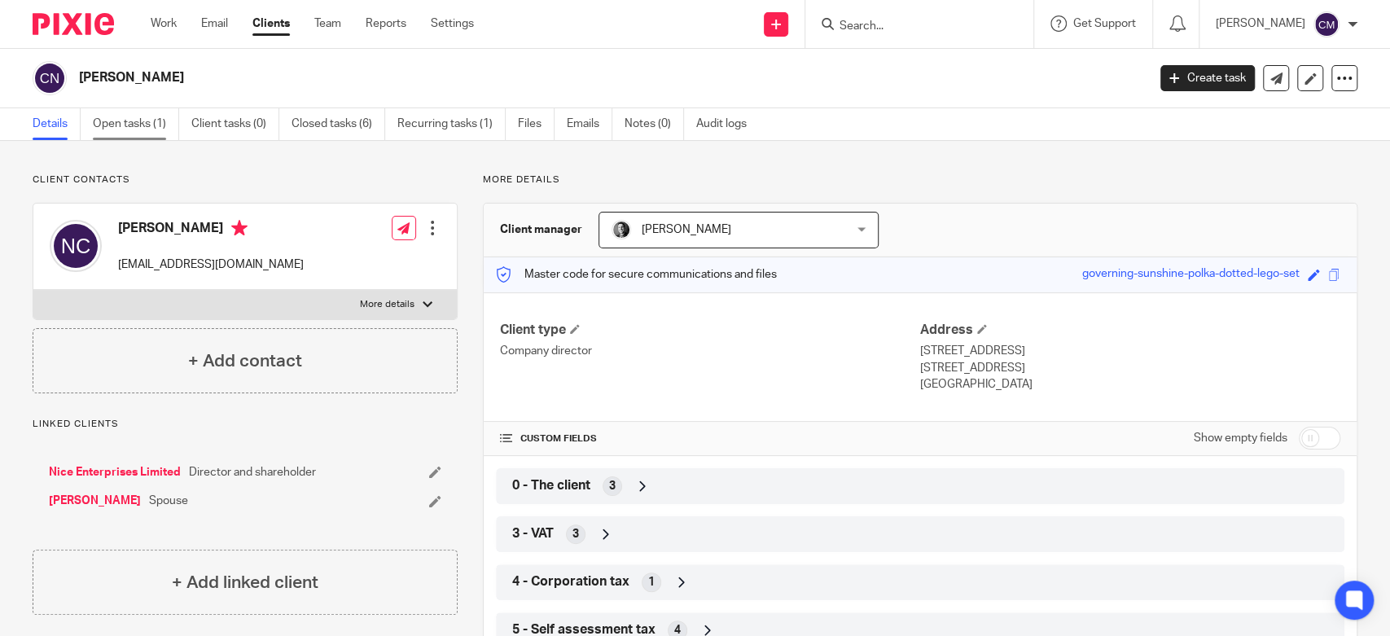
click at [148, 121] on link "Open tasks (1)" at bounding box center [136, 124] width 86 height 32
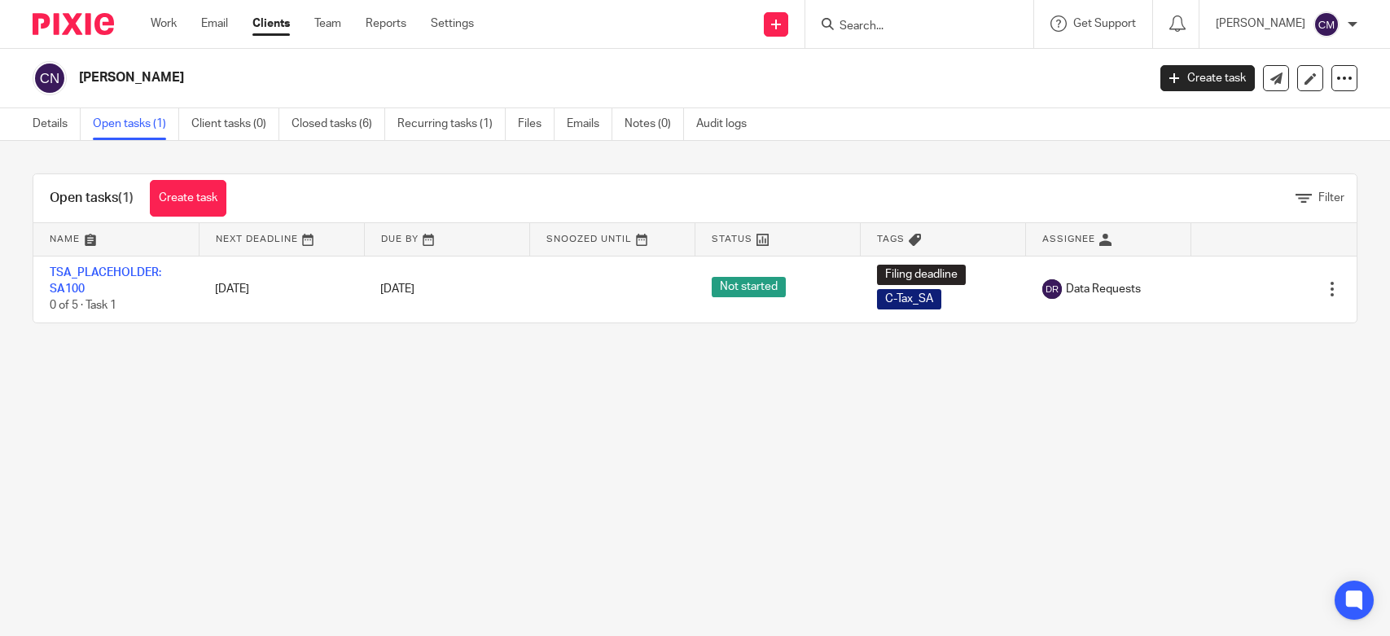
click at [154, 27] on link "Work" at bounding box center [164, 23] width 26 height 16
click at [167, 26] on link "Work" at bounding box center [164, 23] width 26 height 16
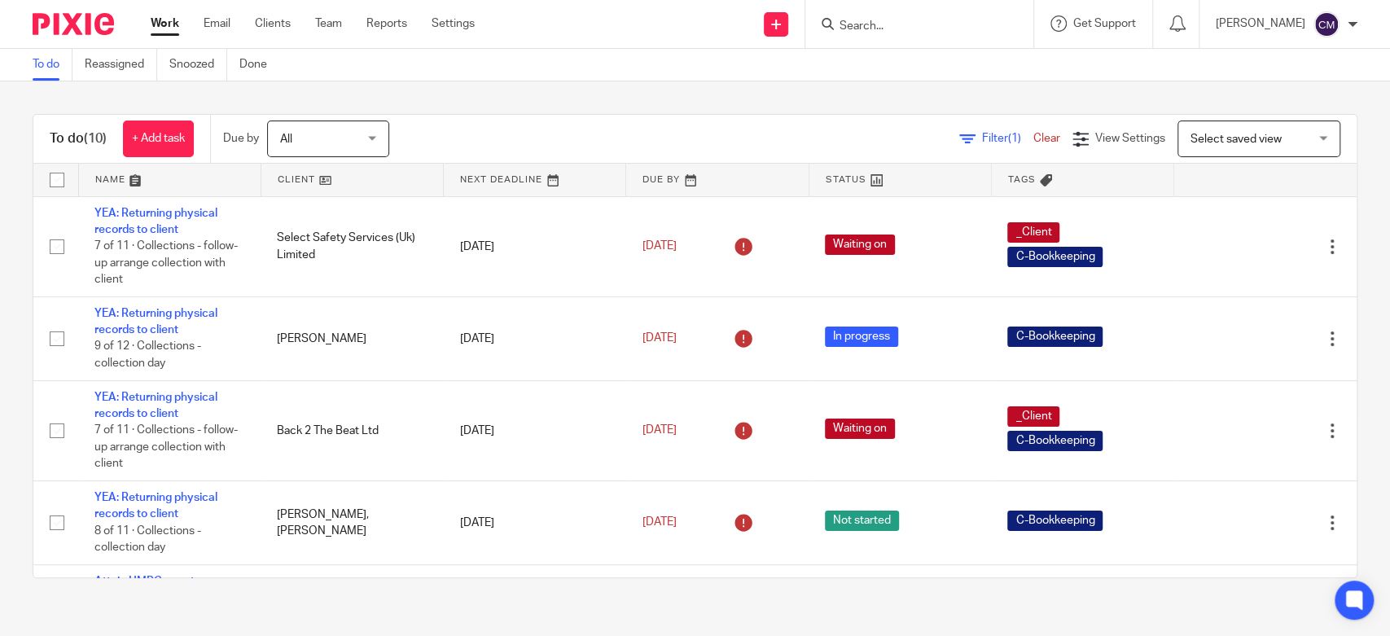
click at [886, 24] on input "Search" at bounding box center [911, 27] width 147 height 15
type input "give me a sign."
click at [1003, 22] on button "reset" at bounding box center [1003, 22] width 16 height 16
click at [908, 28] on input "Search" at bounding box center [911, 27] width 147 height 15
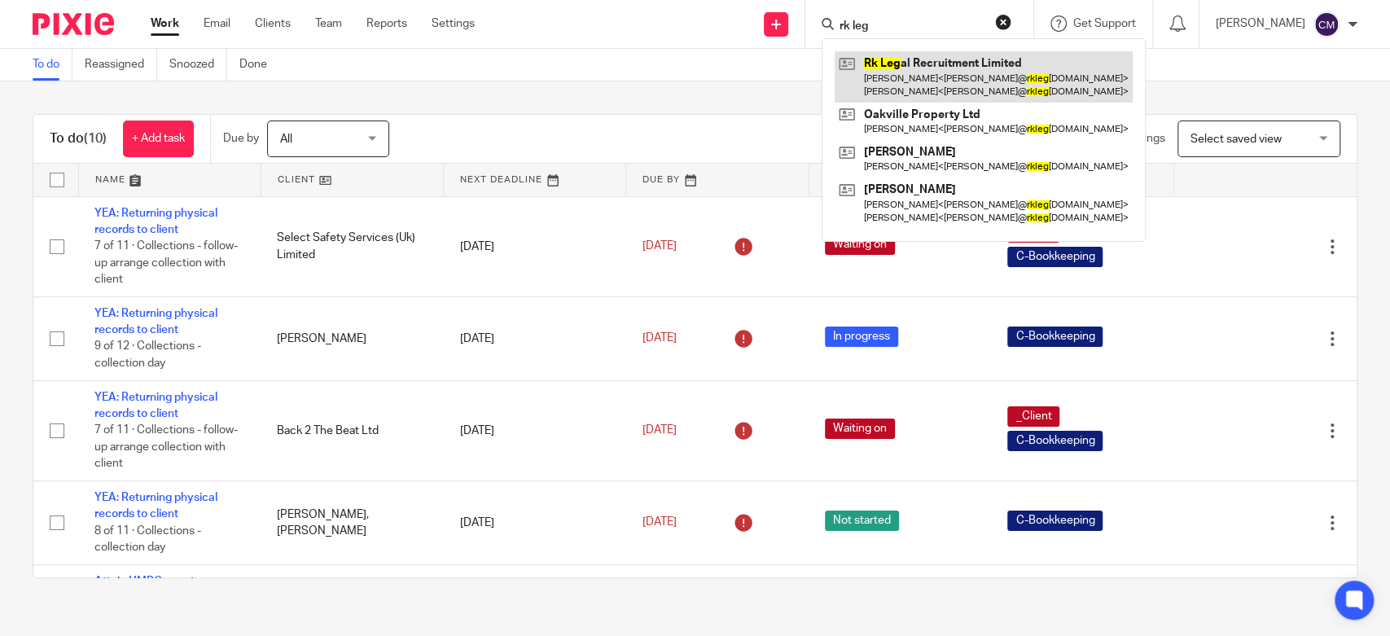
type input "rk leg"
click at [873, 71] on link at bounding box center [984, 76] width 298 height 50
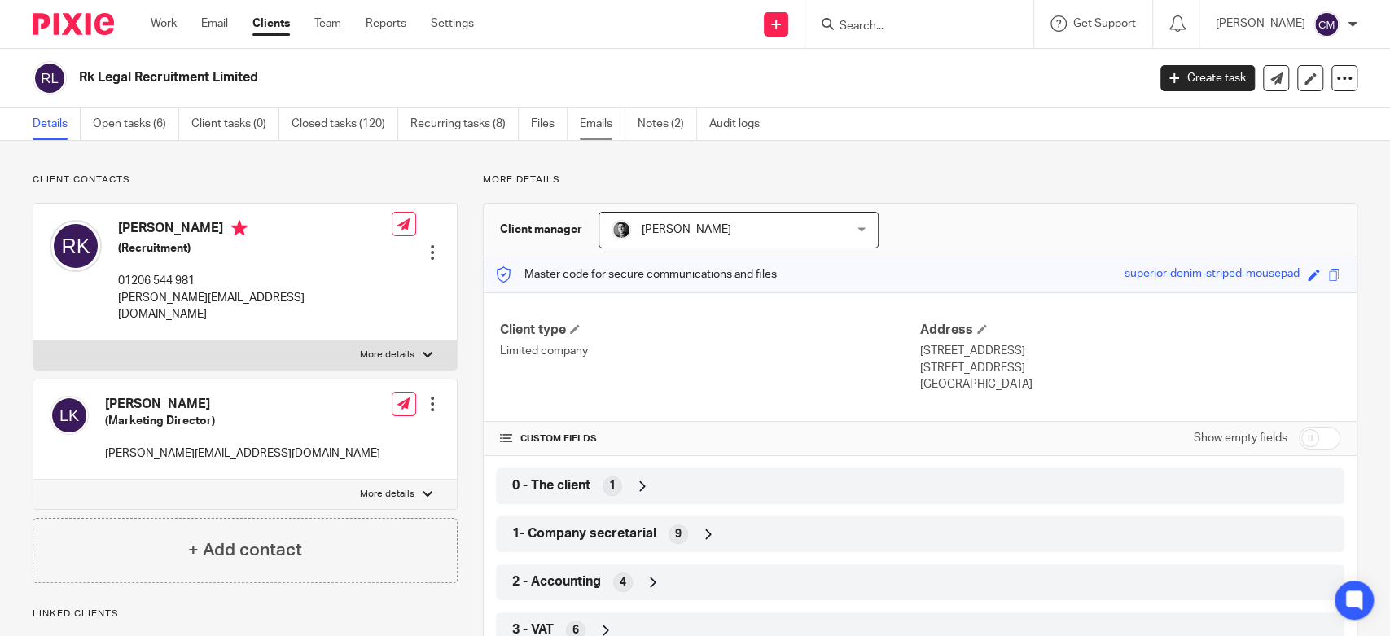
click at [589, 126] on link "Emails" at bounding box center [603, 124] width 46 height 32
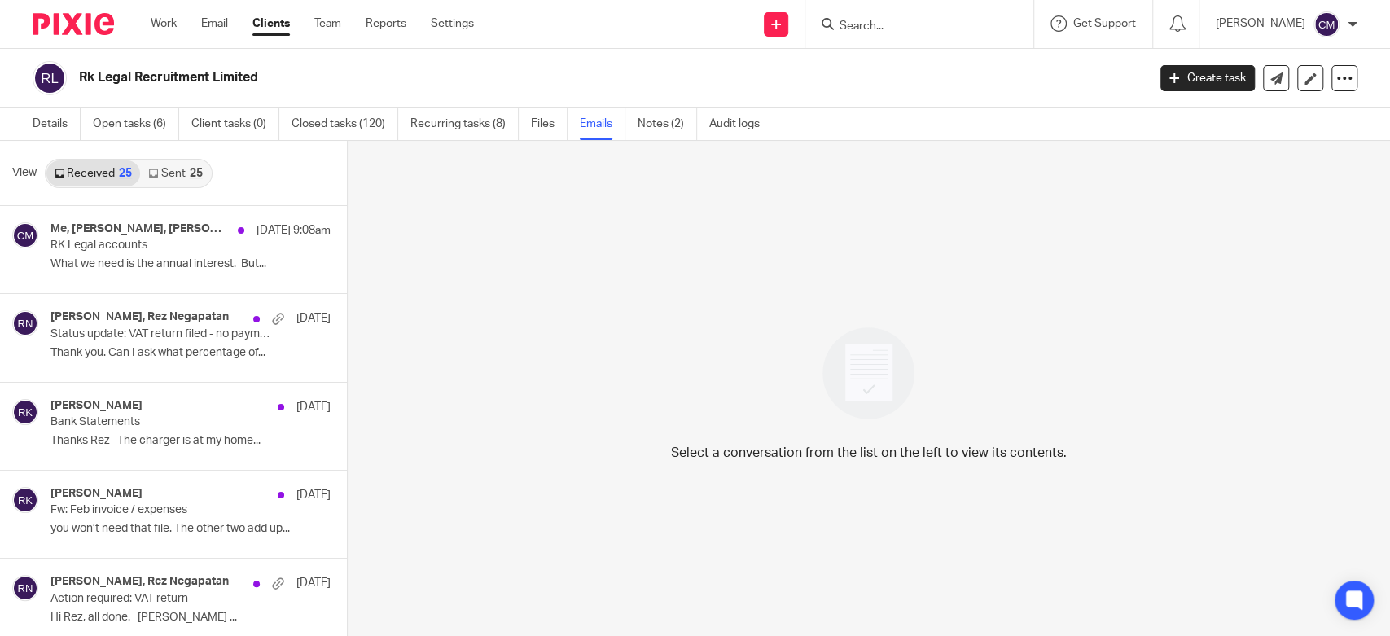
click at [170, 183] on link "Sent 25" at bounding box center [175, 173] width 70 height 26
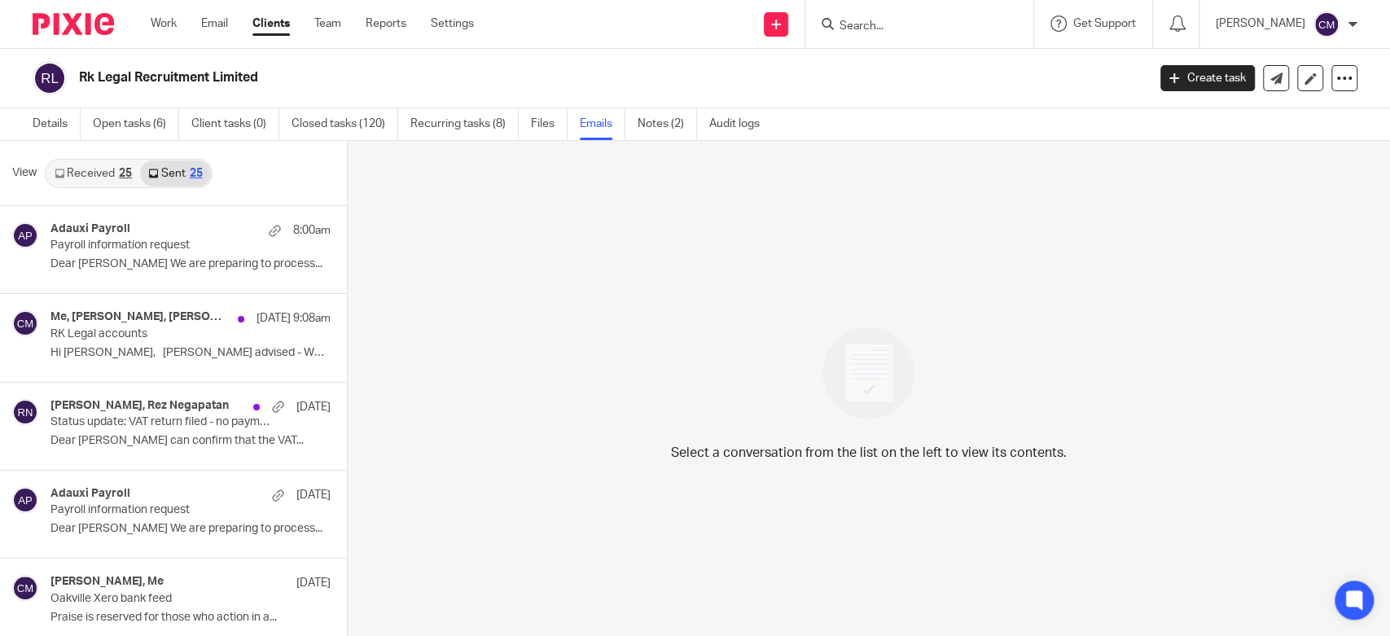
scroll to position [2, 0]
click at [112, 181] on link "Received 25" at bounding box center [93, 172] width 94 height 26
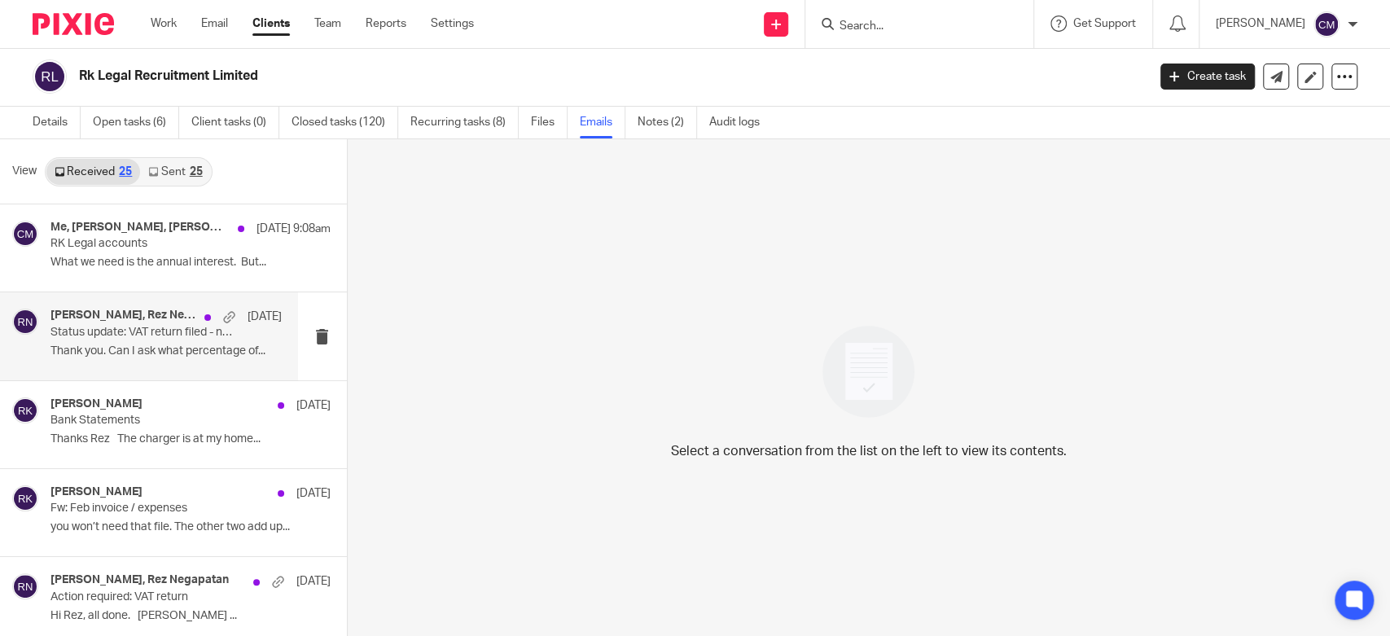
click at [137, 333] on p "Status update: VAT return filed - no payment due" at bounding box center [142, 333] width 185 height 14
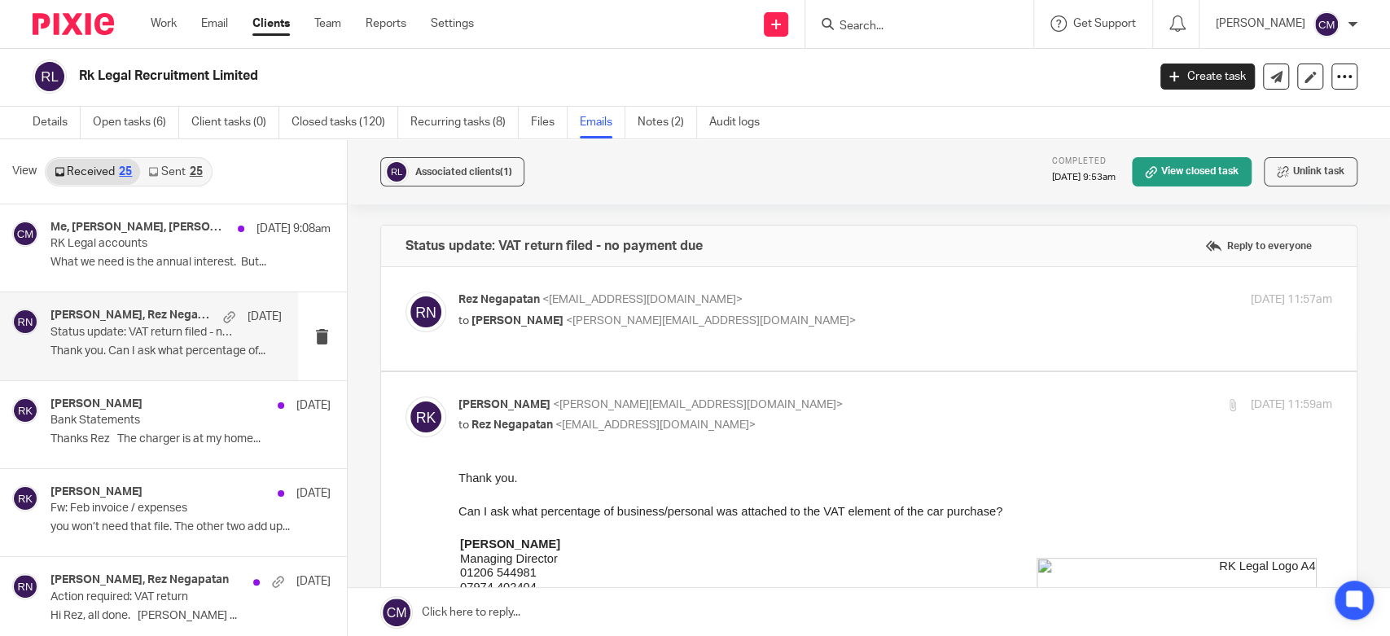
scroll to position [0, 0]
click at [819, 274] on label at bounding box center [869, 318] width 976 height 103
click at [406, 291] on input "checkbox" at bounding box center [405, 291] width 1 height 1
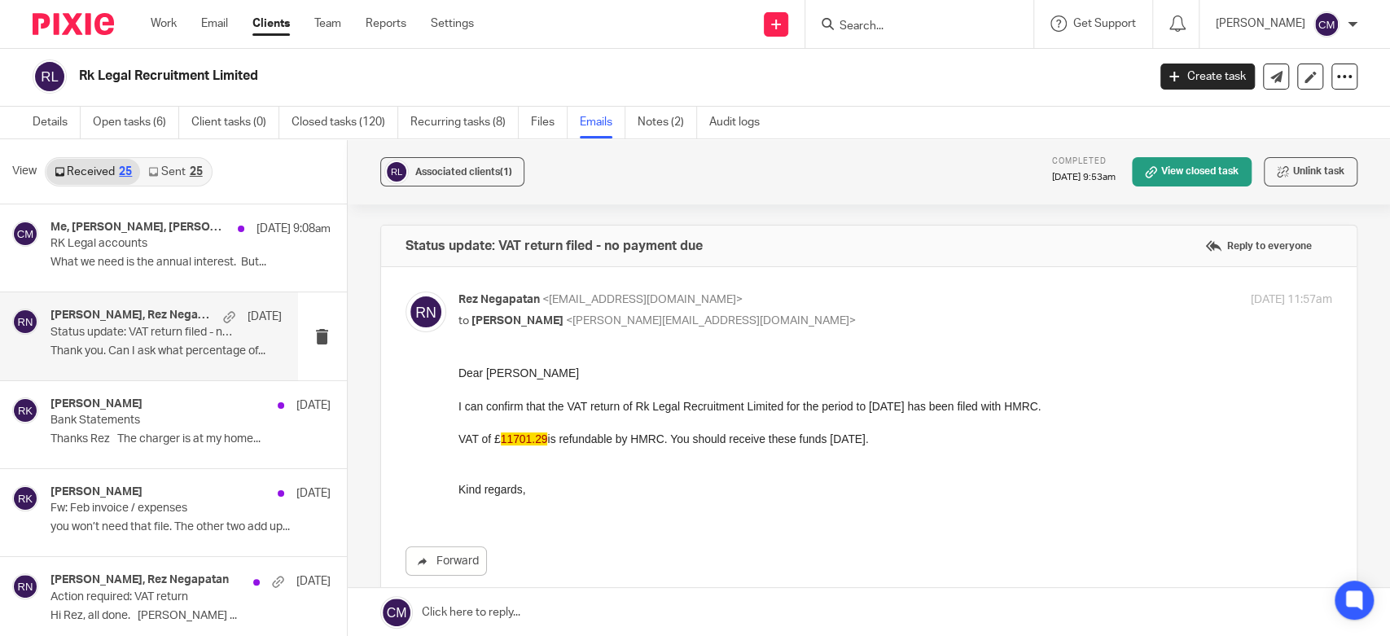
click at [828, 285] on label at bounding box center [869, 440] width 976 height 347
click at [406, 291] on input "checkbox" at bounding box center [405, 291] width 1 height 1
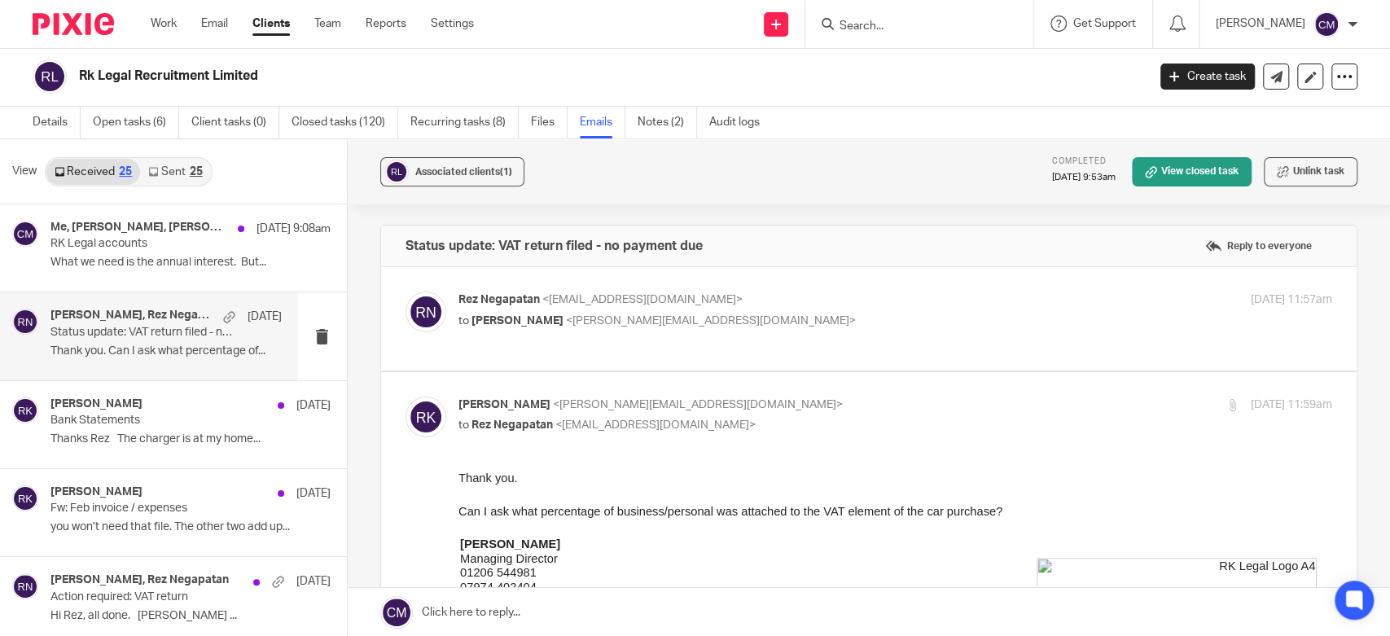
click at [824, 278] on label at bounding box center [869, 318] width 976 height 103
click at [406, 291] on input "checkbox" at bounding box center [405, 291] width 1 height 1
checkbox input "true"
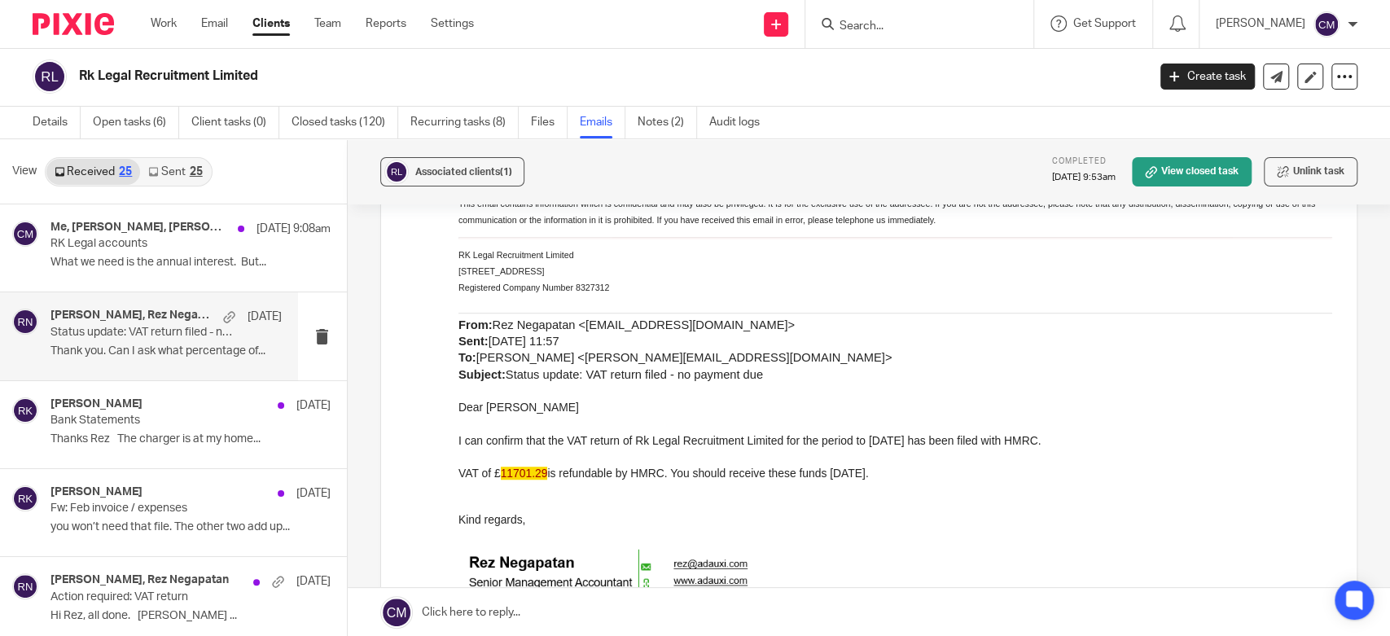
scroll to position [542, 0]
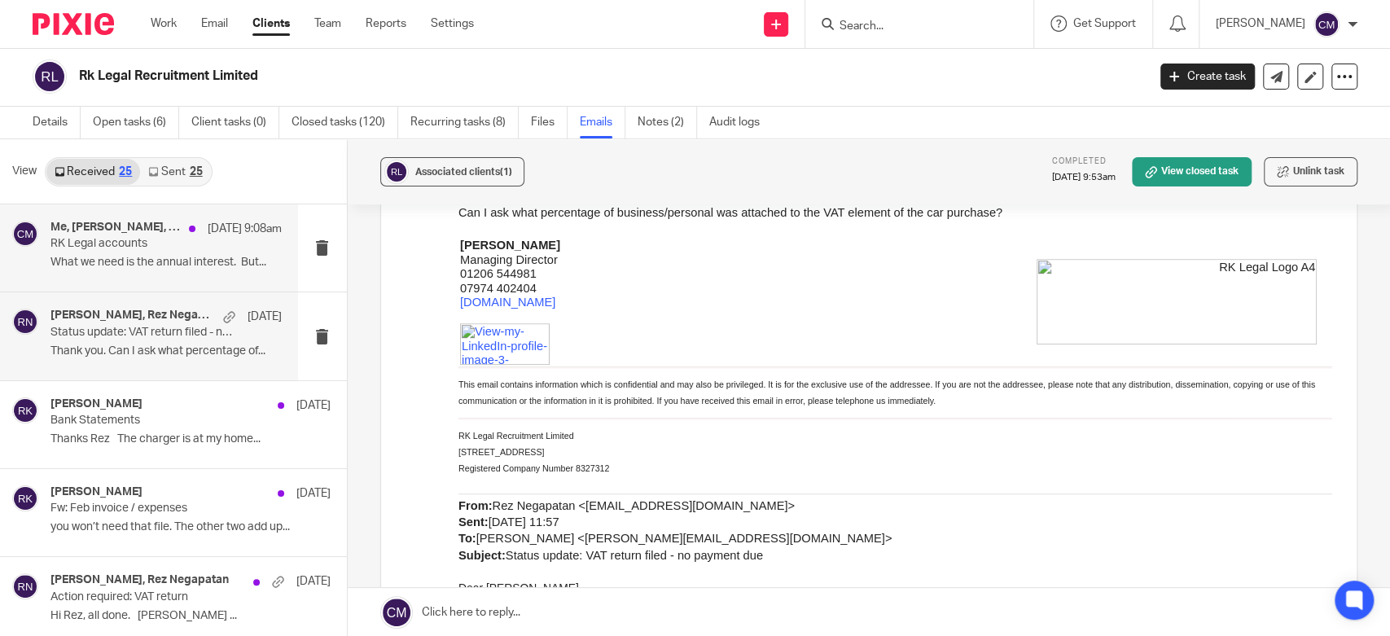
click at [94, 239] on p "RK Legal accounts" at bounding box center [142, 244] width 185 height 14
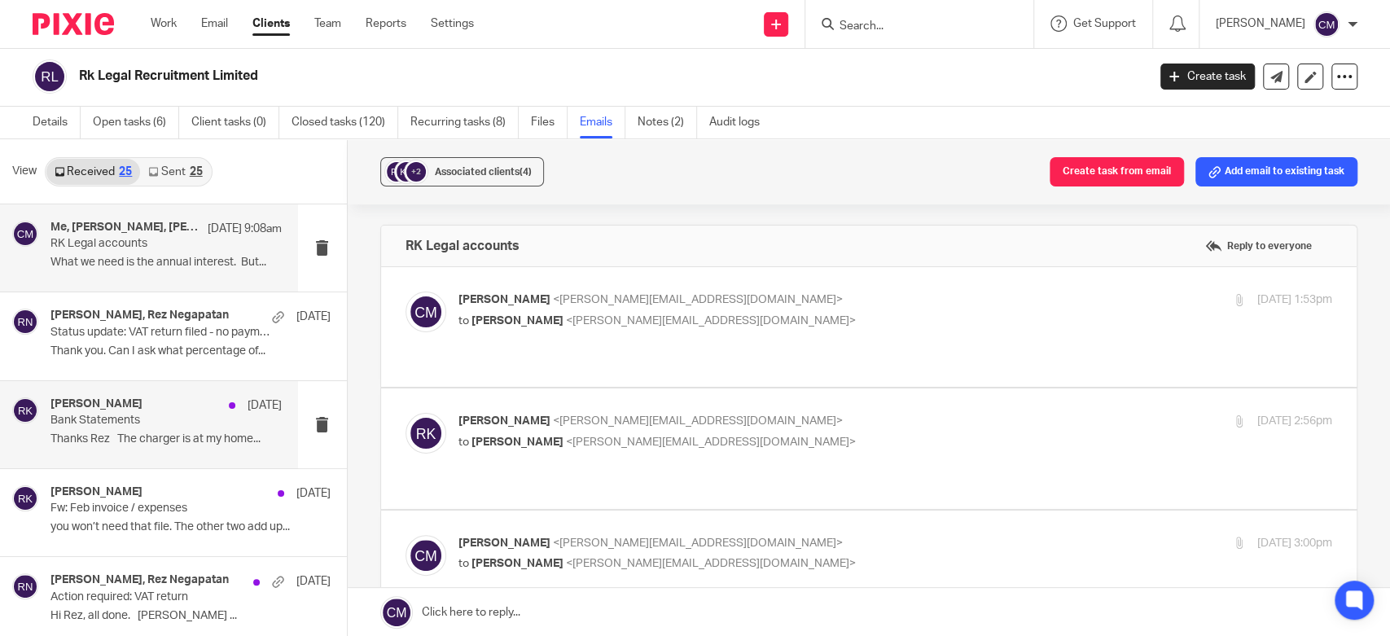
scroll to position [0, 0]
click at [111, 437] on p "Thanks Rez The charger is at my home..." at bounding box center [165, 439] width 231 height 14
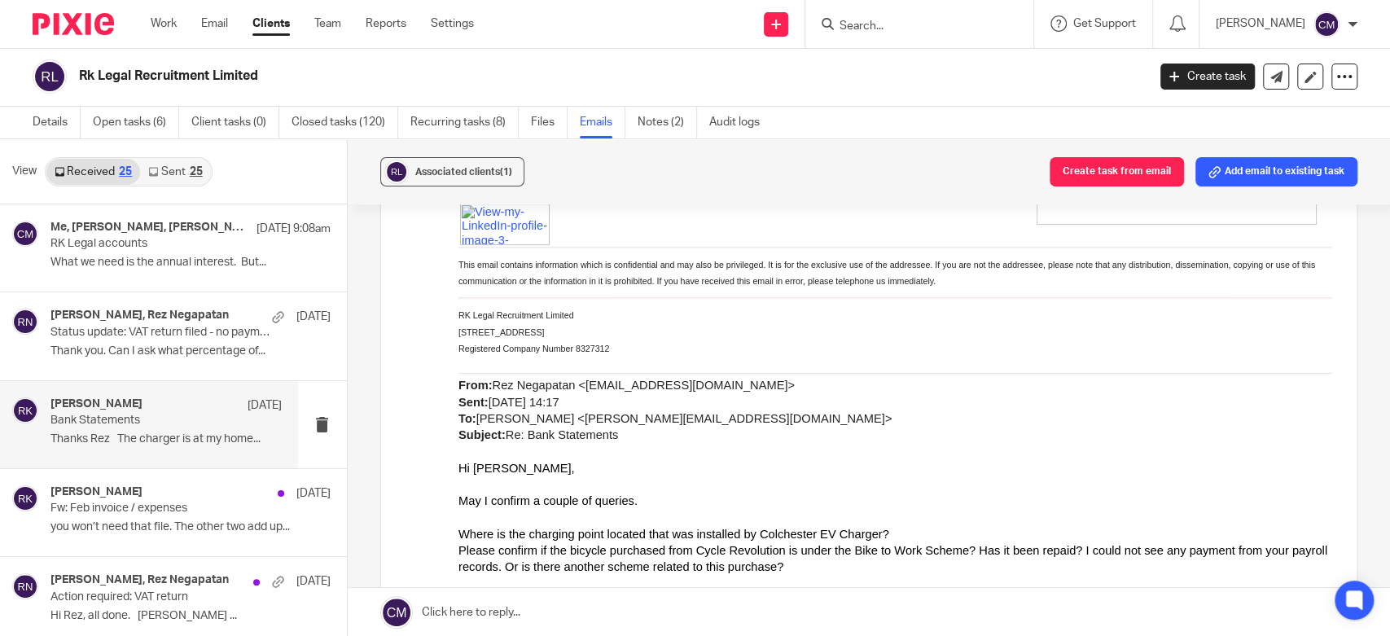
scroll to position [542, 0]
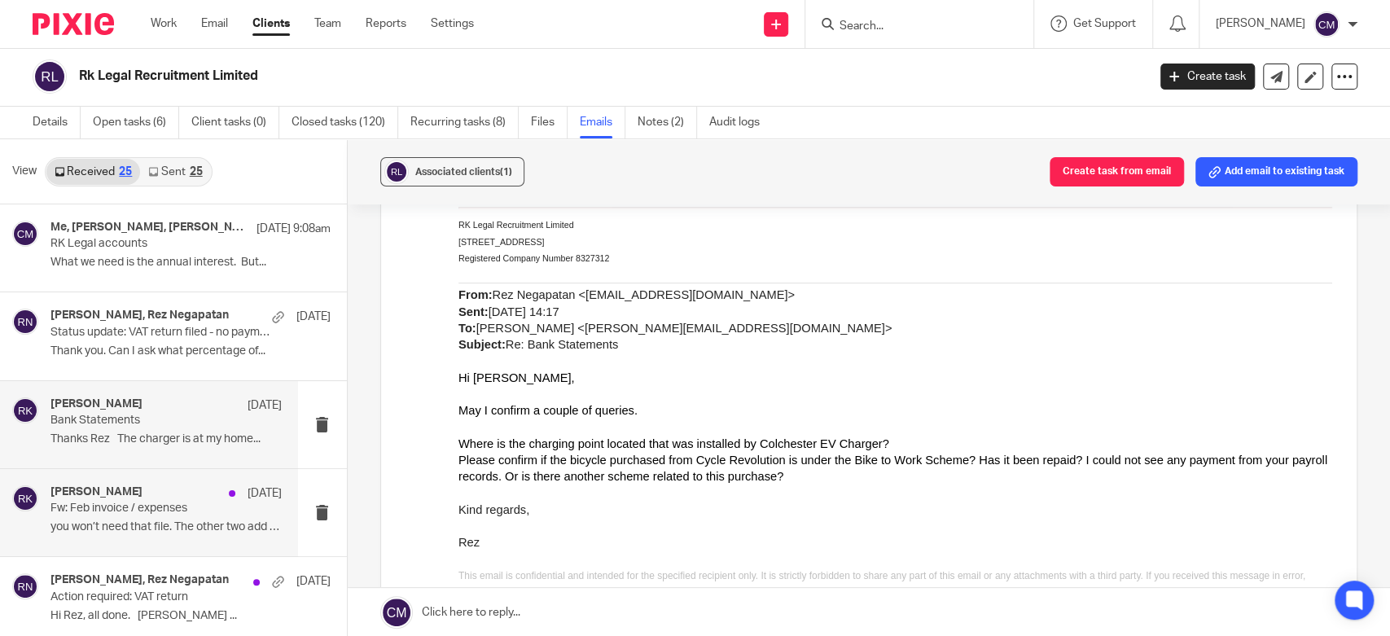
click at [143, 513] on p "Fw: Feb invoice / expenses" at bounding box center [142, 509] width 185 height 14
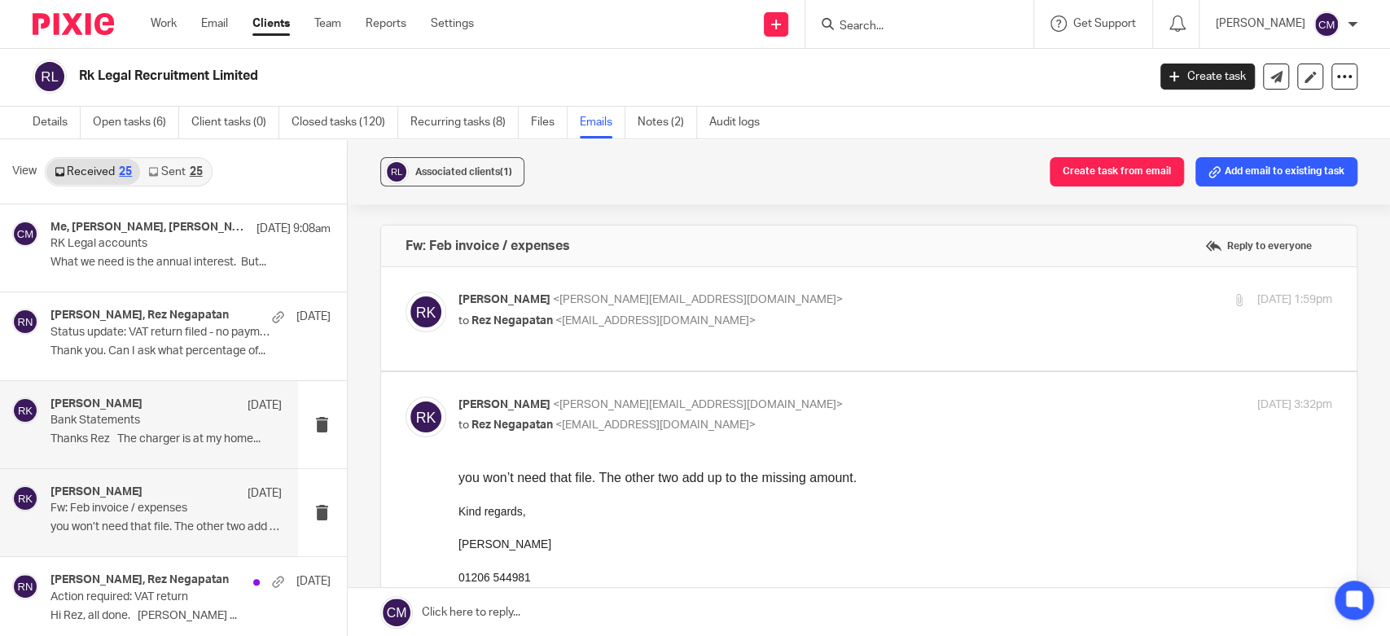
scroll to position [0, 0]
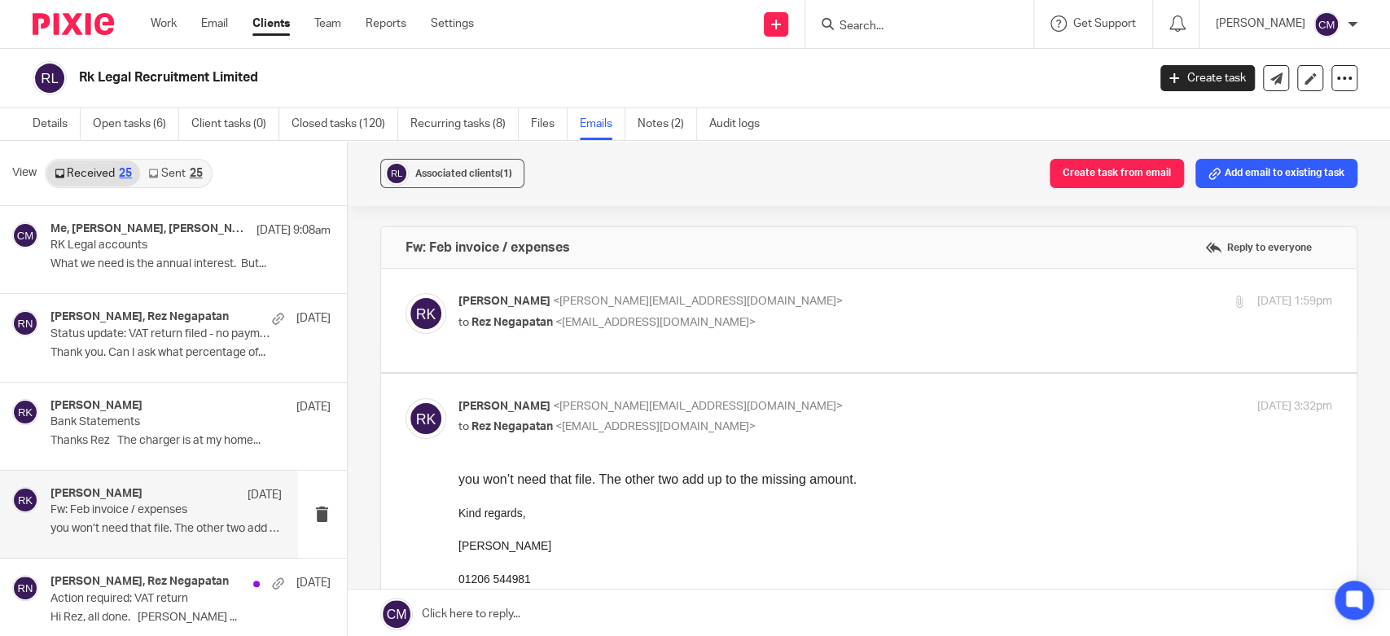
click at [176, 161] on link "Sent 25" at bounding box center [175, 173] width 70 height 26
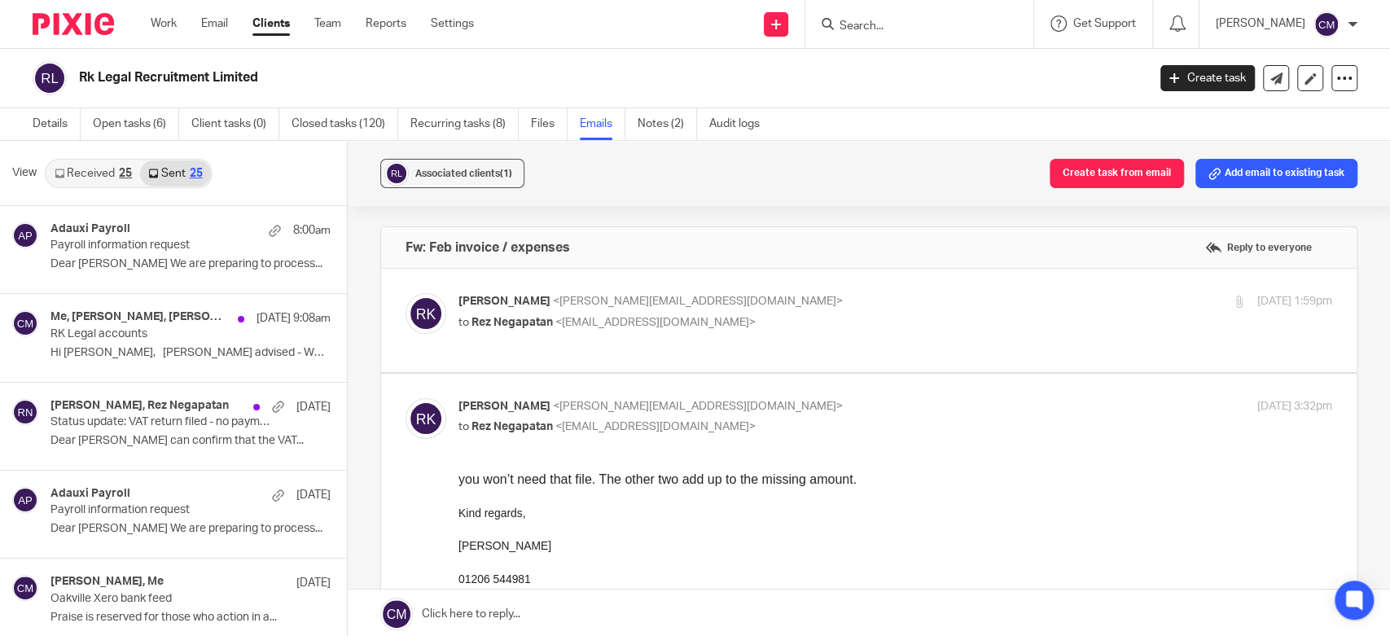
scroll to position [2, 0]
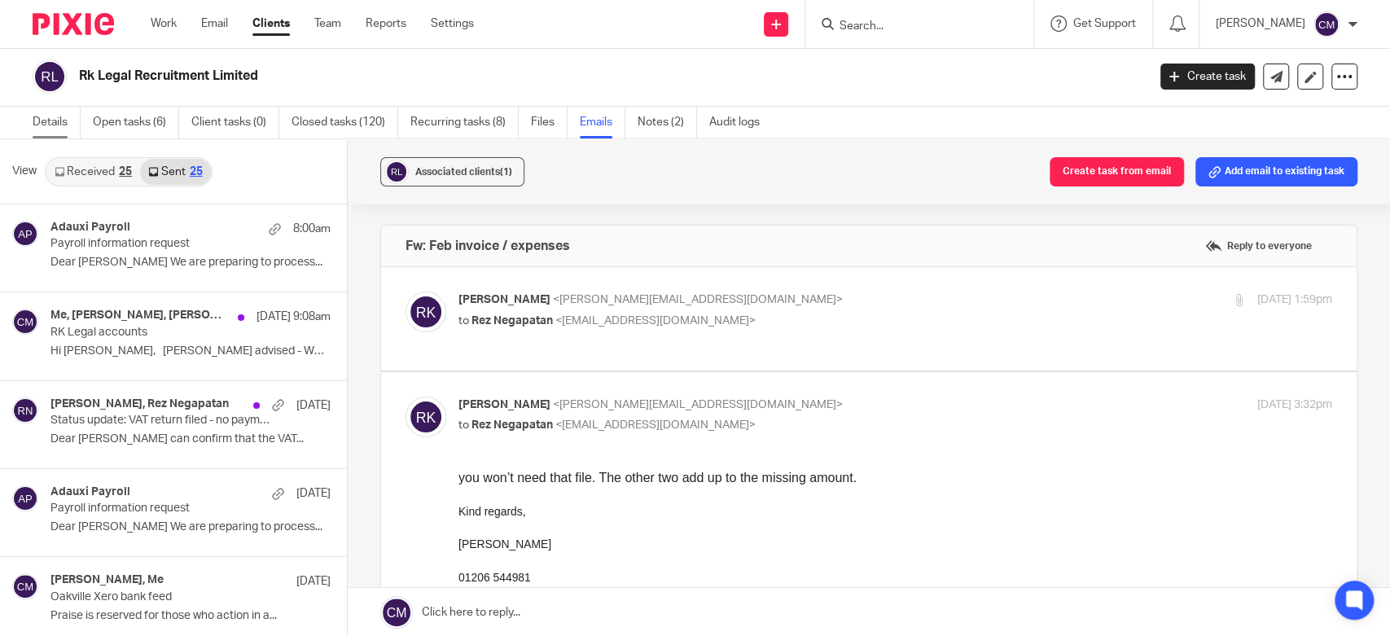
click at [67, 137] on link "Details" at bounding box center [57, 123] width 48 height 32
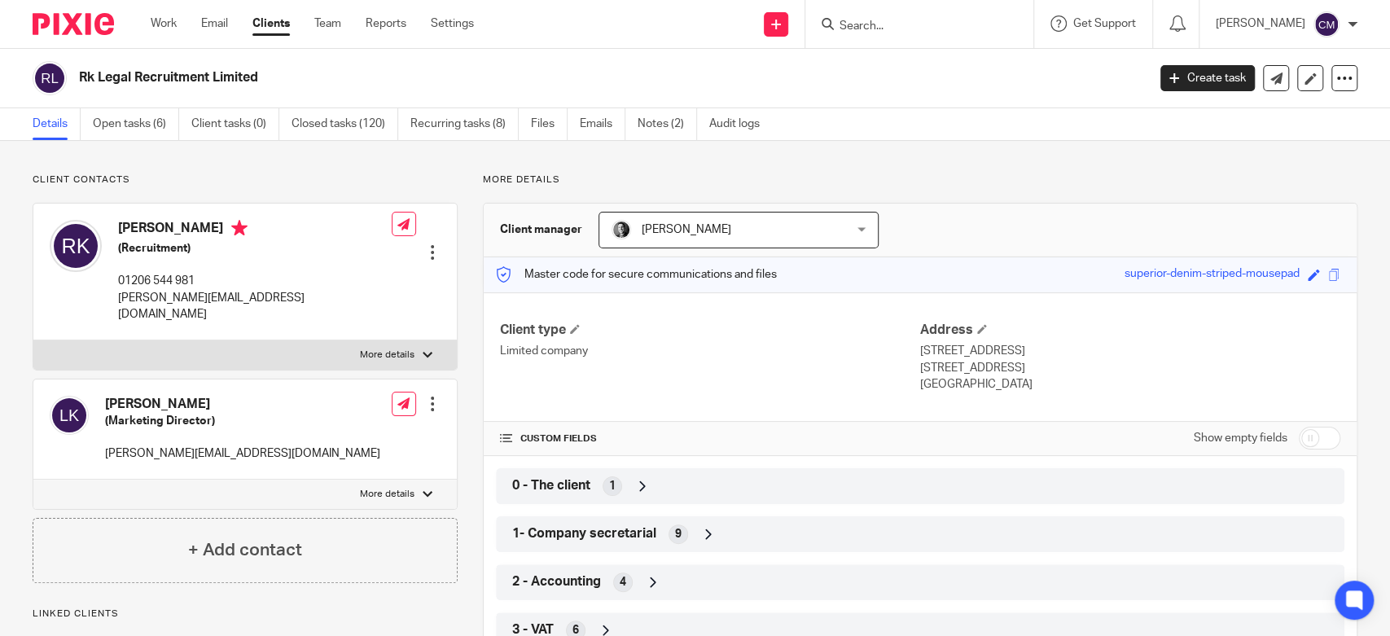
scroll to position [271, 0]
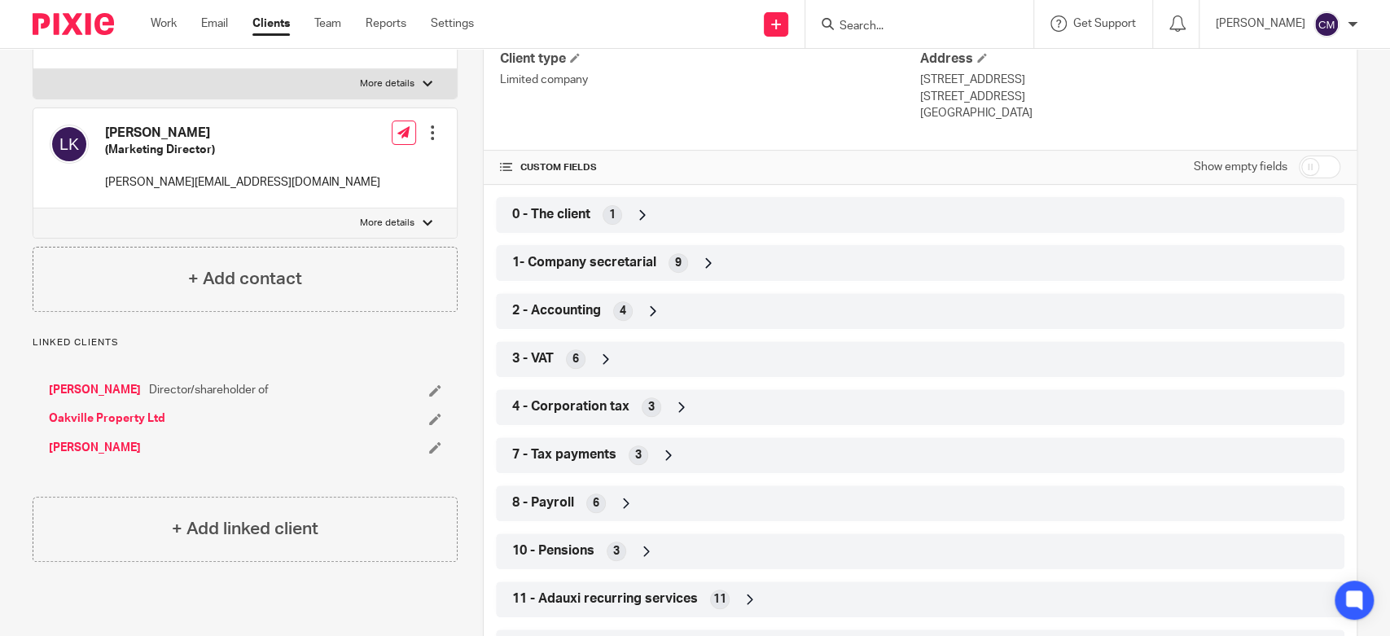
click at [124, 382] on link "[PERSON_NAME]" at bounding box center [95, 390] width 92 height 16
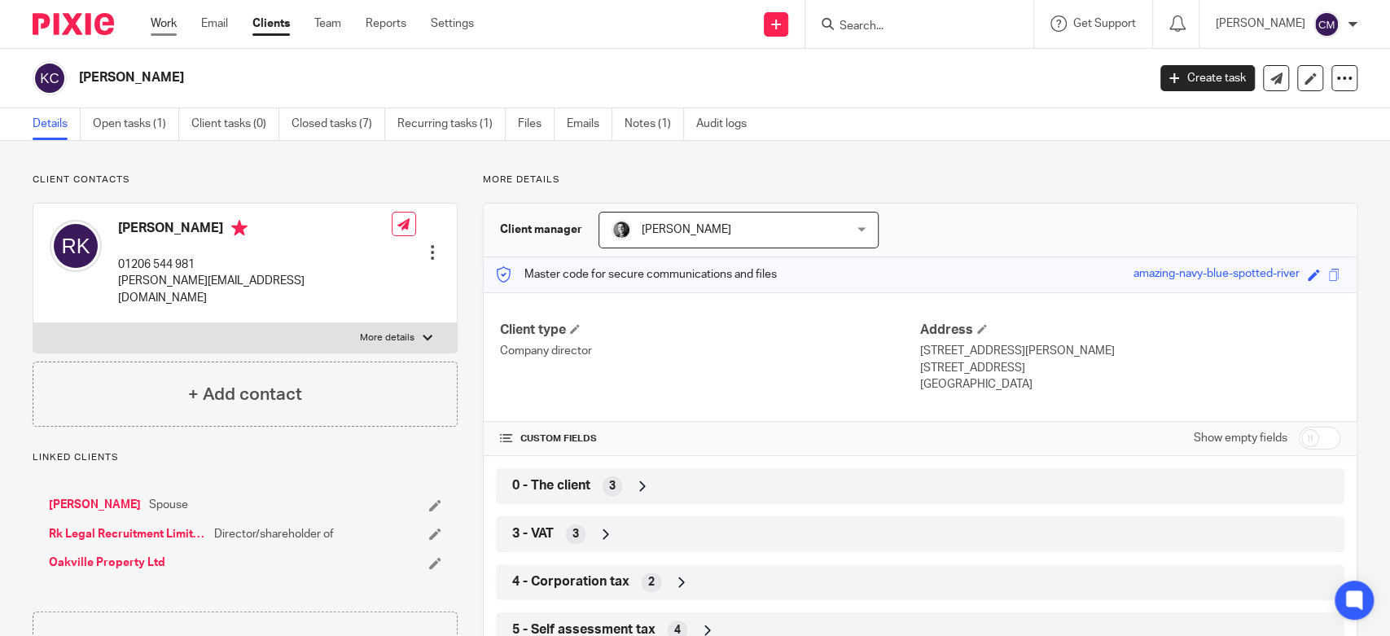
click at [161, 24] on link "Work" at bounding box center [164, 23] width 26 height 16
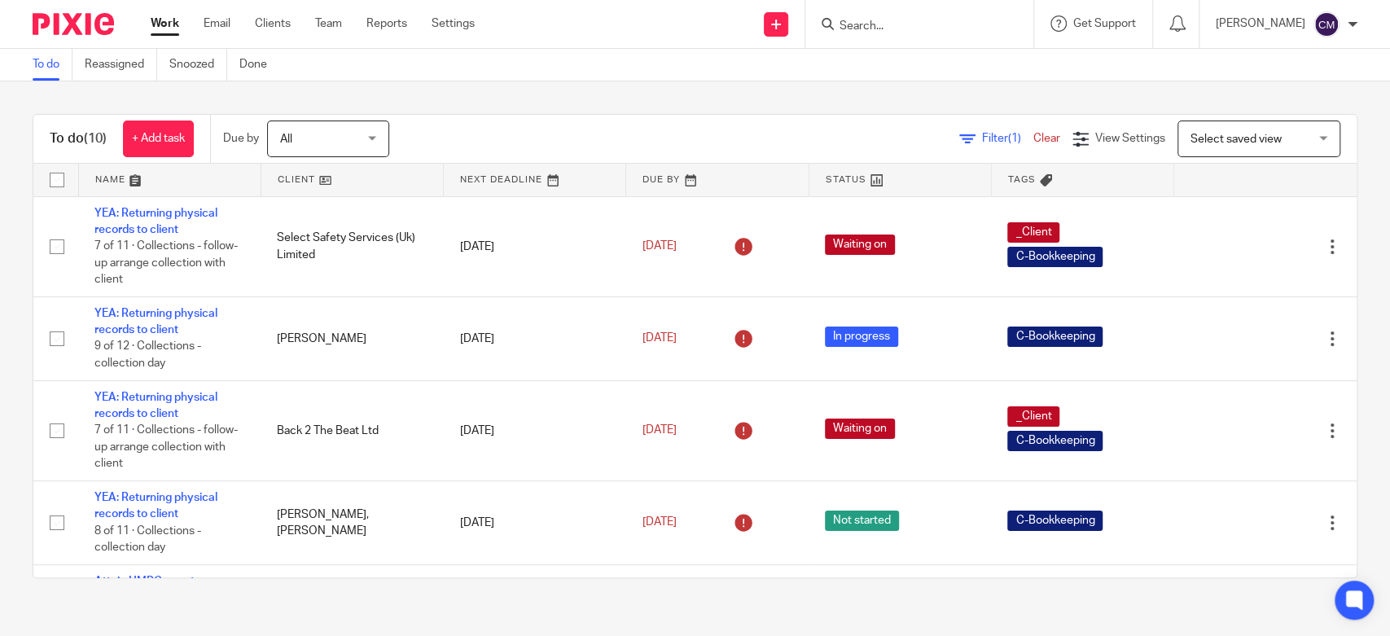
click at [684, 43] on div "Send new email Create task Add client Get Support Contact via email Check our d…" at bounding box center [944, 24] width 891 height 48
